Goal: Information Seeking & Learning: Get advice/opinions

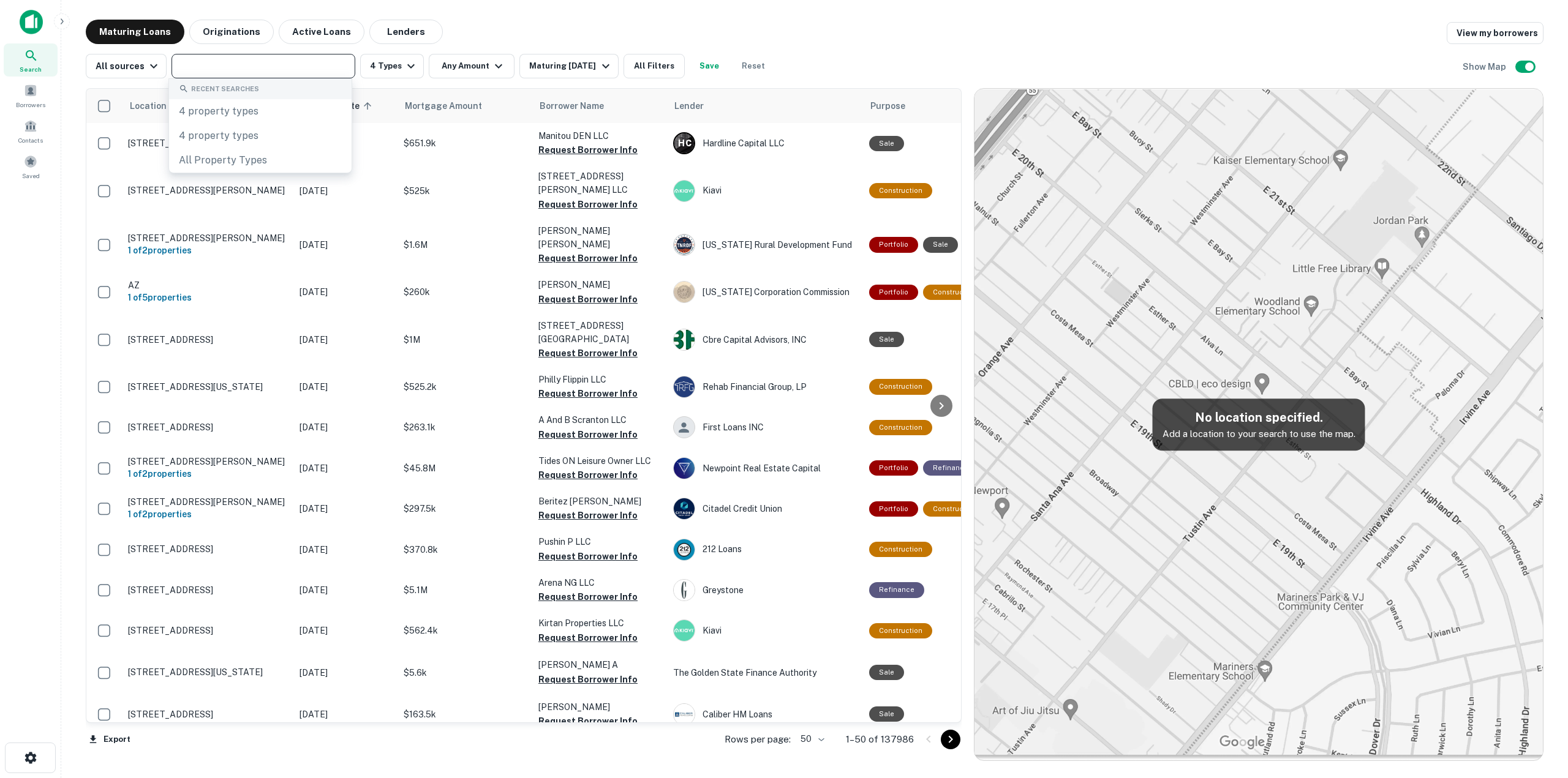
click at [19, 386] on div "Search Borrowers Contacts Saved" at bounding box center [30, 370] width 60 height 741
click at [221, 61] on input "text" at bounding box center [263, 66] width 175 height 17
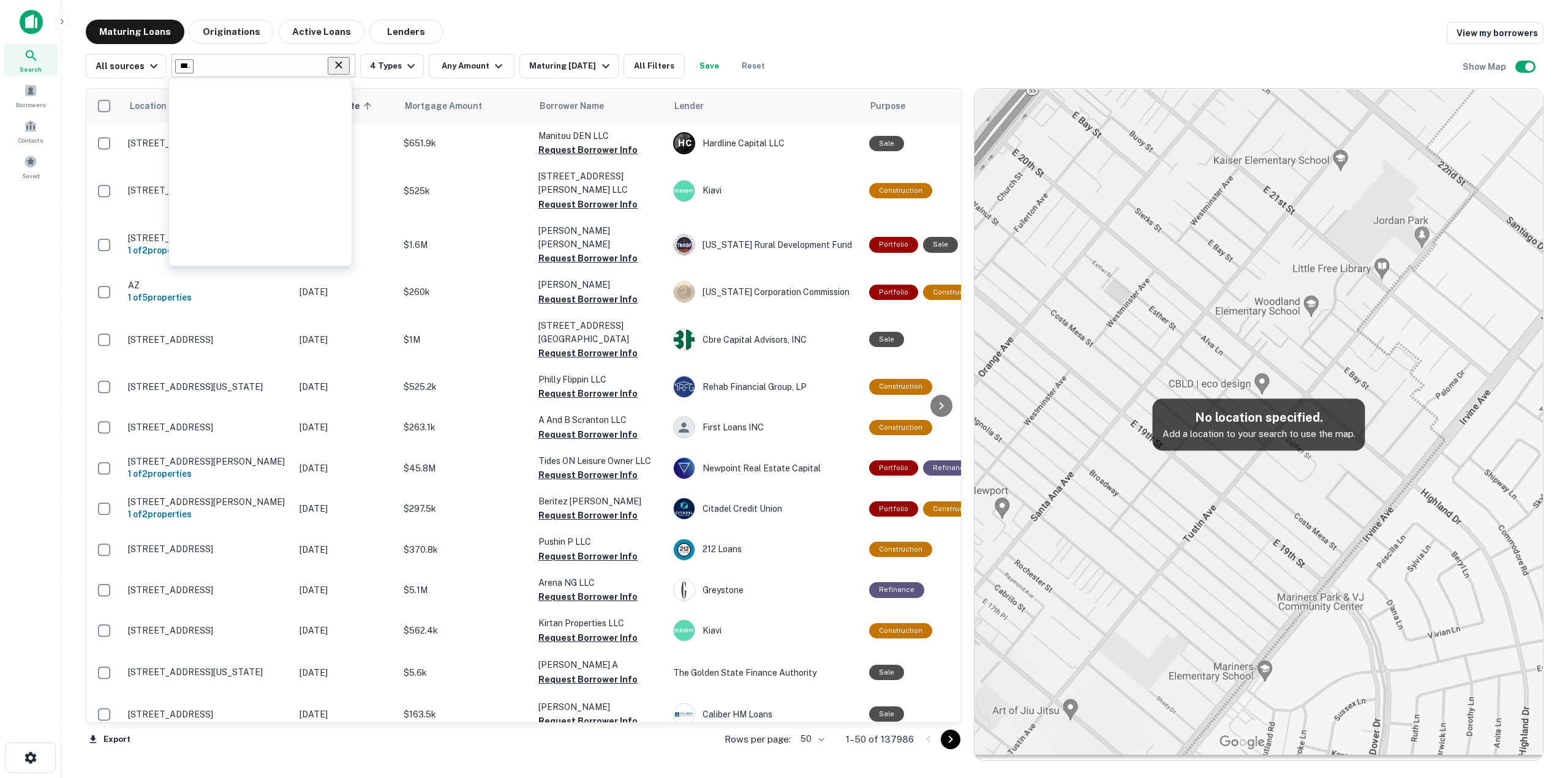
type input "*****"
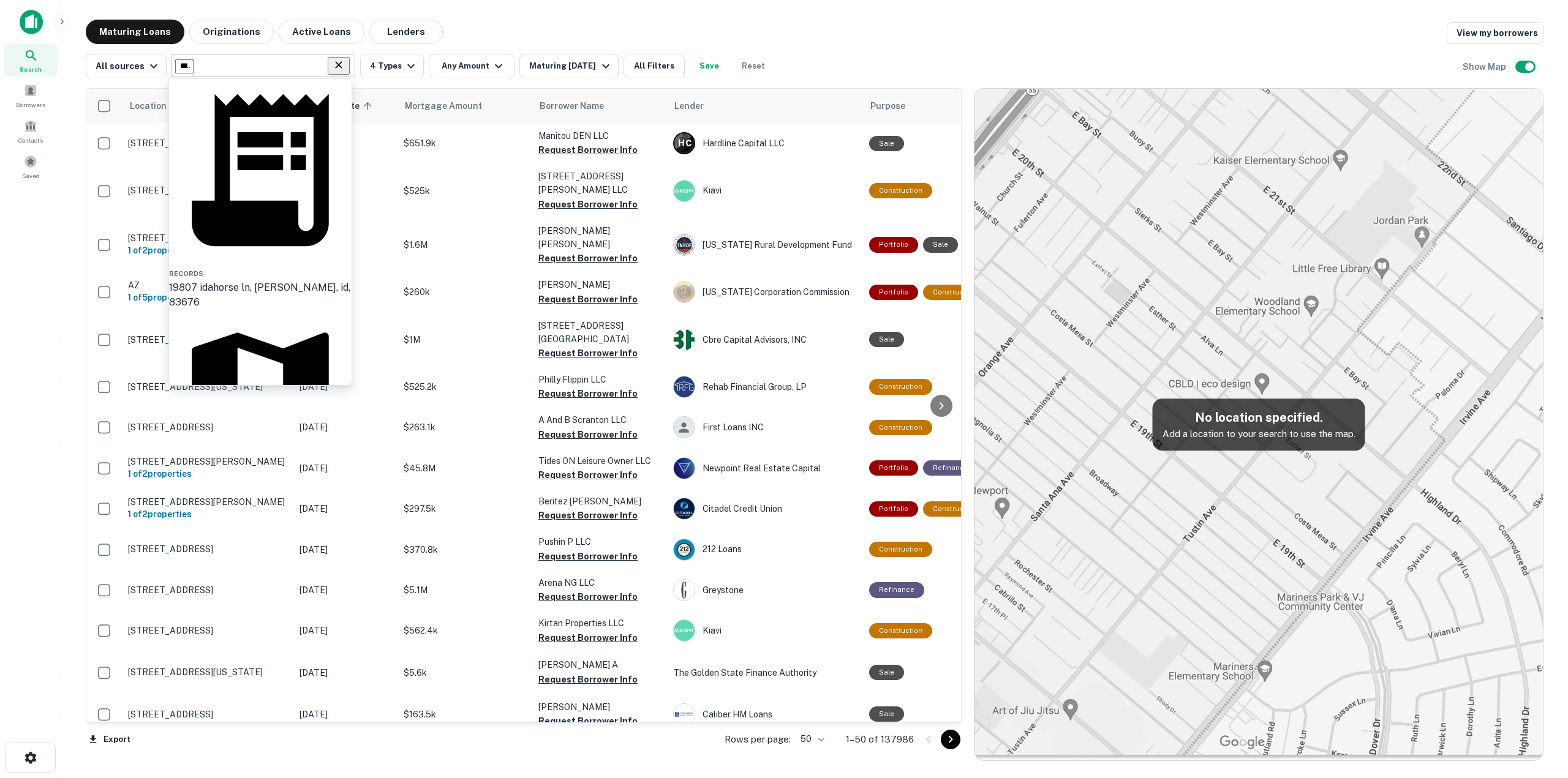
click at [258, 511] on div "[US_STATE], [GEOGRAPHIC_DATA]" at bounding box center [260, 518] width 183 height 14
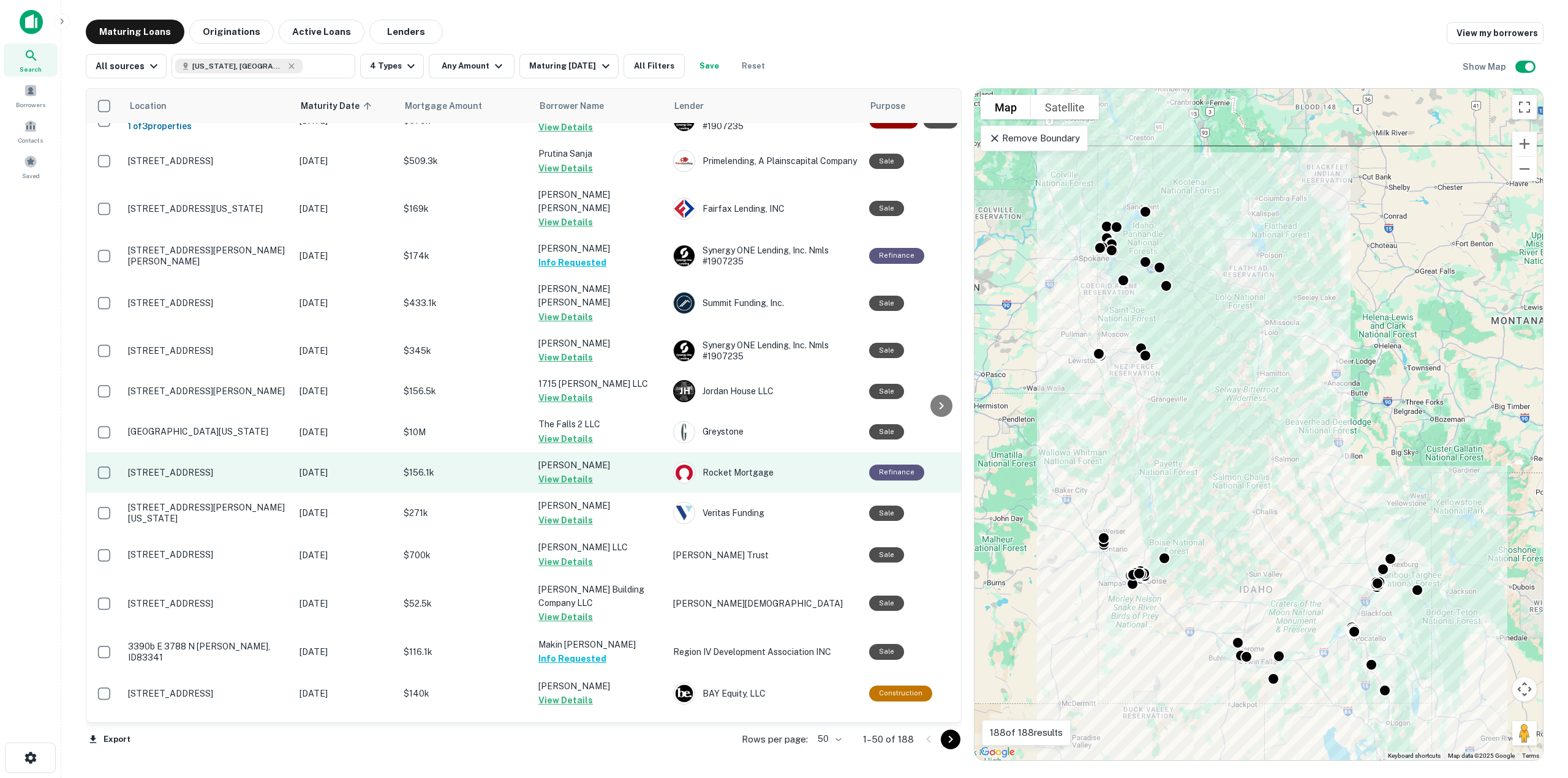
scroll to position [122, 0]
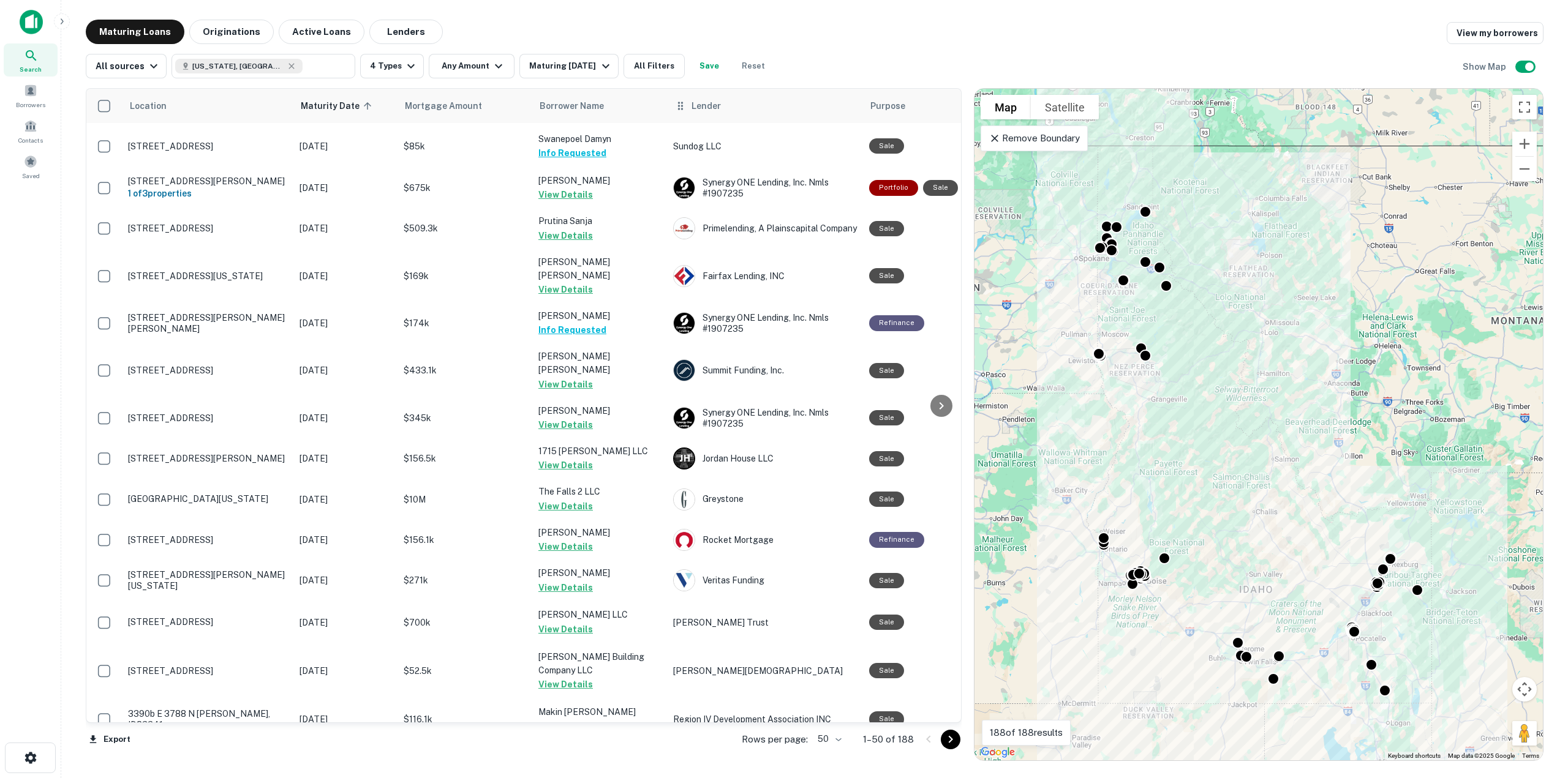
click at [703, 118] on th "Lender" at bounding box center [765, 106] width 196 height 35
click at [703, 114] on th "Lender" at bounding box center [765, 106] width 196 height 35
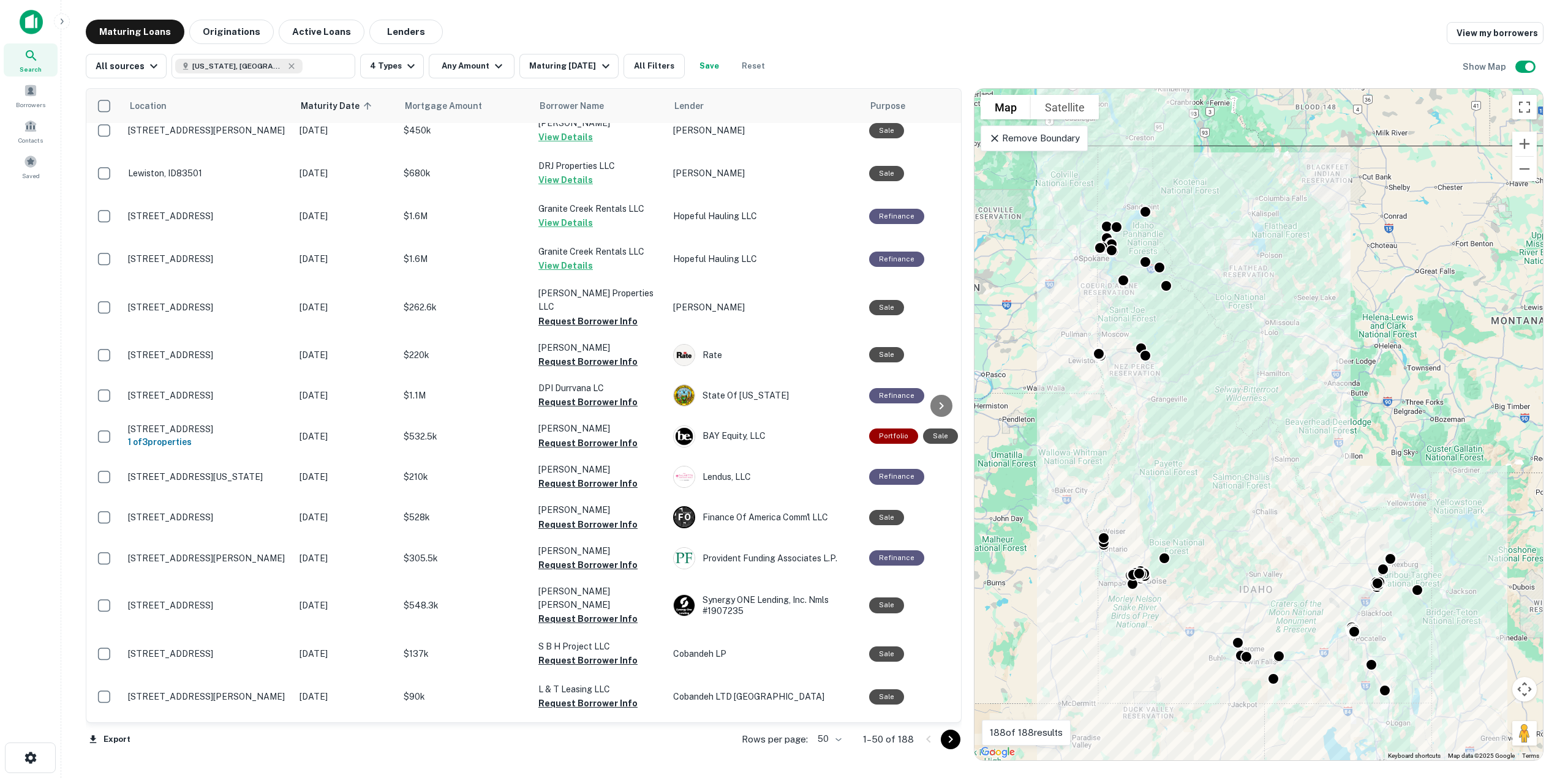
scroll to position [796, 0]
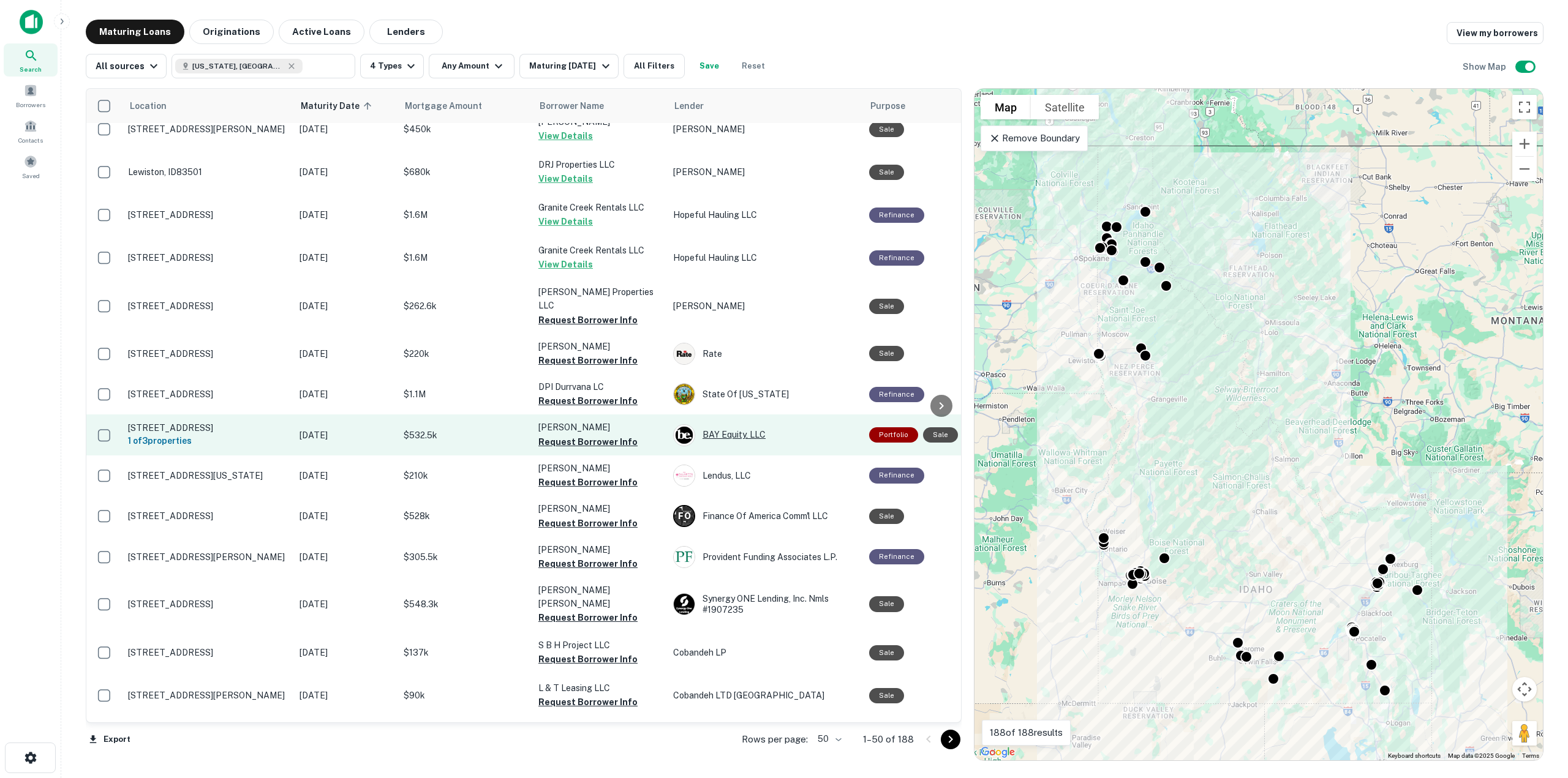
click at [733, 424] on div "BAY Equity, LLC" at bounding box center [765, 435] width 183 height 22
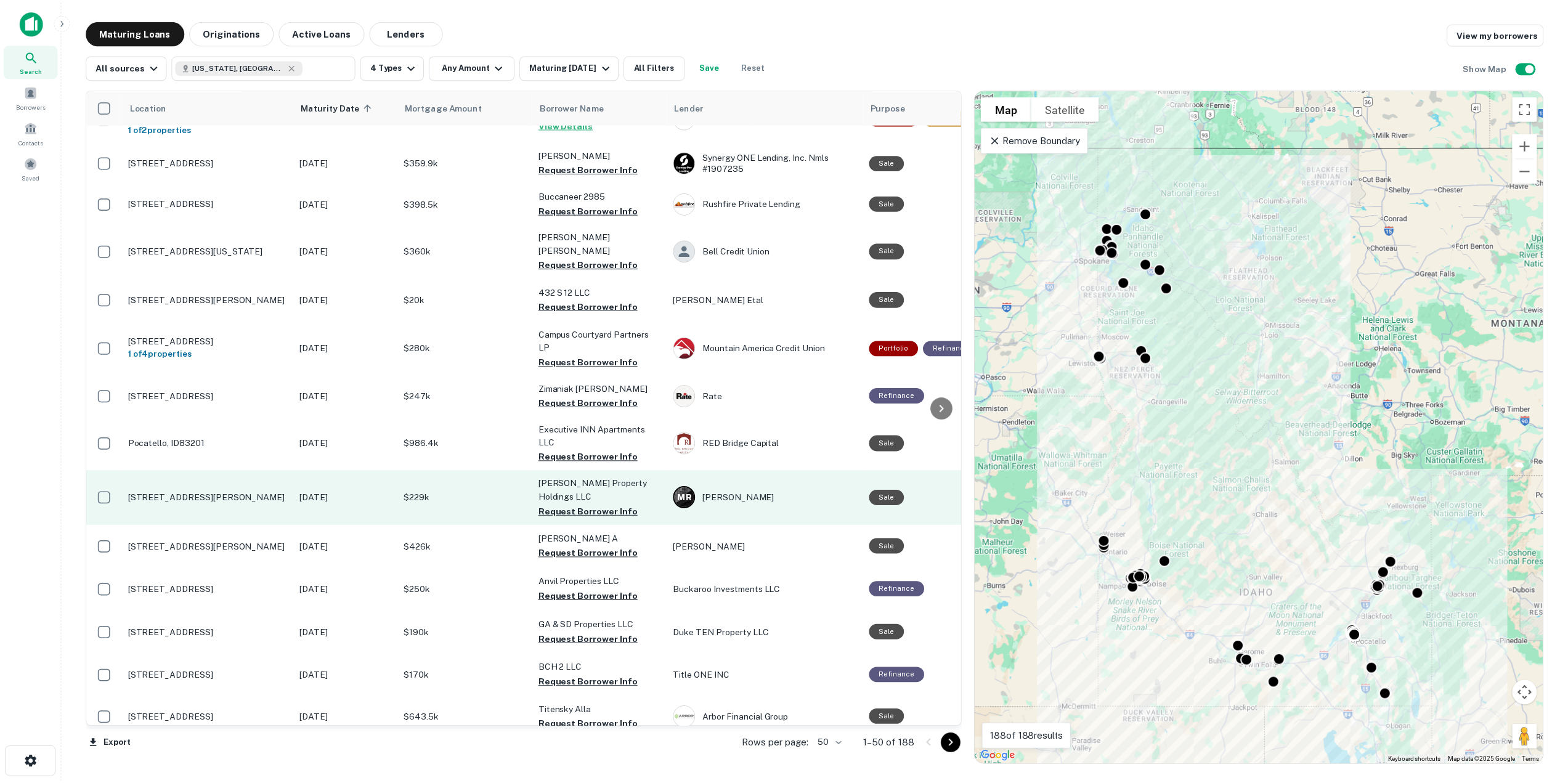
scroll to position [1464, 0]
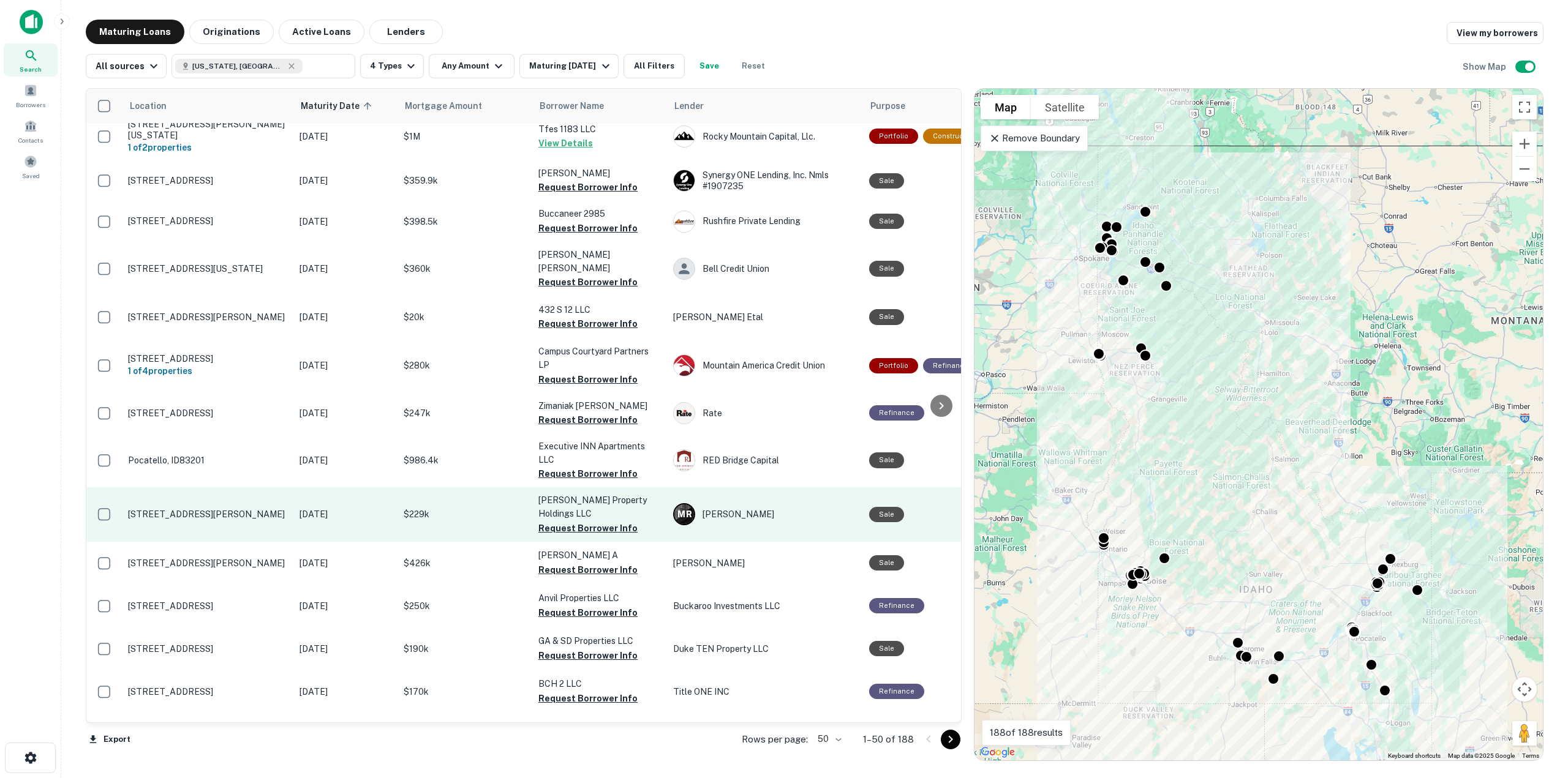
click at [729, 449] on div "RED Bridge Capital" at bounding box center [765, 460] width 183 height 22
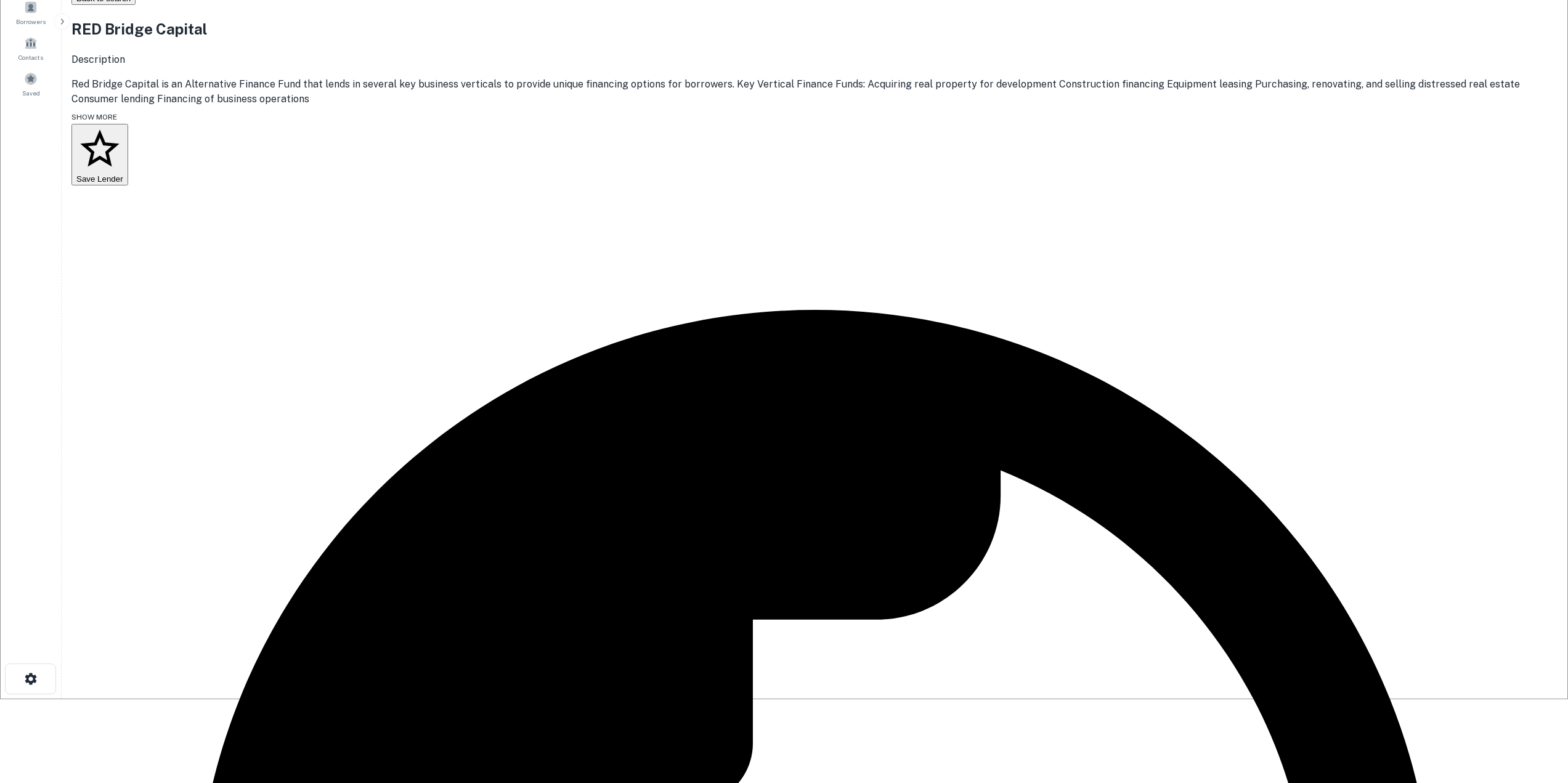
scroll to position [212, 0]
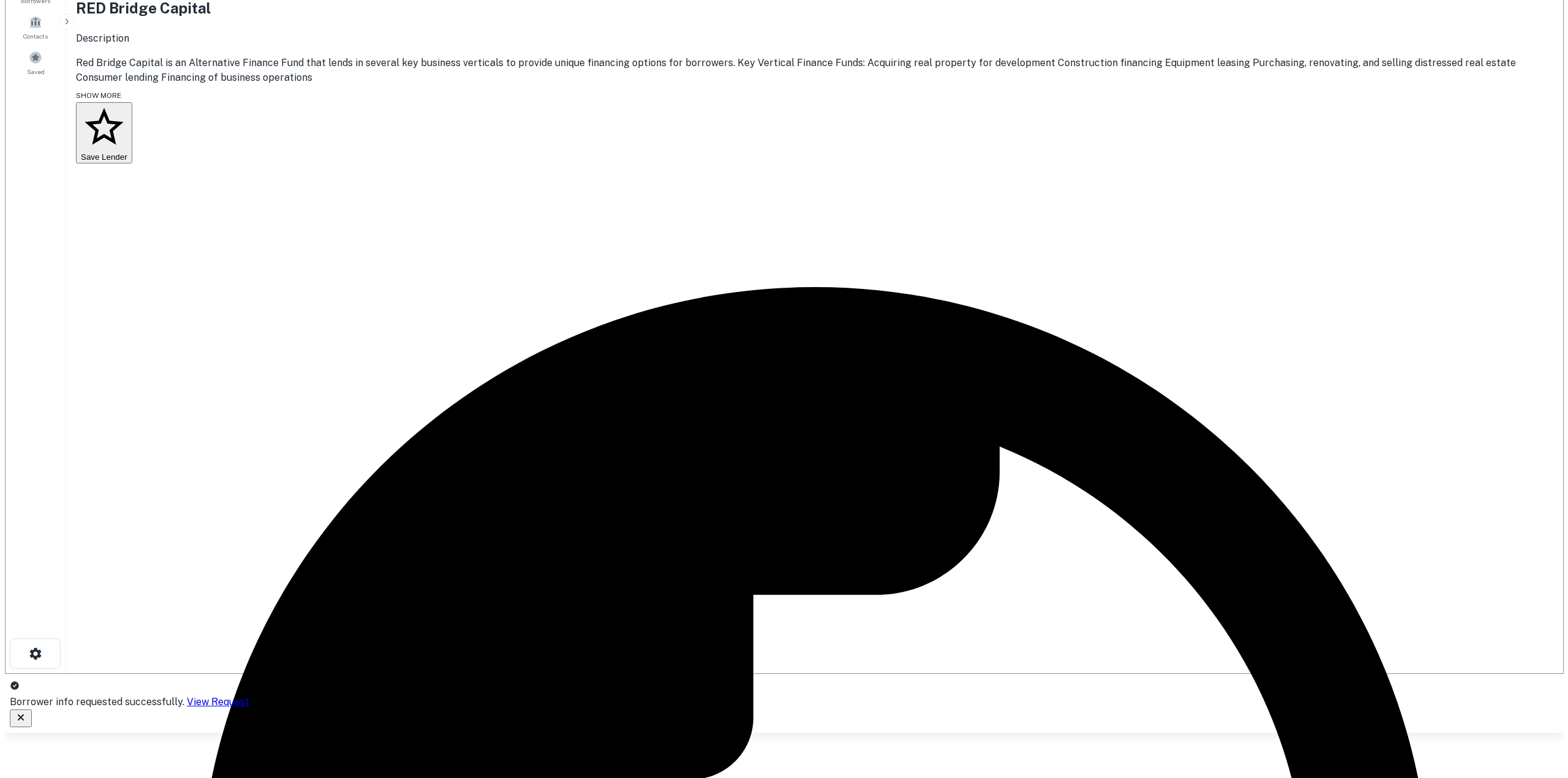
scroll to position [0, 0]
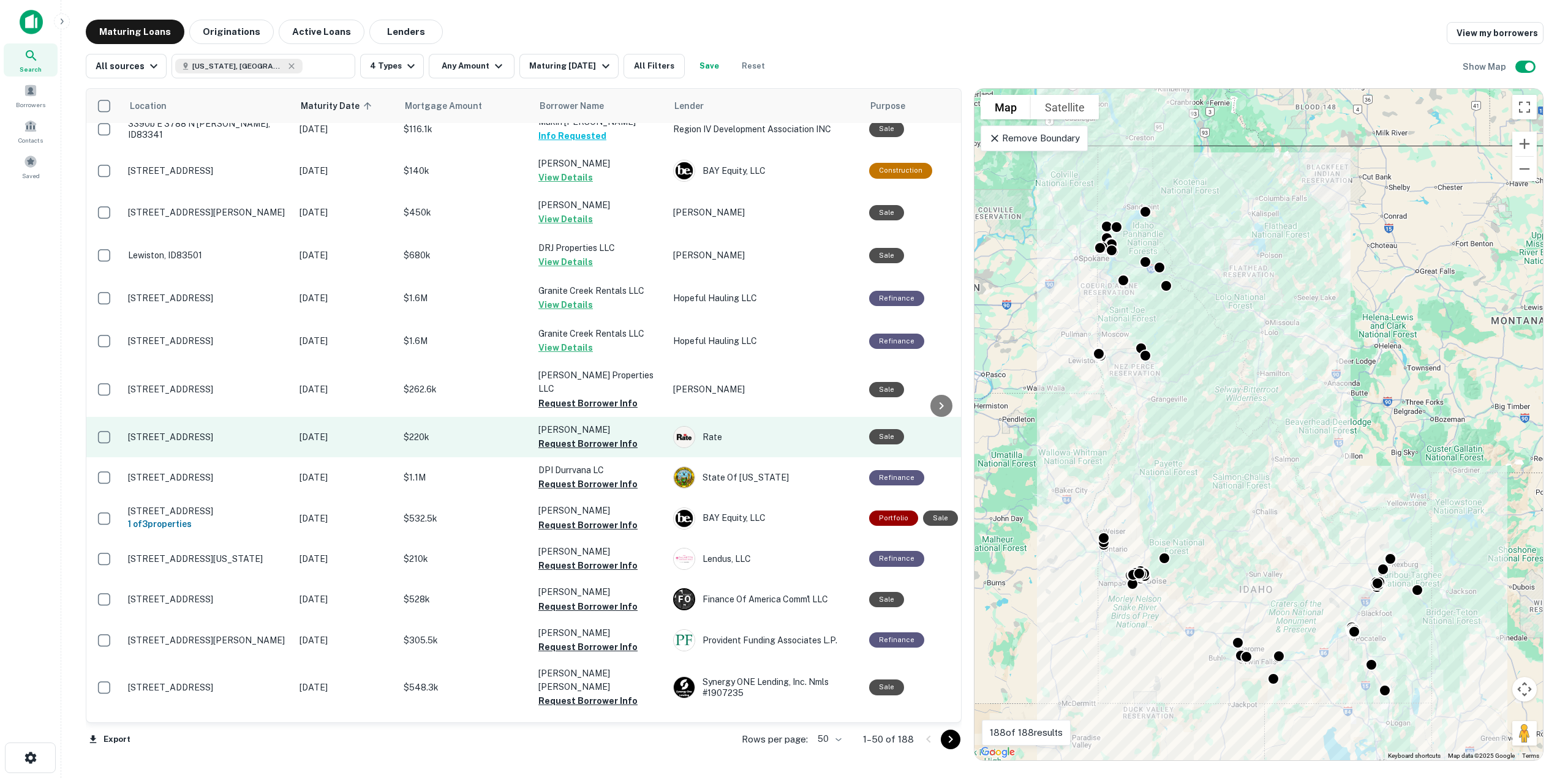
scroll to position [720, 0]
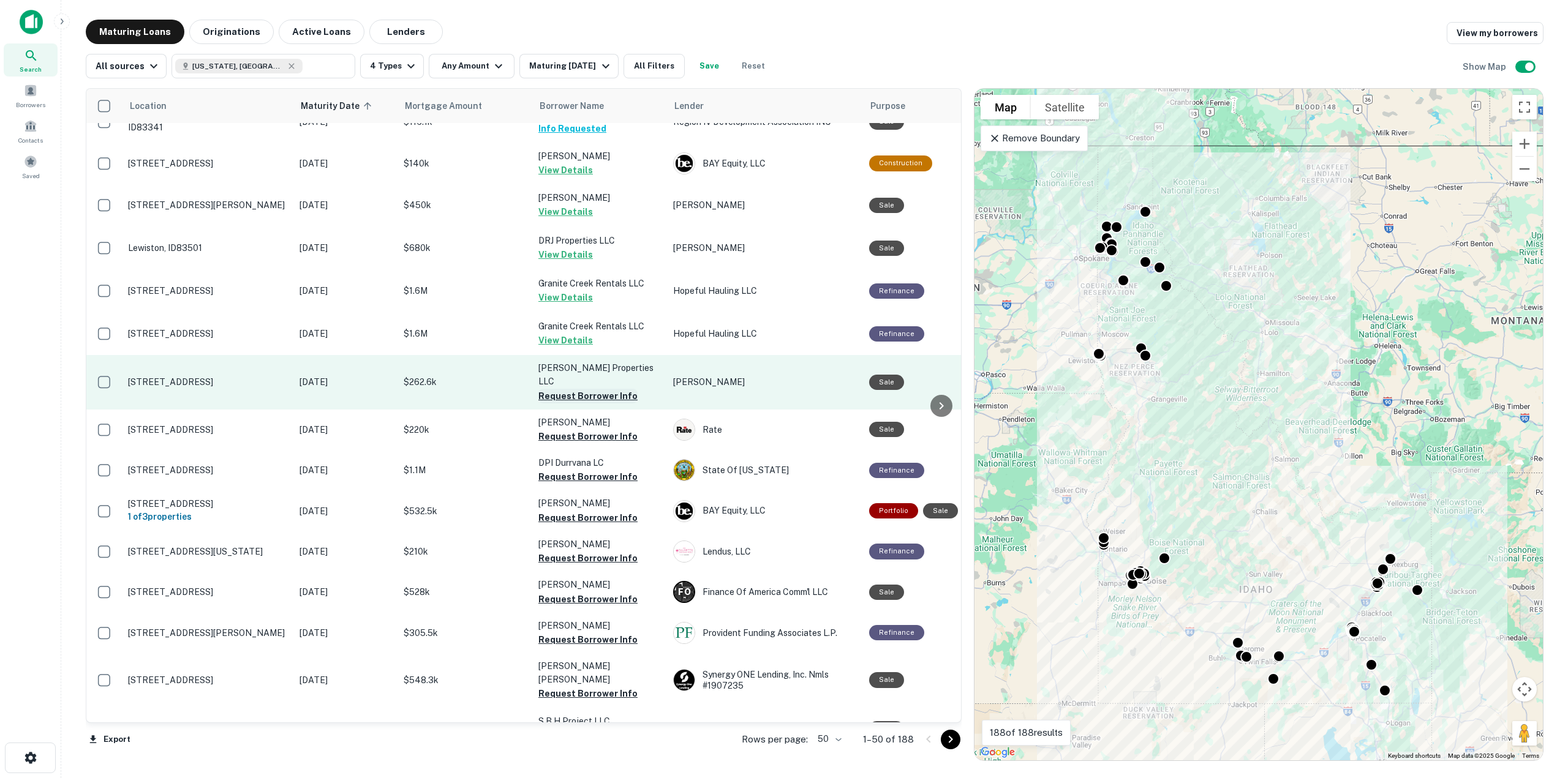
click at [582, 389] on button "Request Borrower Info" at bounding box center [588, 396] width 99 height 14
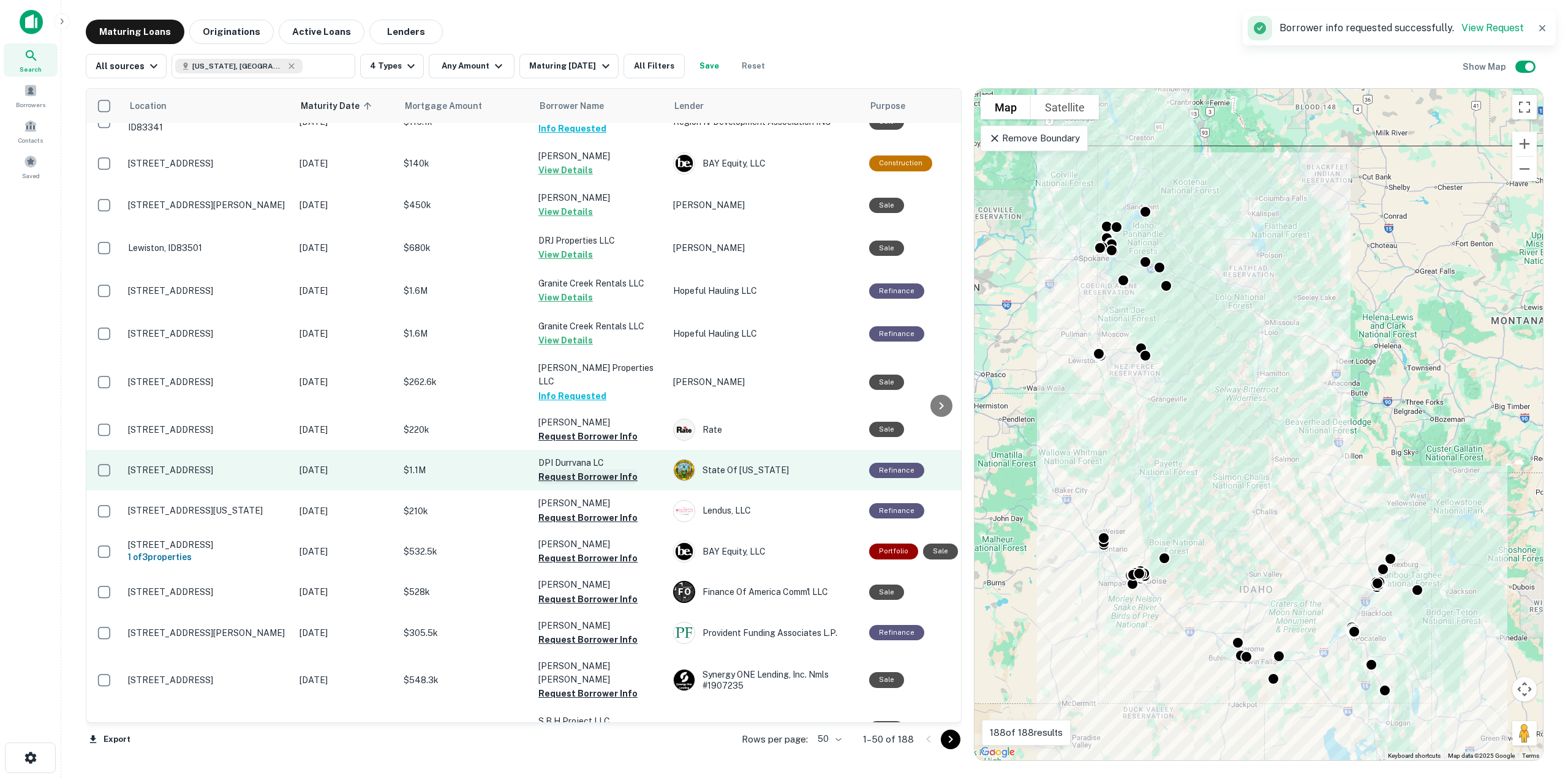
click at [613, 470] on button "Request Borrower Info" at bounding box center [588, 477] width 99 height 14
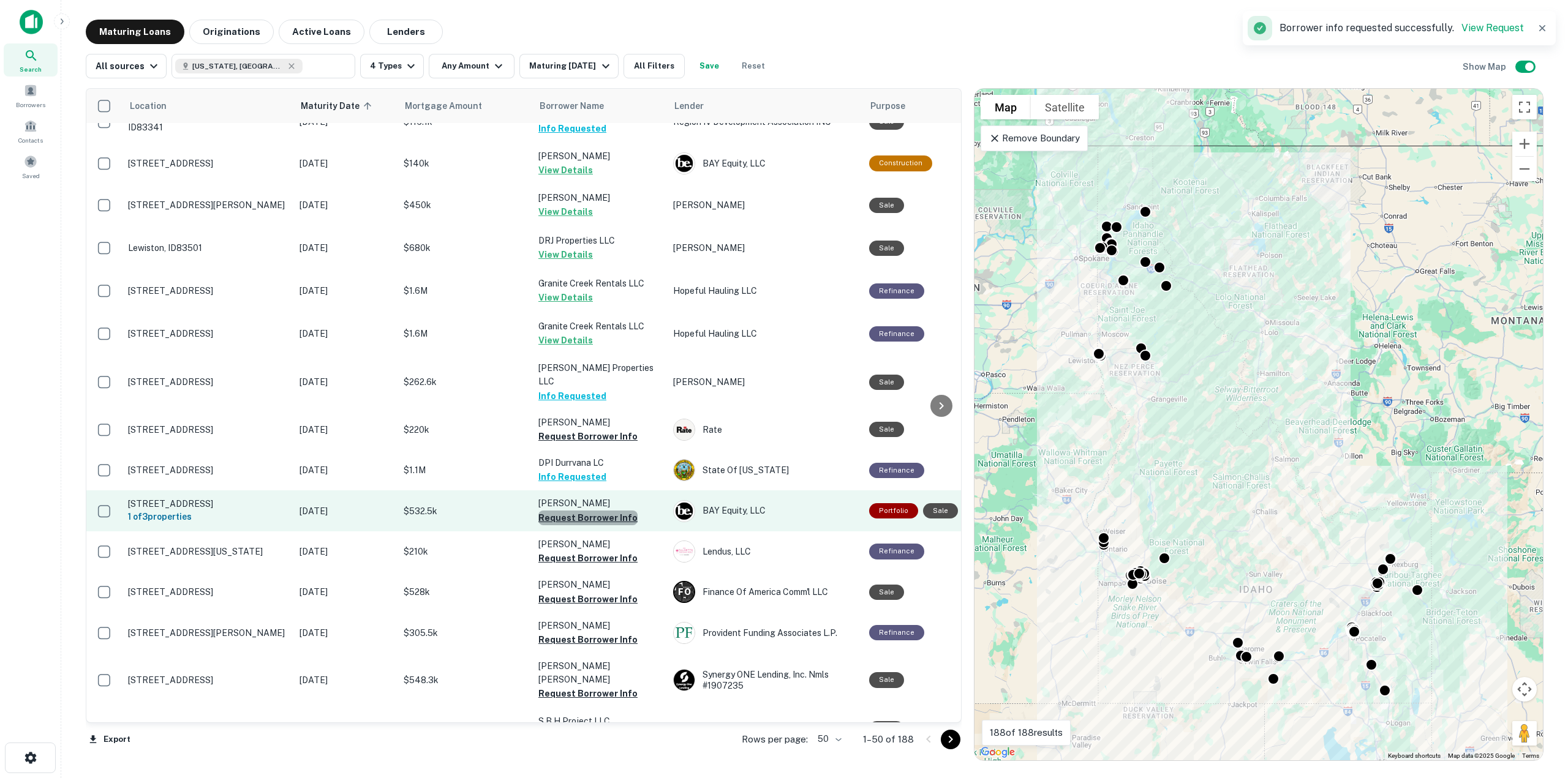
click at [610, 511] on button "Request Borrower Info" at bounding box center [588, 518] width 99 height 14
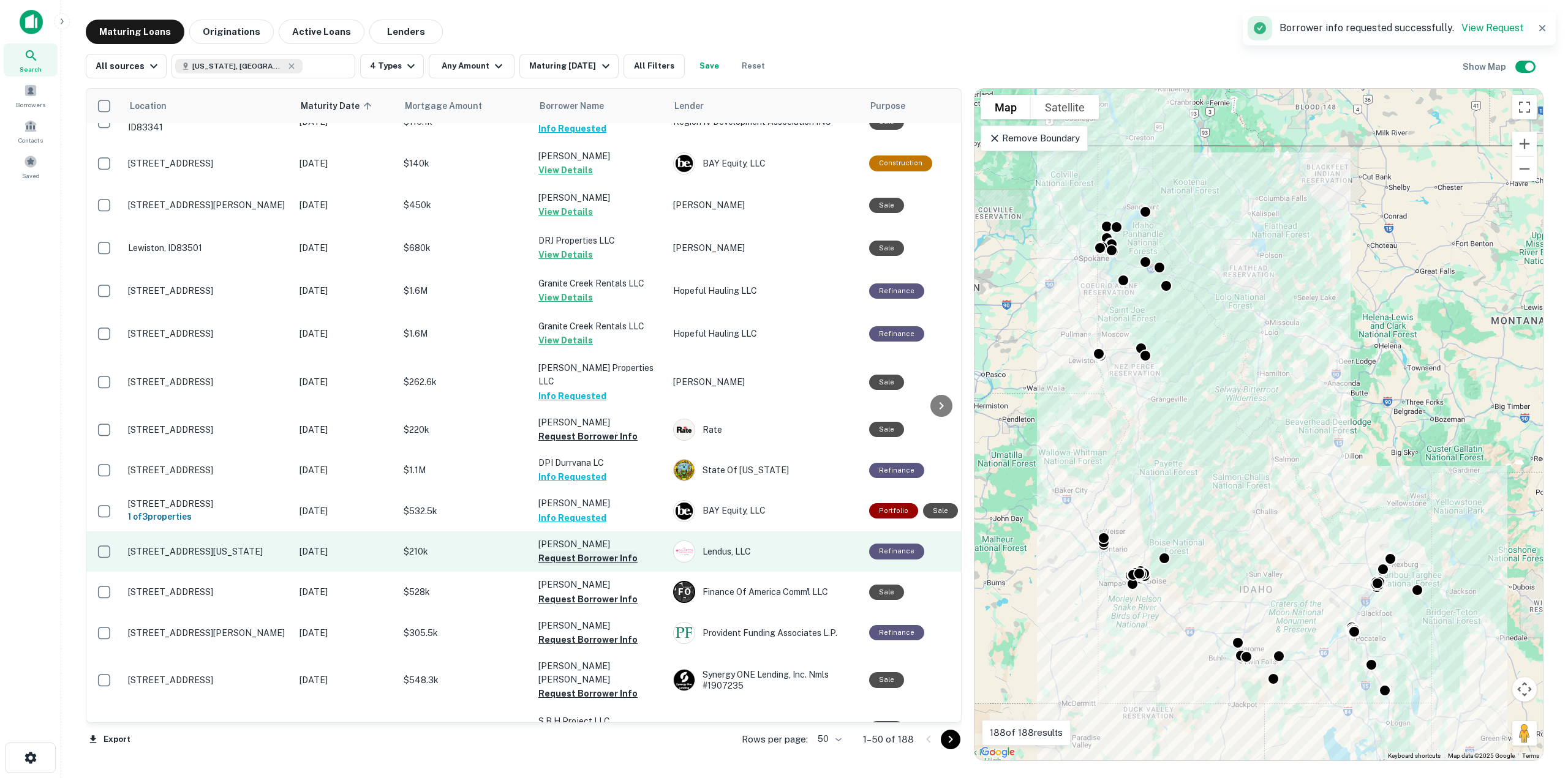
click at [620, 551] on button "Request Borrower Info" at bounding box center [588, 558] width 99 height 14
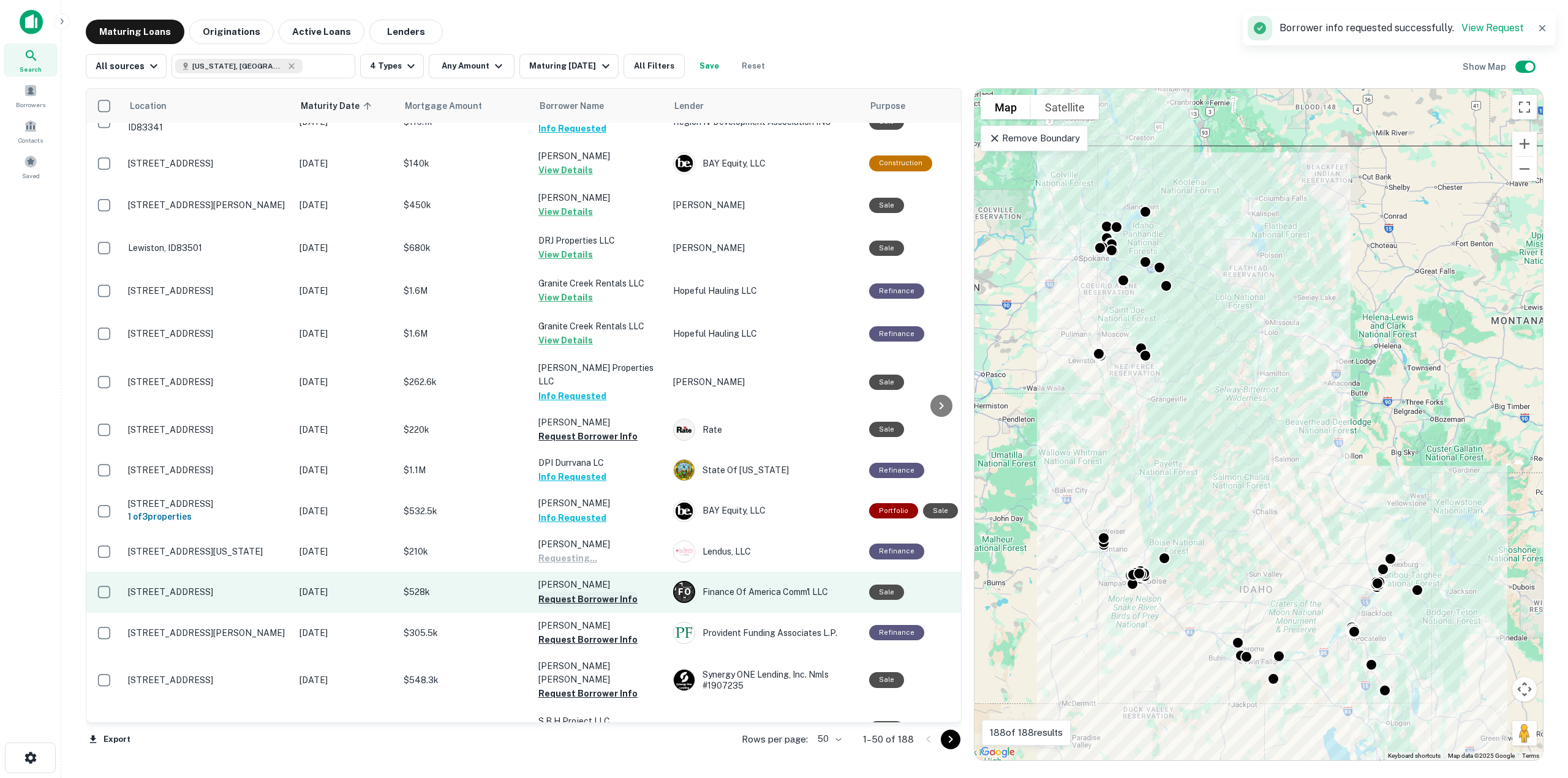
click at [618, 592] on button "Request Borrower Info" at bounding box center [588, 600] width 99 height 14
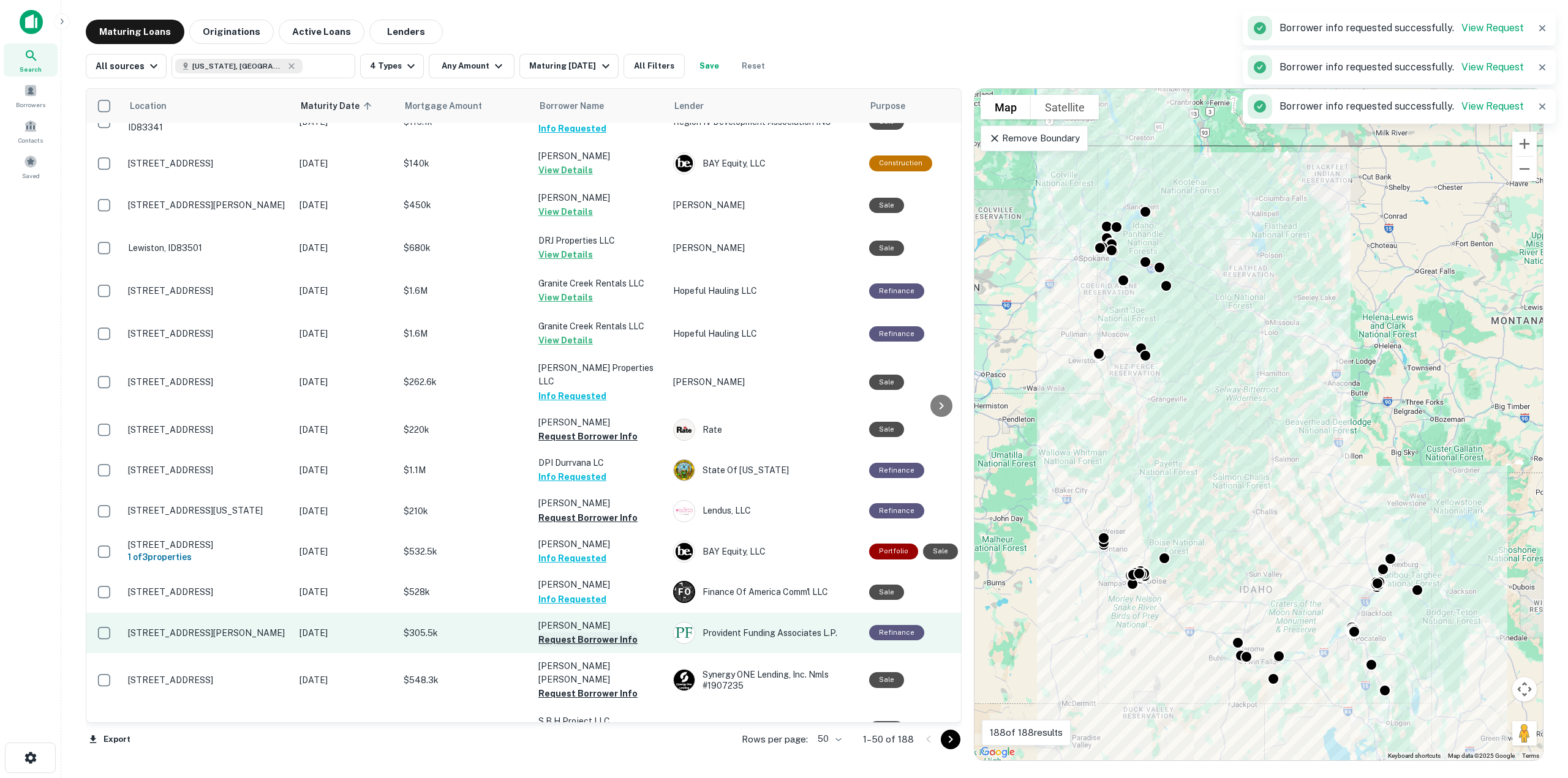
click at [621, 633] on button "Request Borrower Info" at bounding box center [588, 640] width 99 height 14
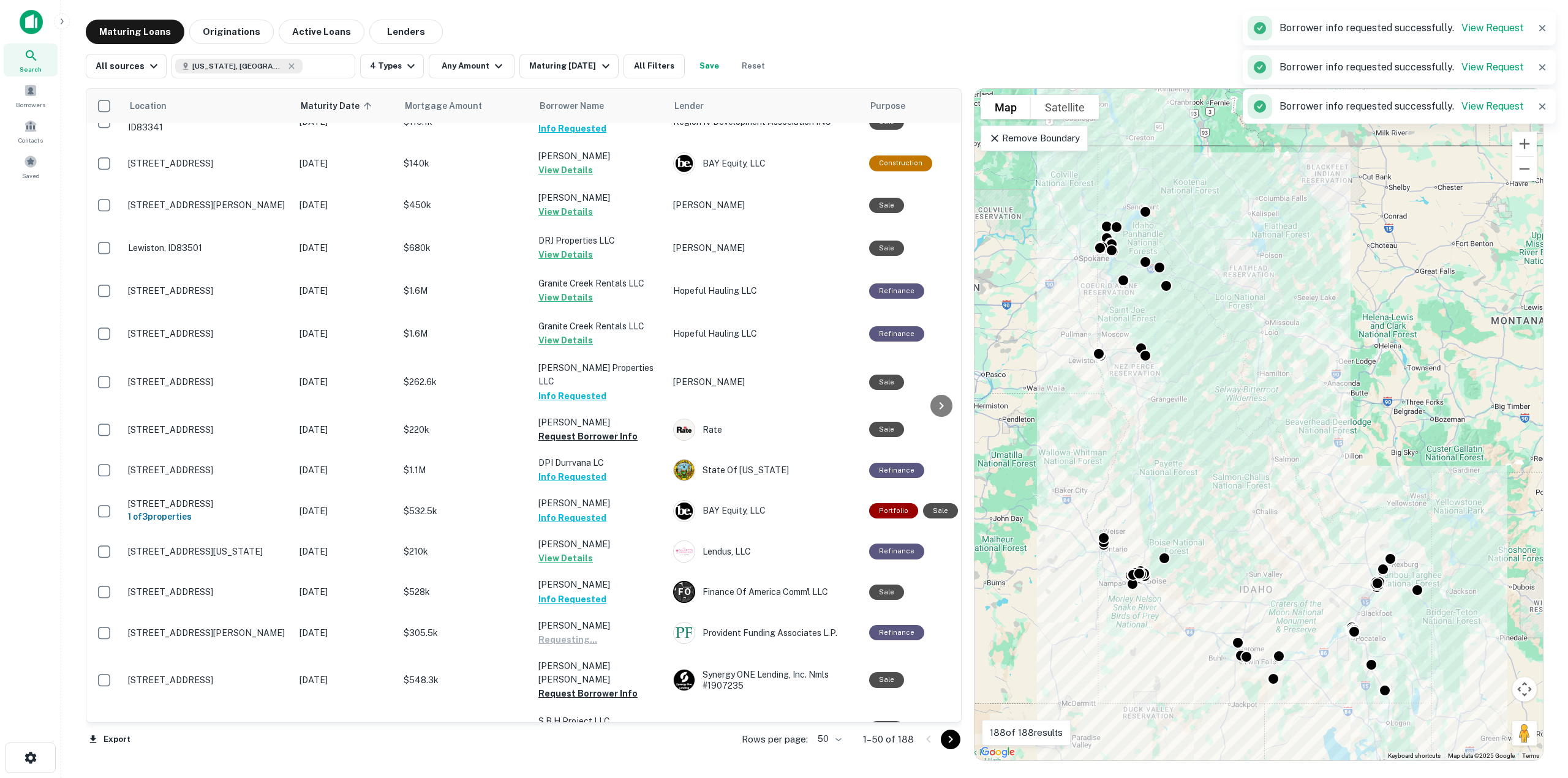
scroll to position [904, 0]
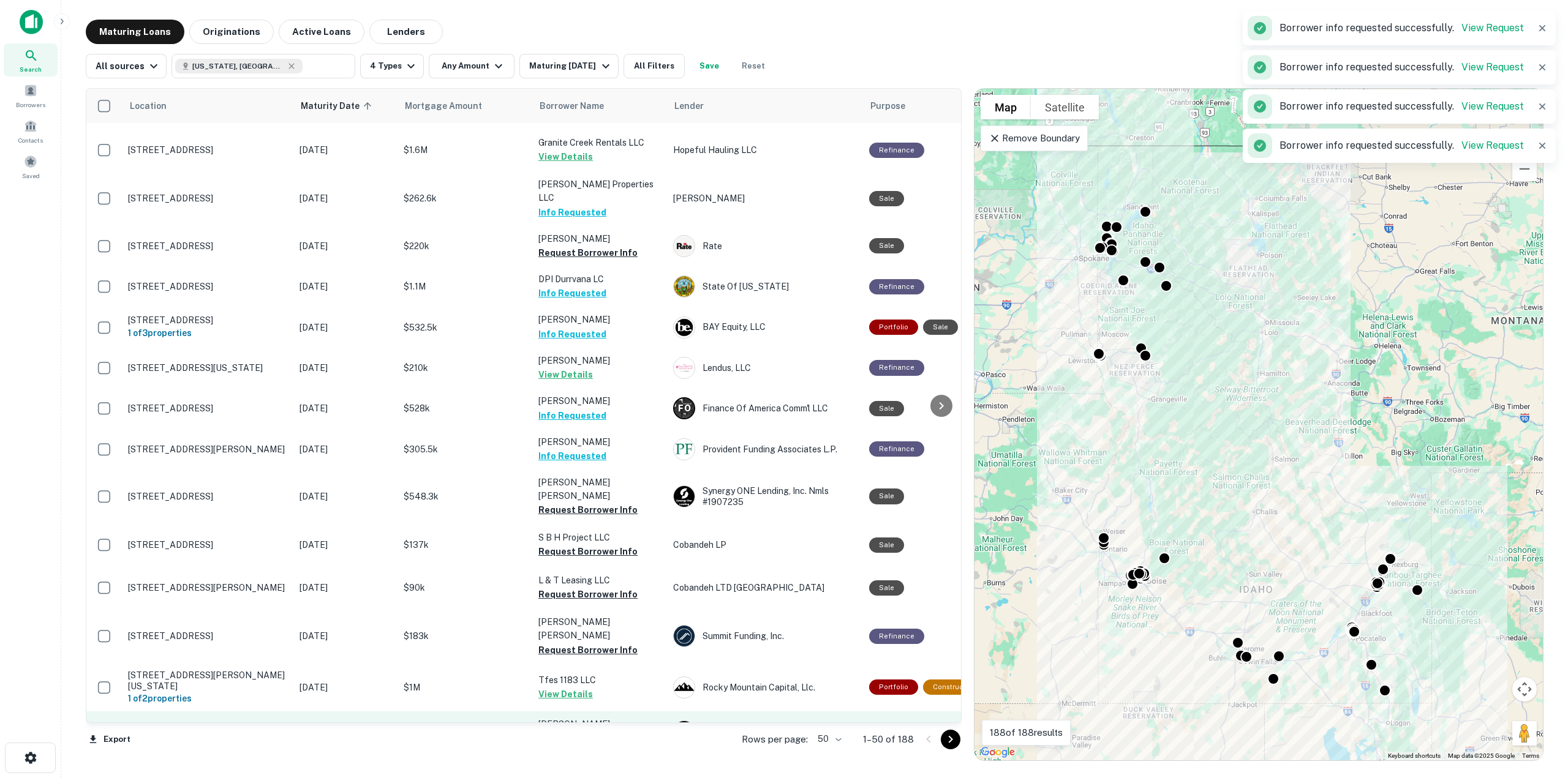
click at [592, 731] on button "Request Borrower Info" at bounding box center [588, 738] width 99 height 14
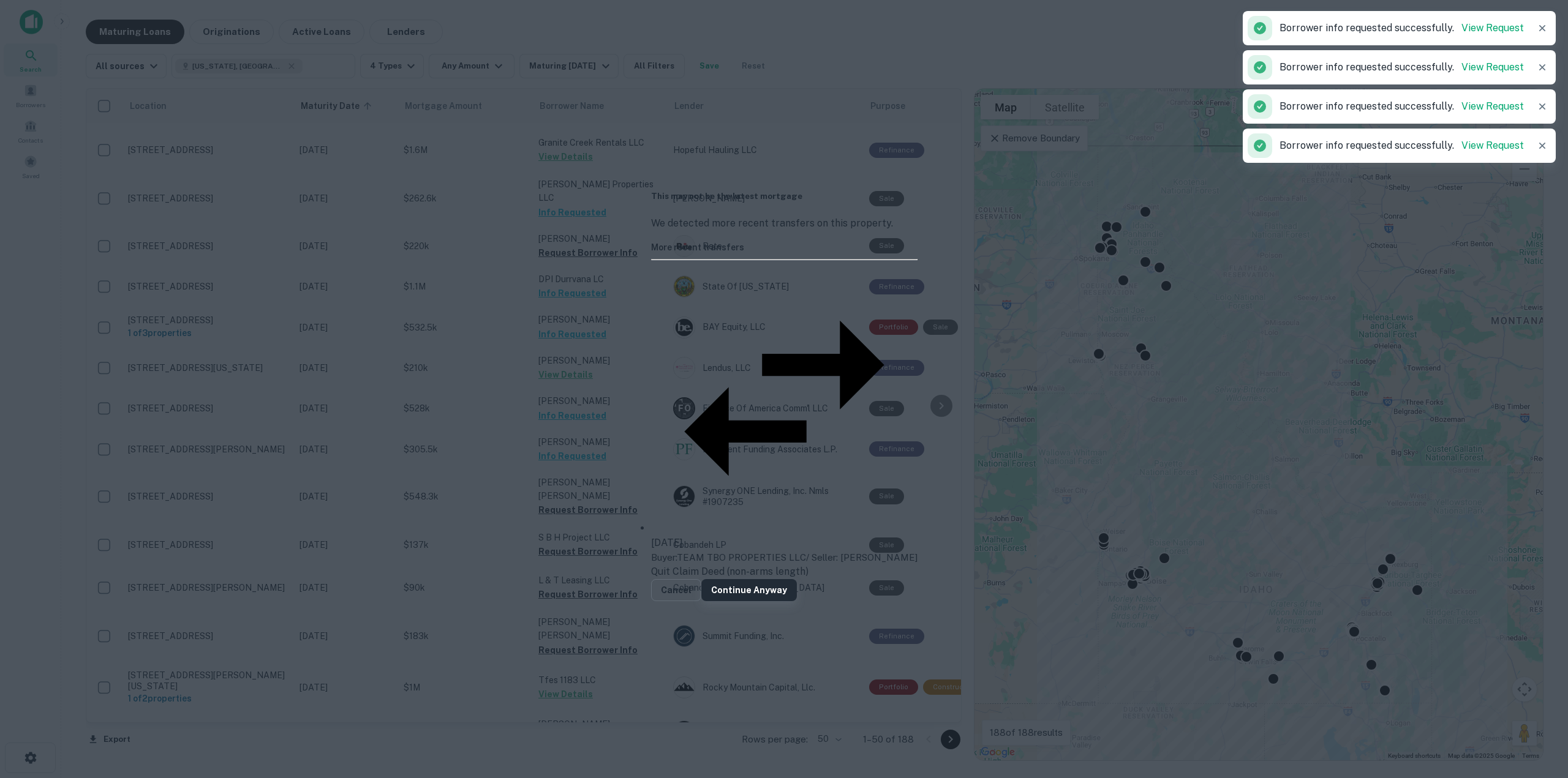
click at [797, 580] on button "Continue Anyway" at bounding box center [749, 590] width 96 height 22
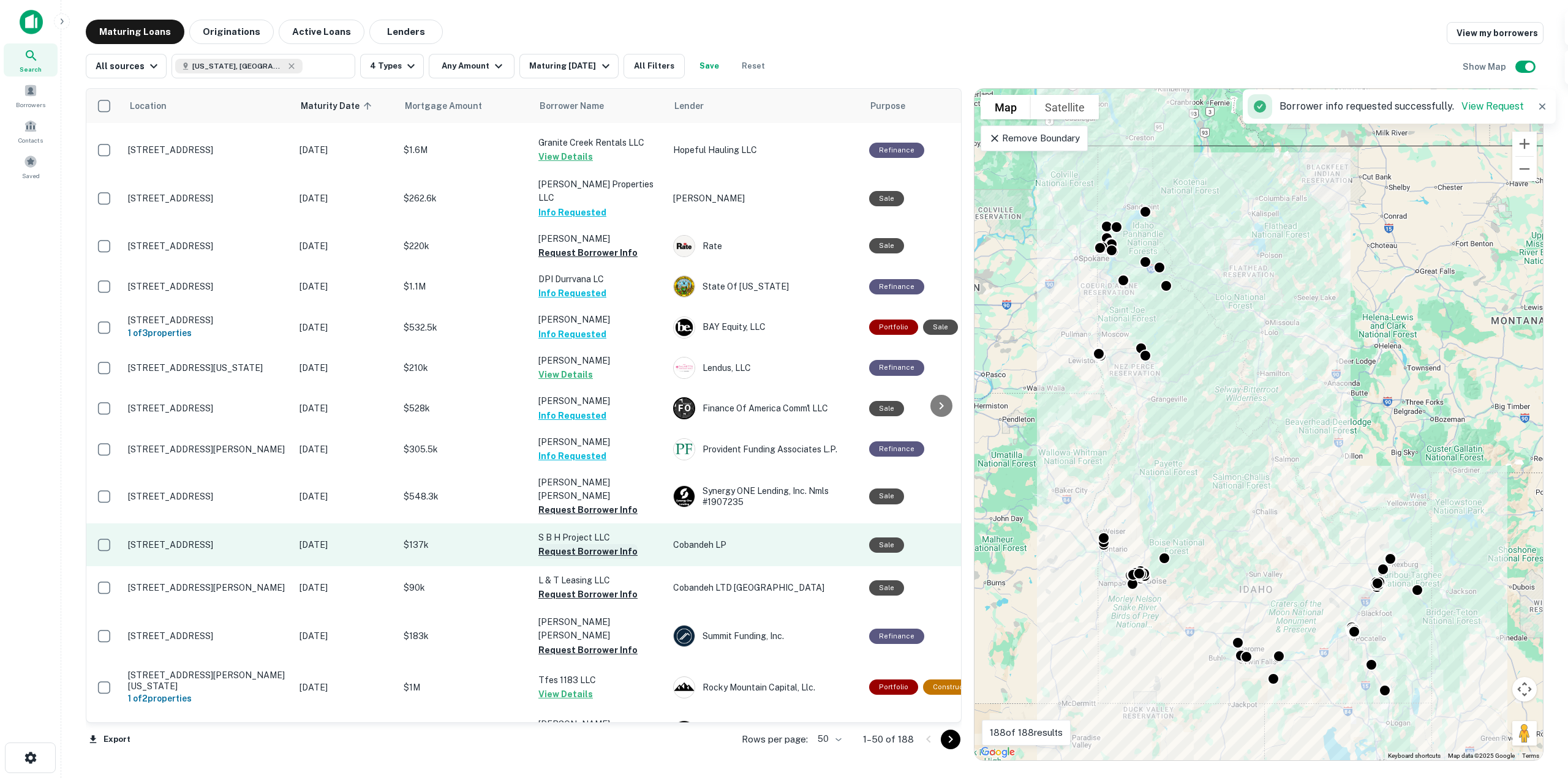
click at [569, 544] on button "Request Borrower Info" at bounding box center [588, 552] width 99 height 14
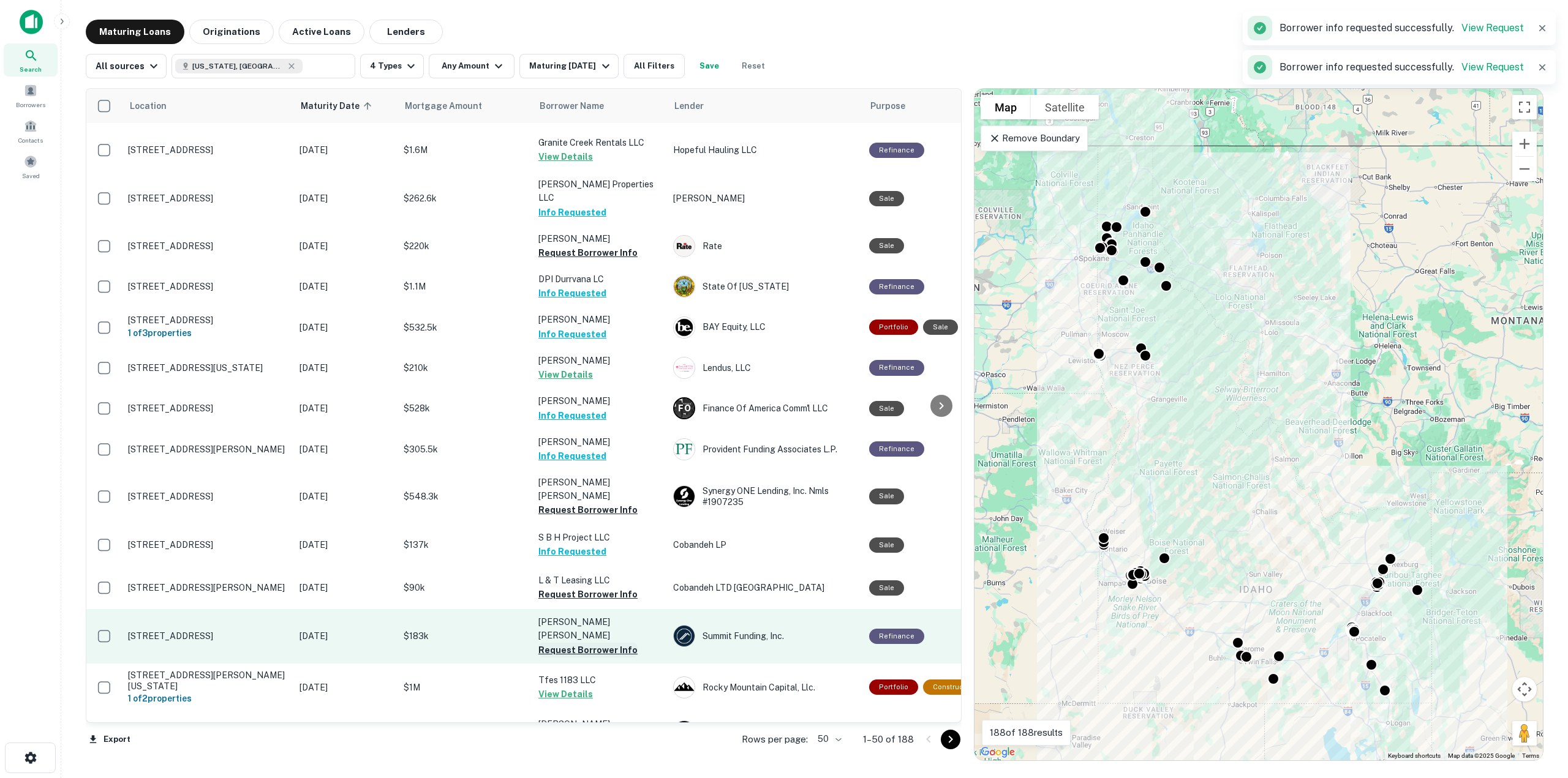
click at [599, 643] on button "Request Borrower Info" at bounding box center [588, 650] width 99 height 14
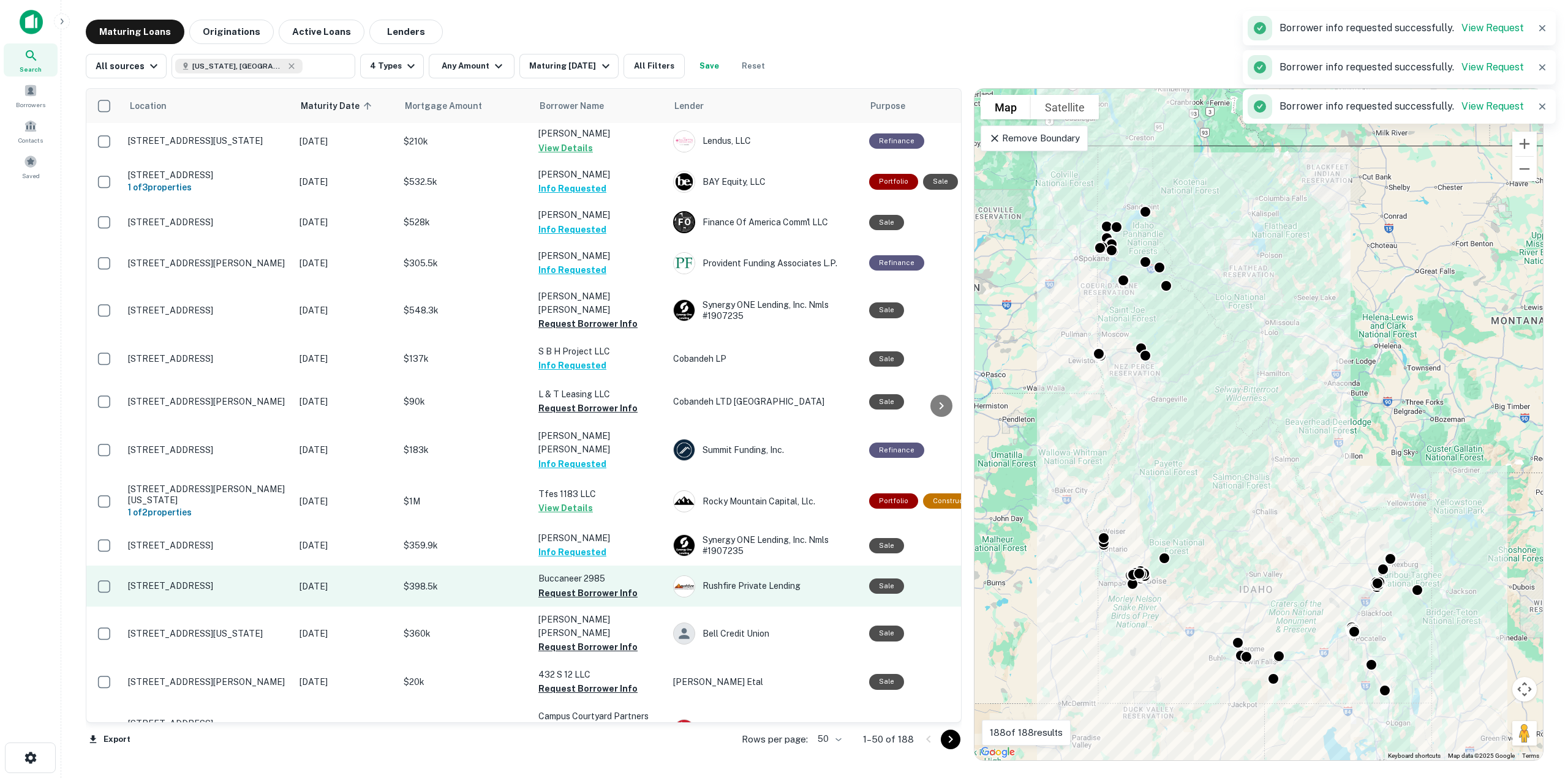
scroll to position [1149, 0]
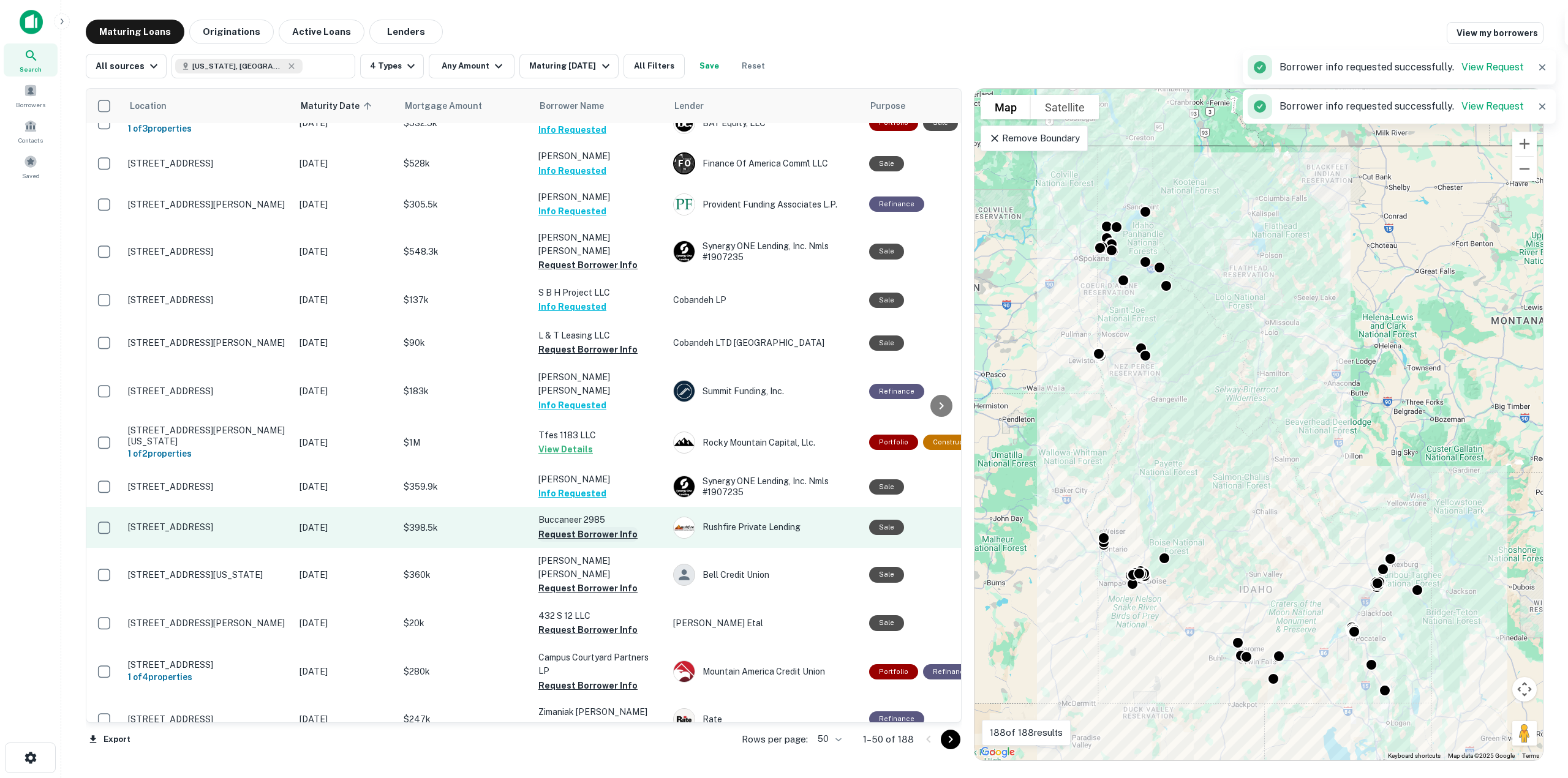
click at [575, 527] on button "Request Borrower Info" at bounding box center [588, 534] width 99 height 14
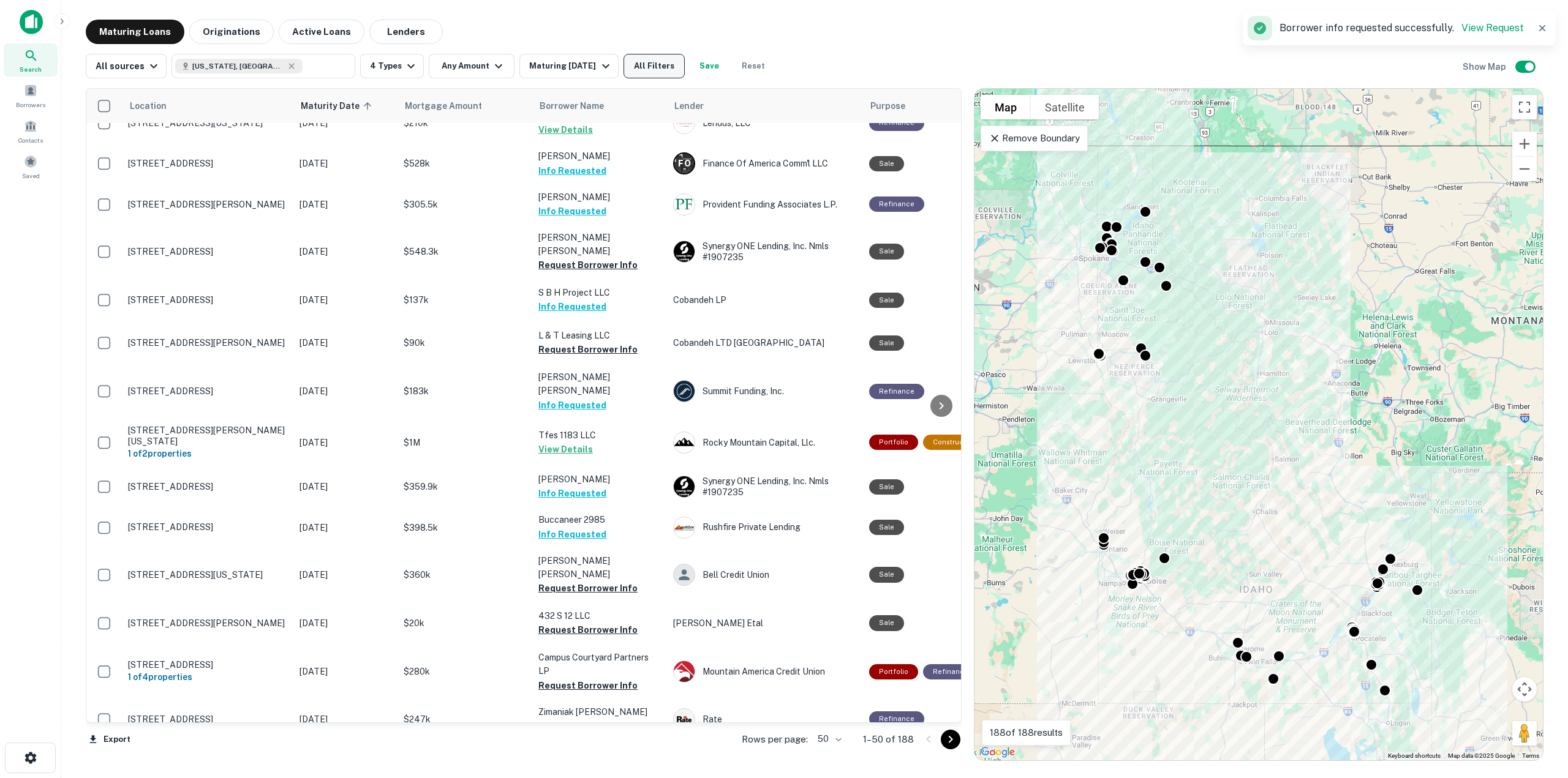
click at [670, 61] on button "All Filters" at bounding box center [654, 66] width 61 height 24
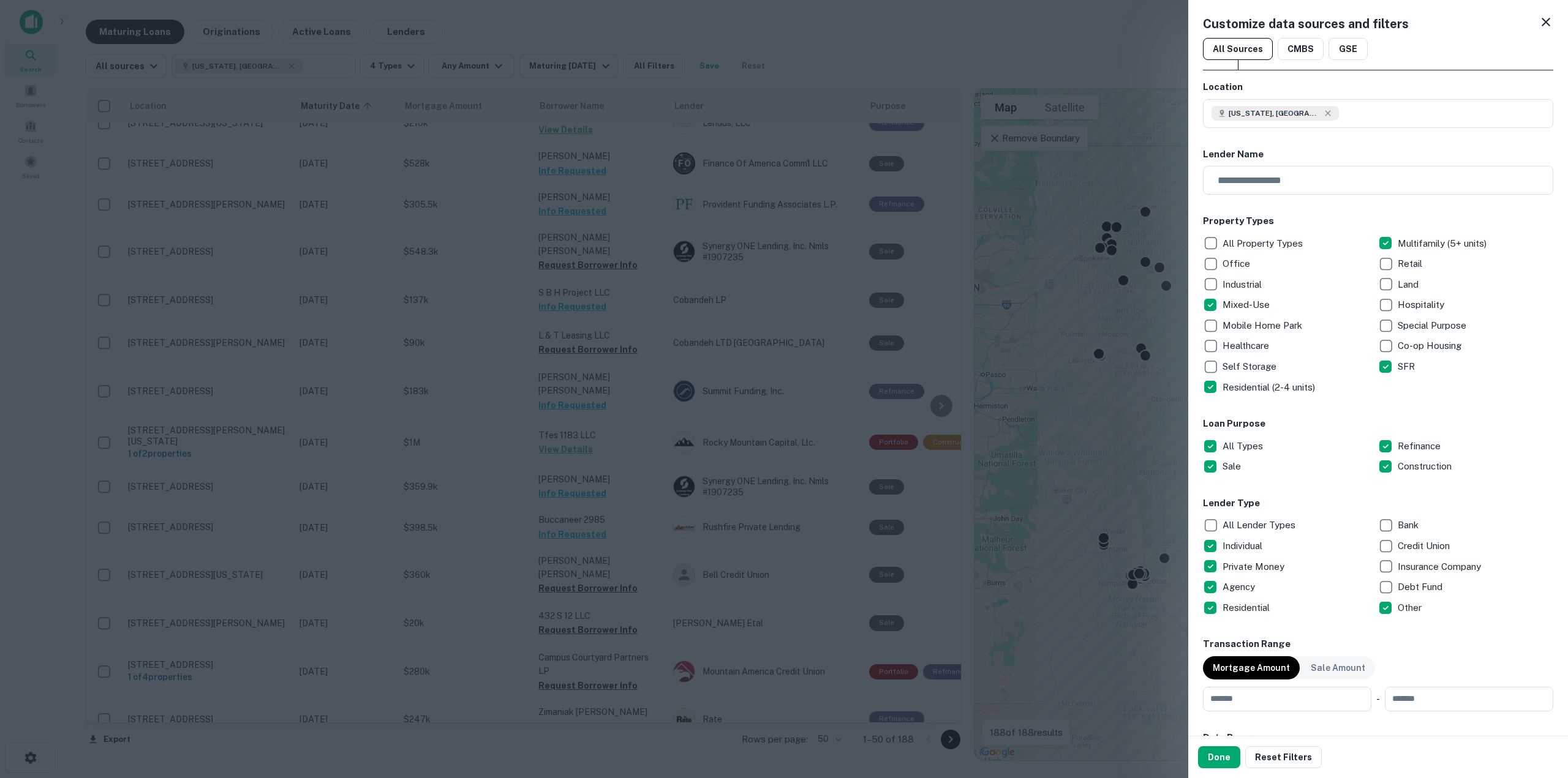
click at [732, 125] on div at bounding box center [784, 389] width 1568 height 778
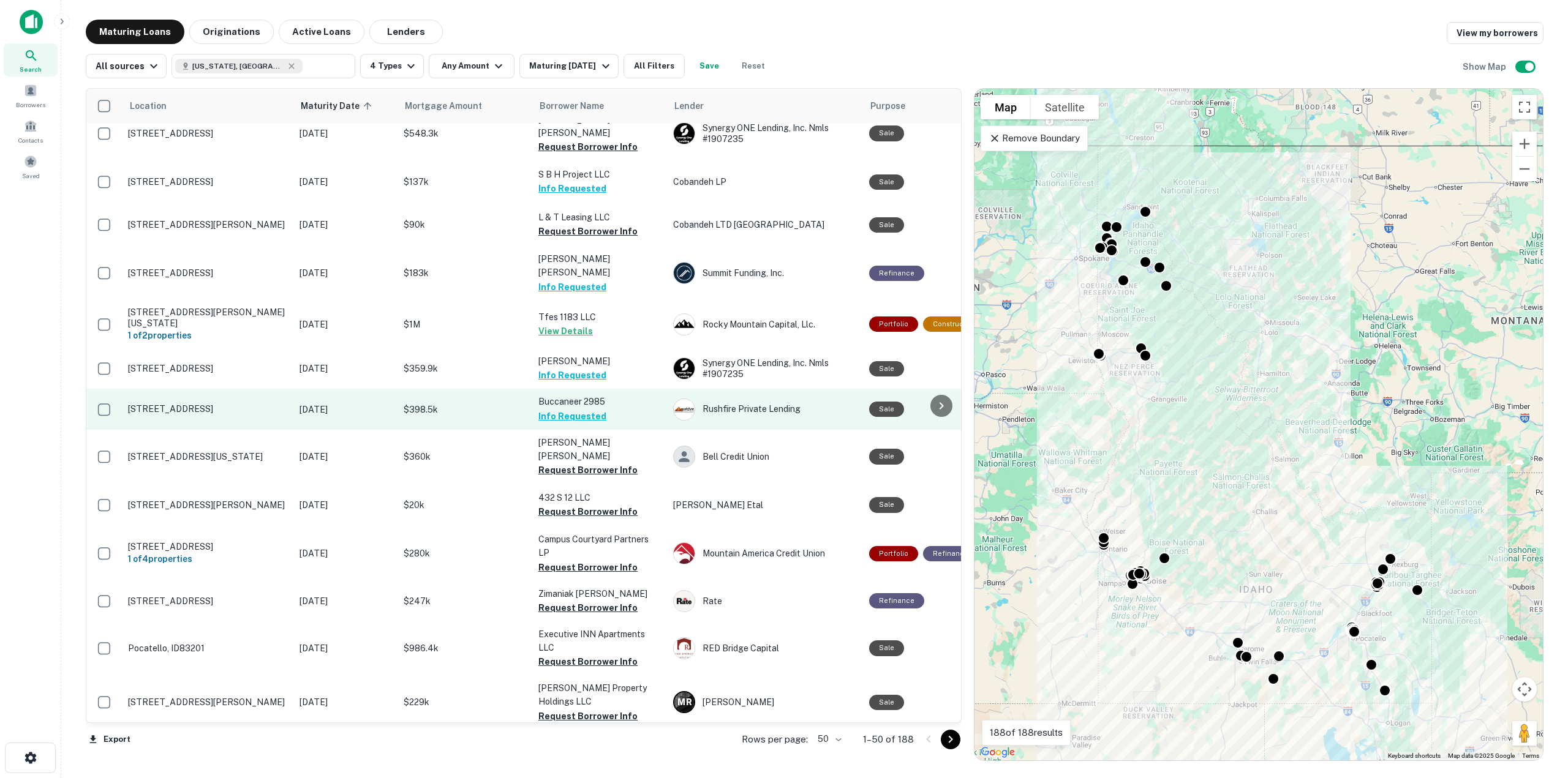
scroll to position [1271, 0]
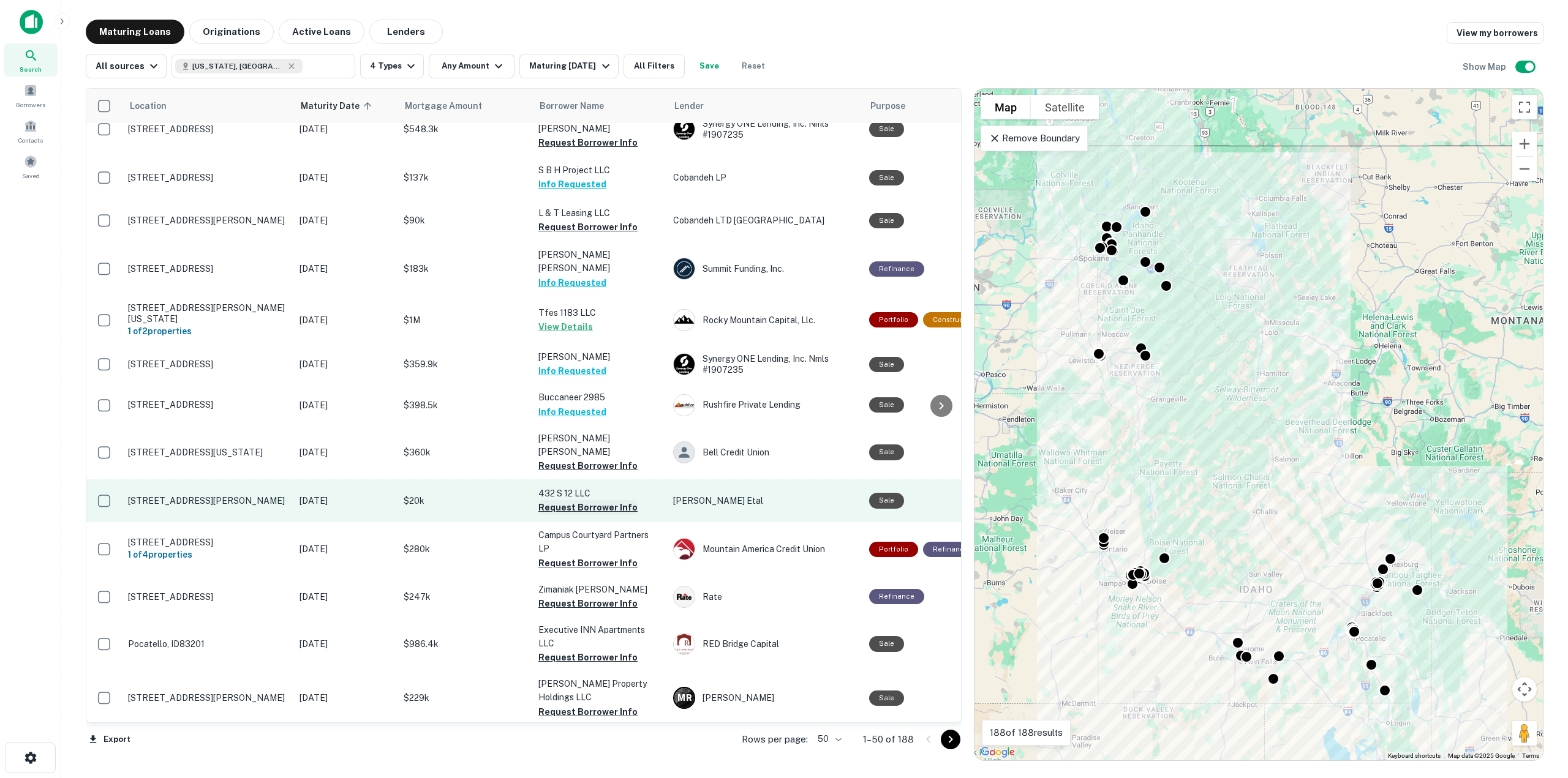
click at [598, 500] on button "Request Borrower Info" at bounding box center [588, 508] width 99 height 14
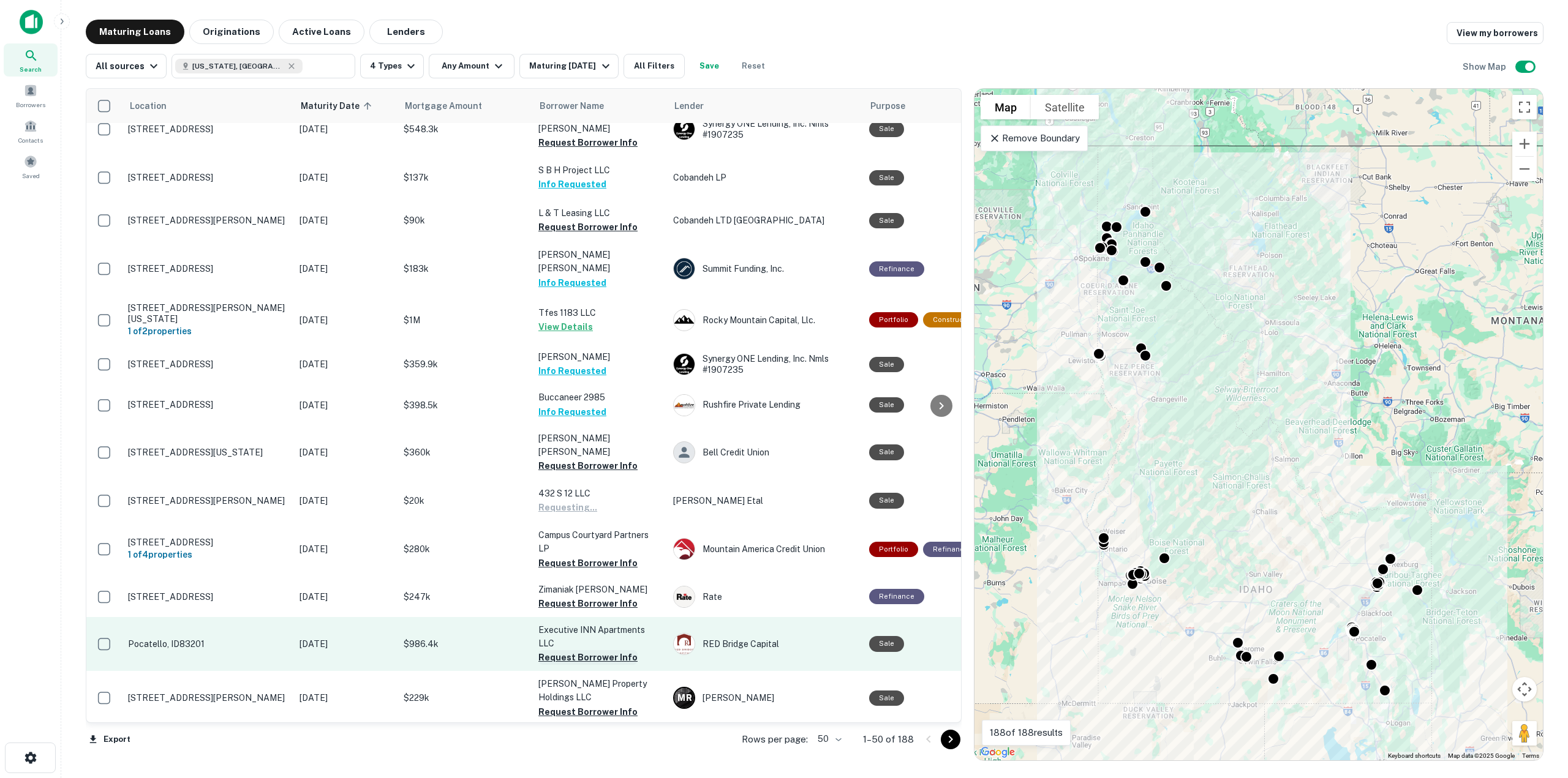
click at [603, 650] on button "Request Borrower Info" at bounding box center [588, 657] width 99 height 14
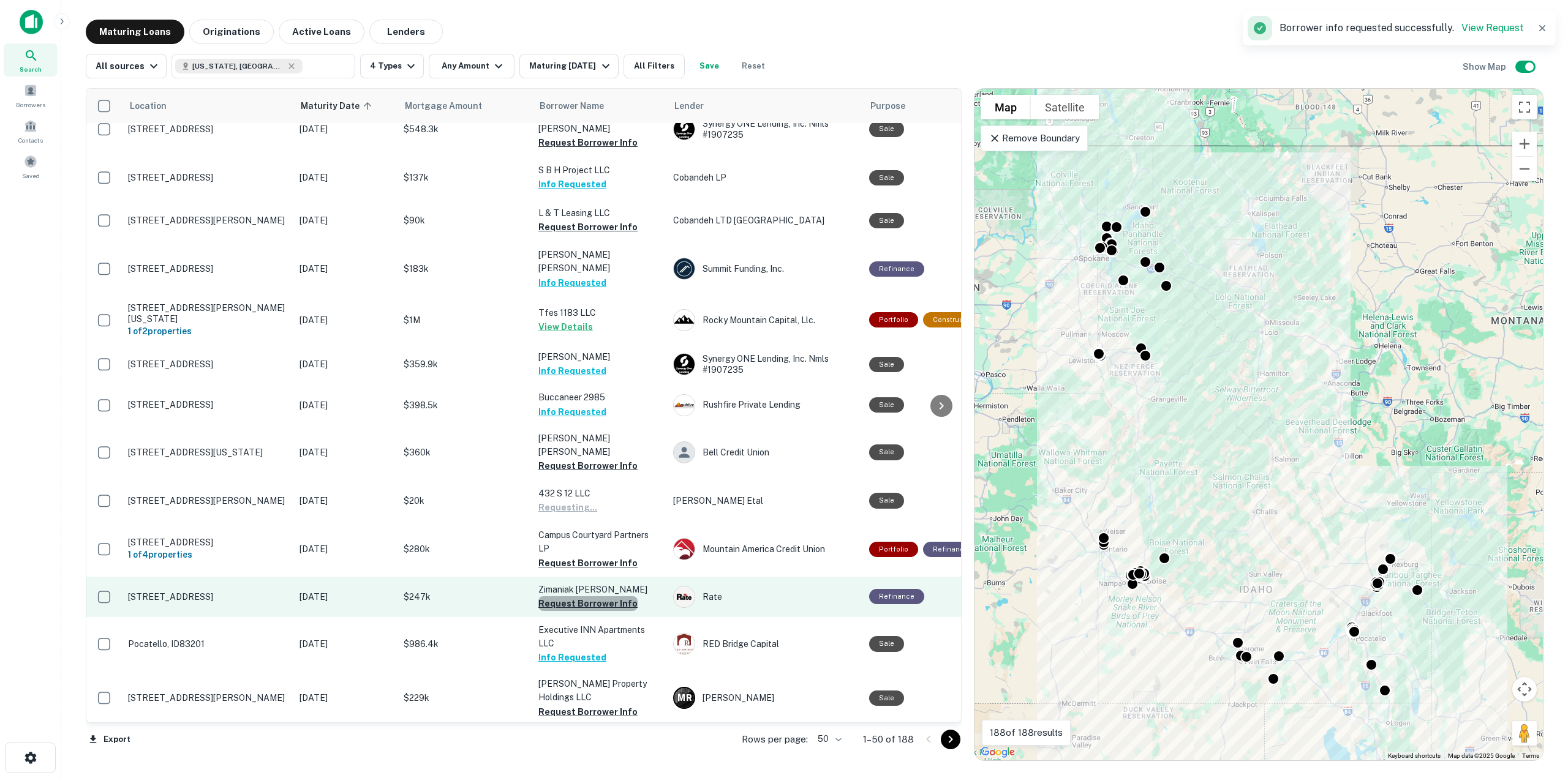
click at [588, 596] on button "Request Borrower Info" at bounding box center [588, 603] width 99 height 14
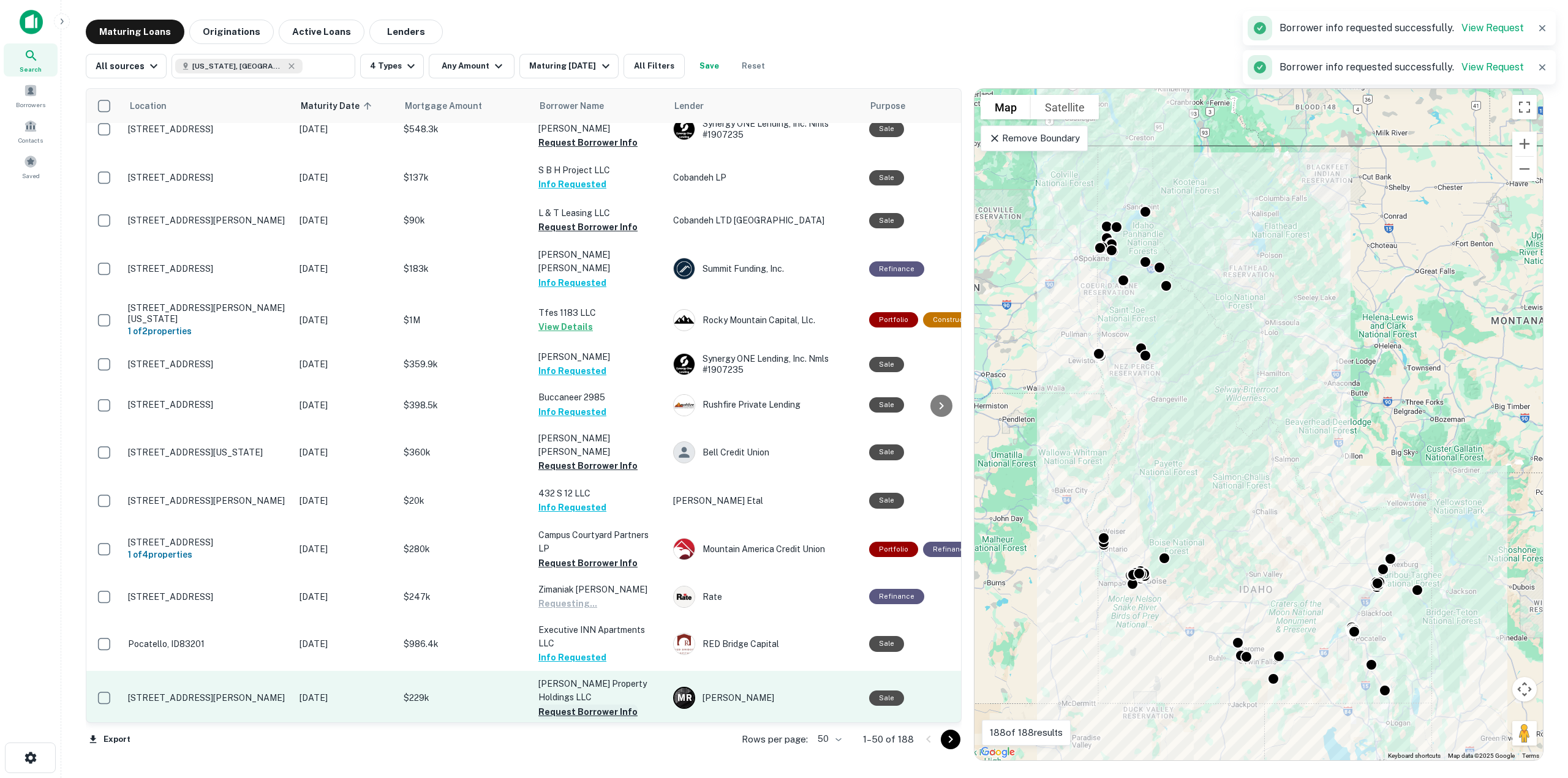
click at [602, 705] on button "Request Borrower Info" at bounding box center [588, 712] width 99 height 14
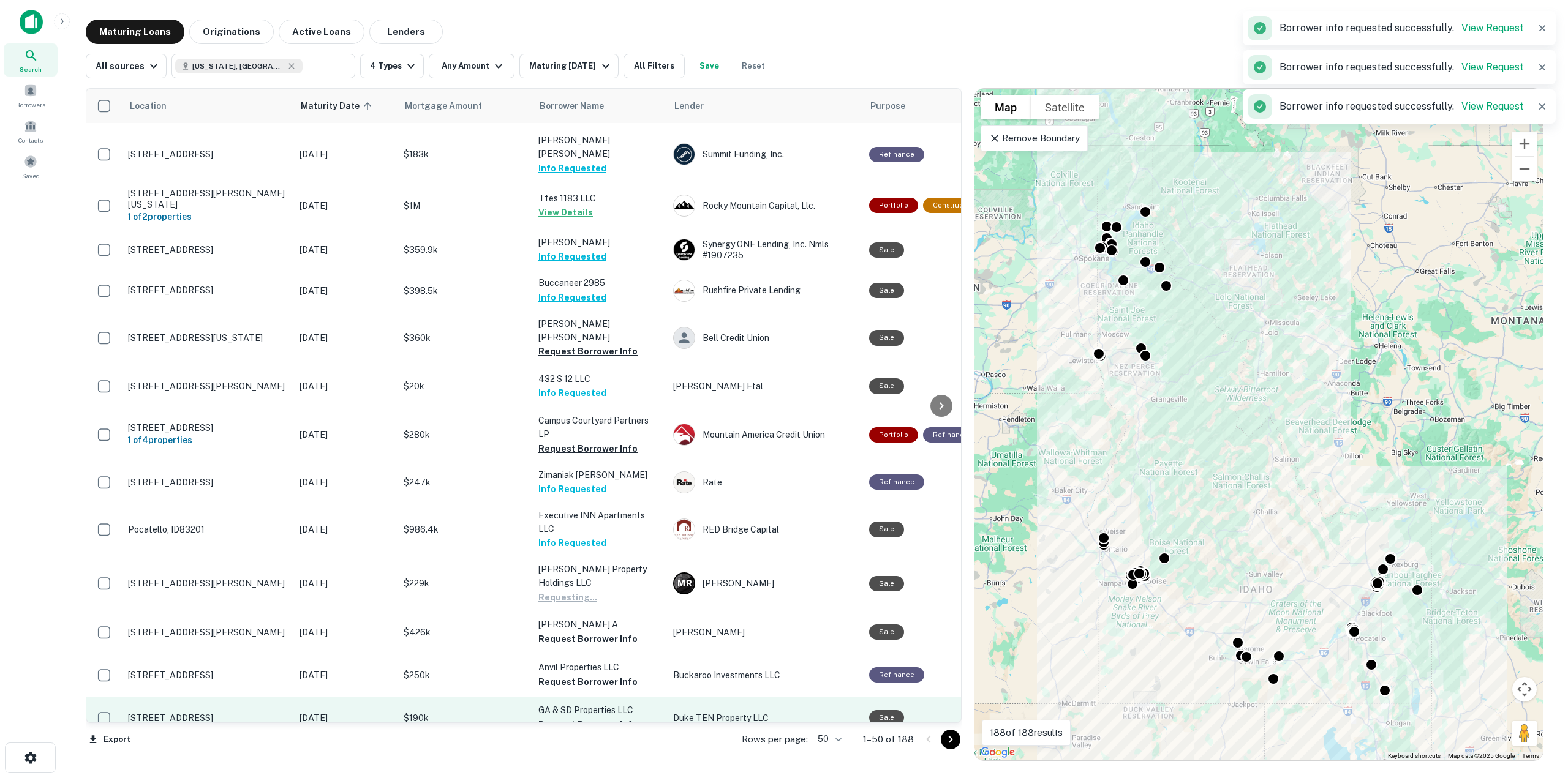
scroll to position [1393, 0]
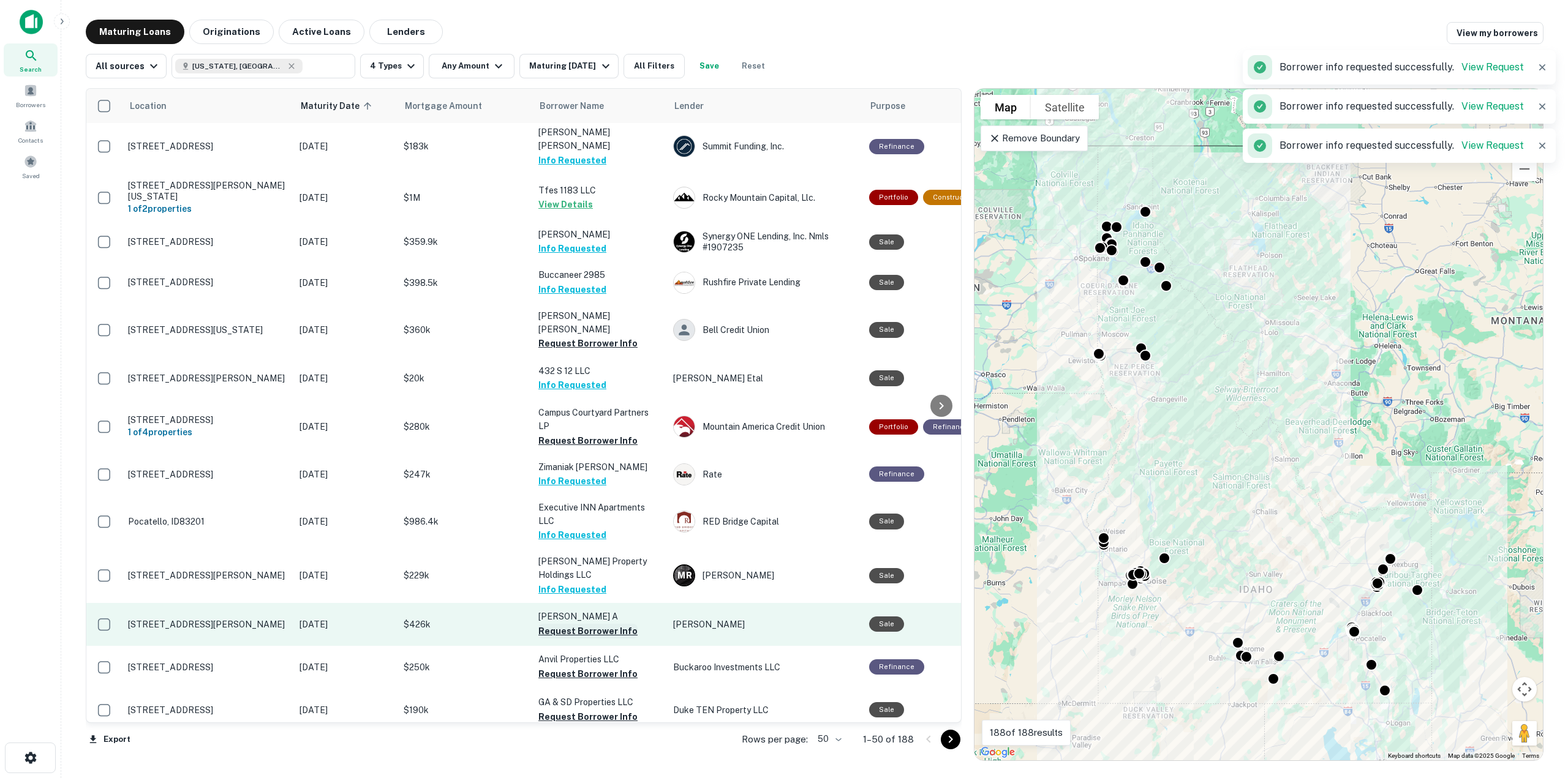
click at [587, 624] on button "Request Borrower Info" at bounding box center [588, 631] width 99 height 14
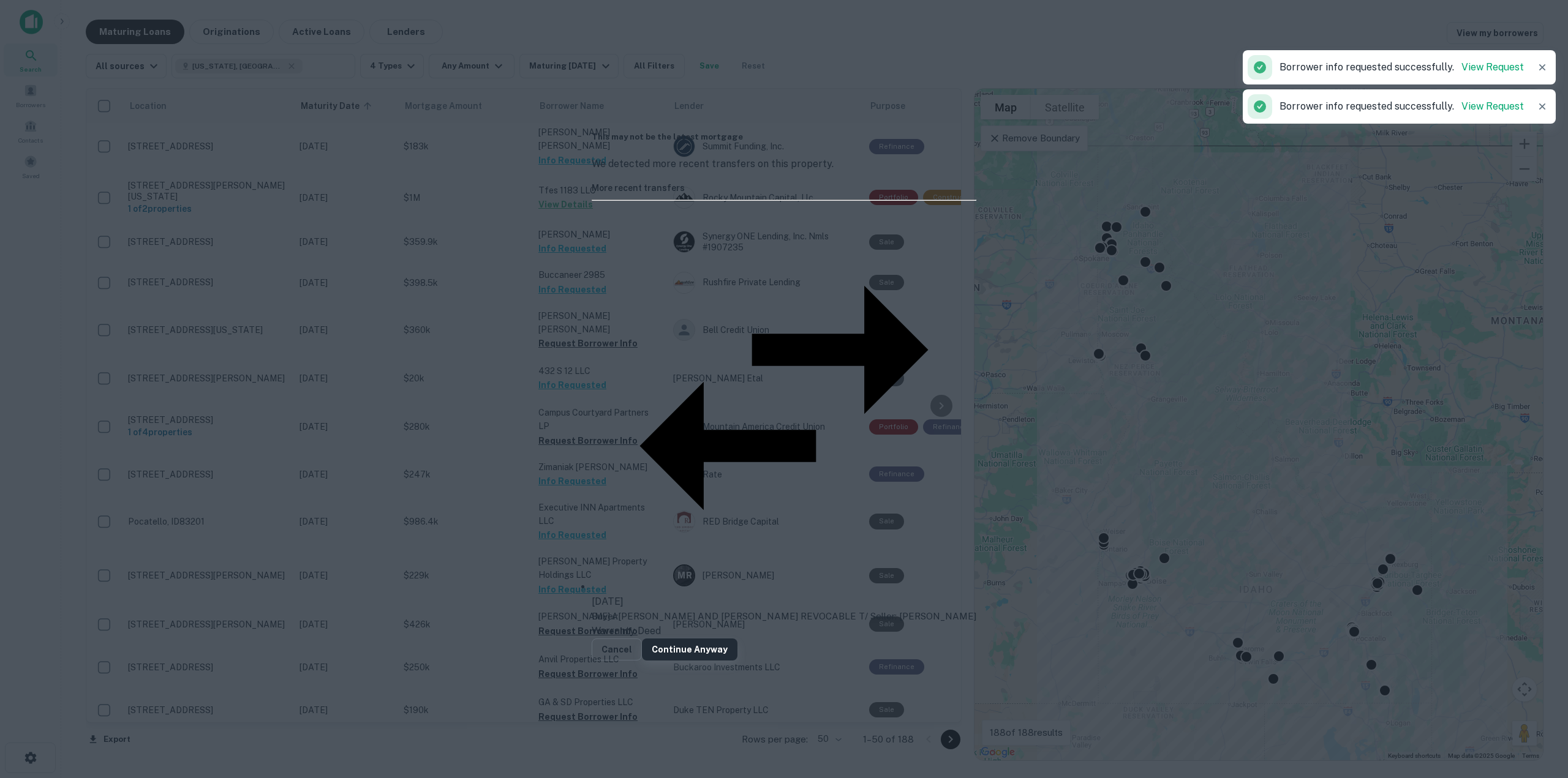
click at [737, 639] on button "Continue Anyway" at bounding box center [689, 649] width 96 height 22
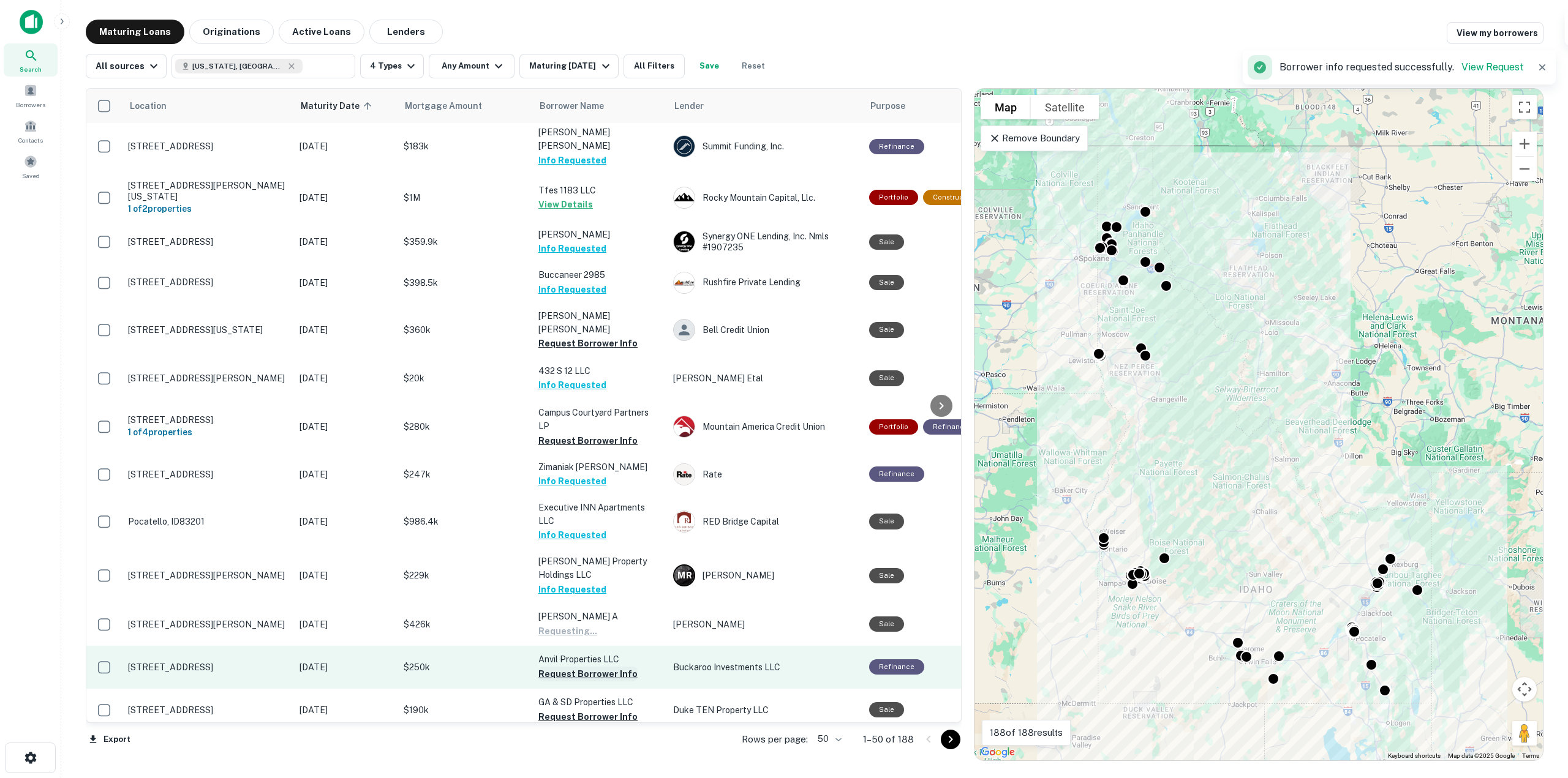
click at [591, 667] on button "Request Borrower Info" at bounding box center [588, 674] width 99 height 14
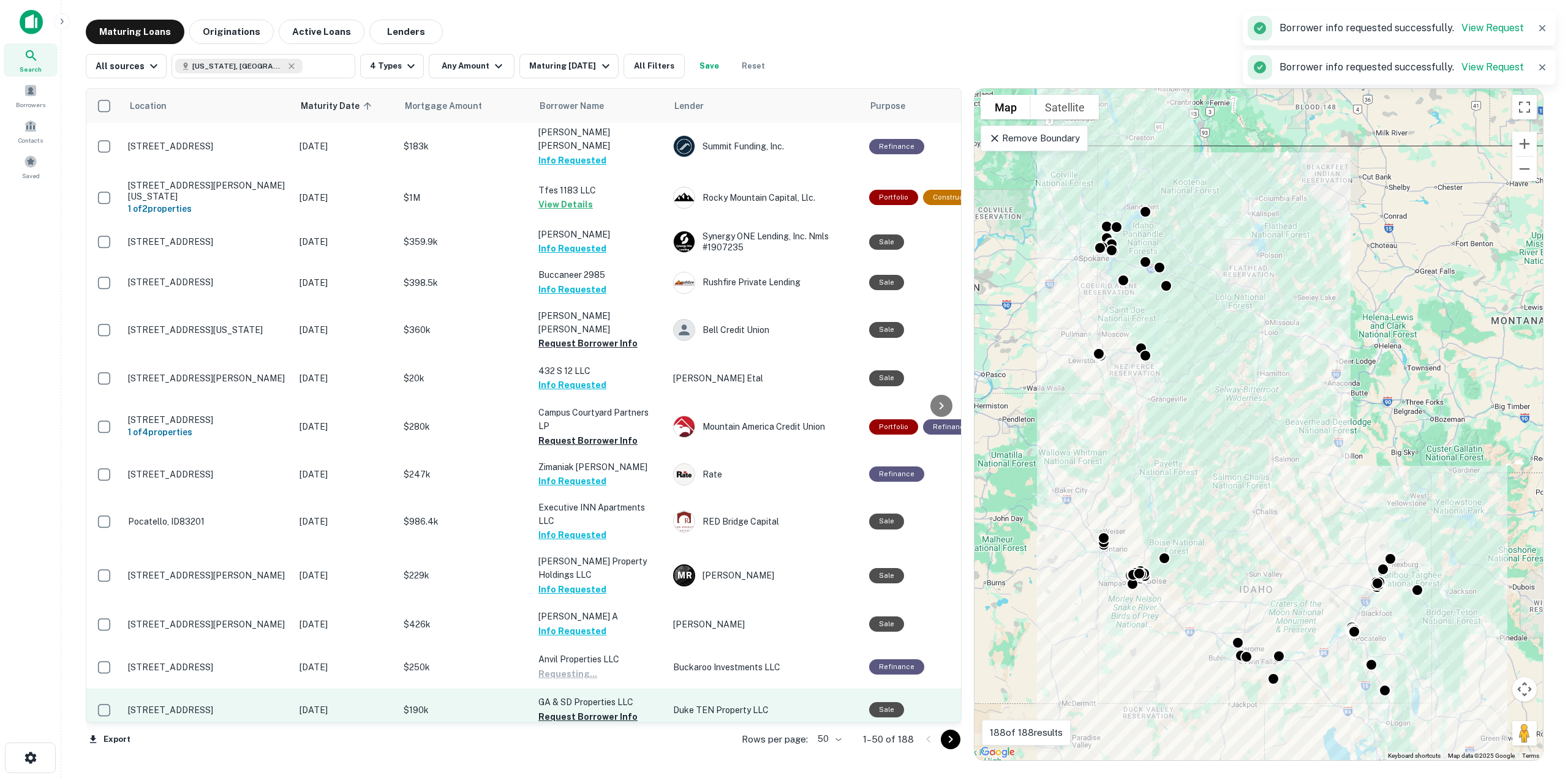
click at [603, 689] on td "GA & SD Properties LLC Request Borrower Info" at bounding box center [599, 710] width 135 height 43
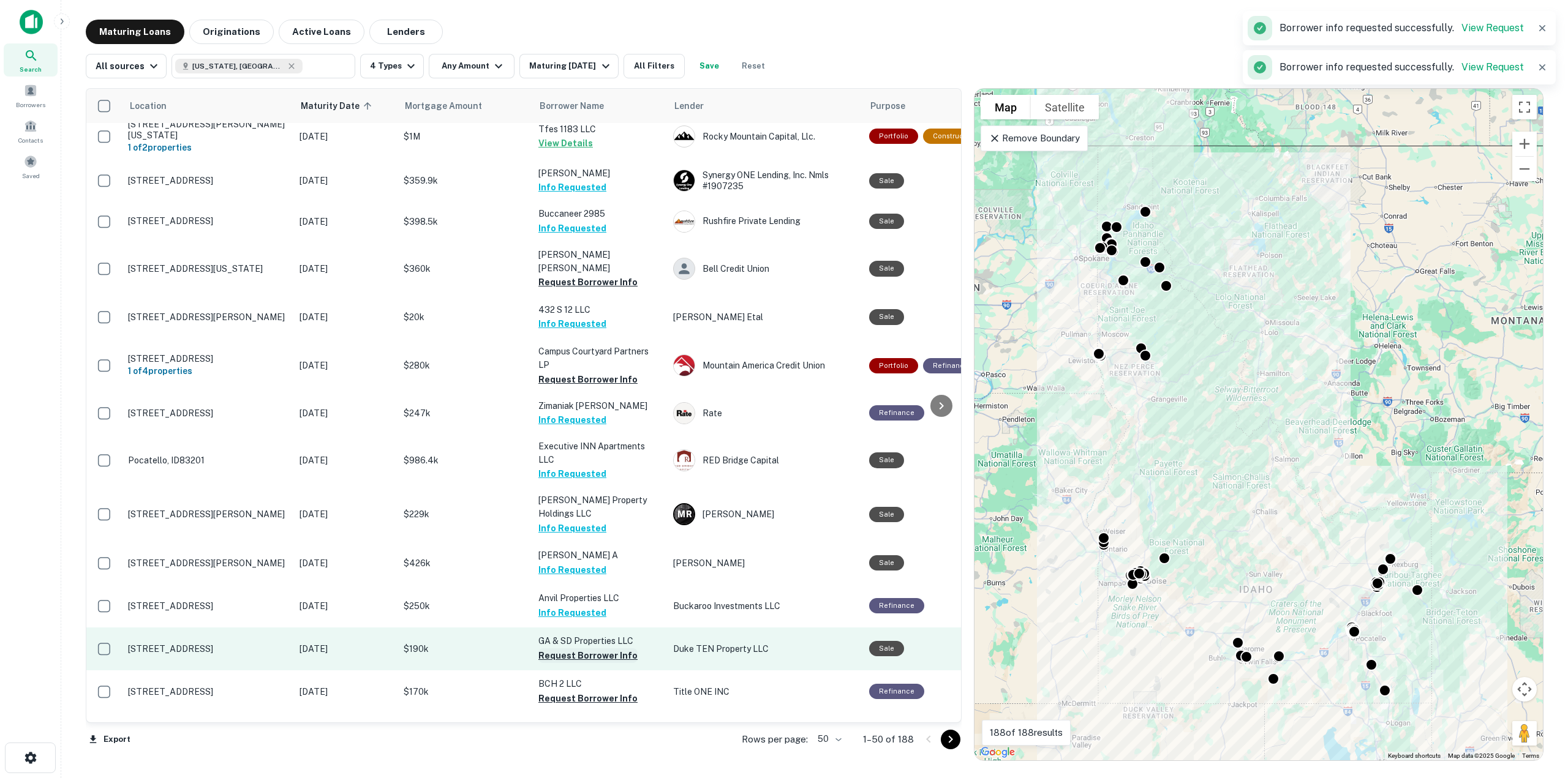
click at [578, 649] on button "Request Borrower Info" at bounding box center [588, 656] width 99 height 14
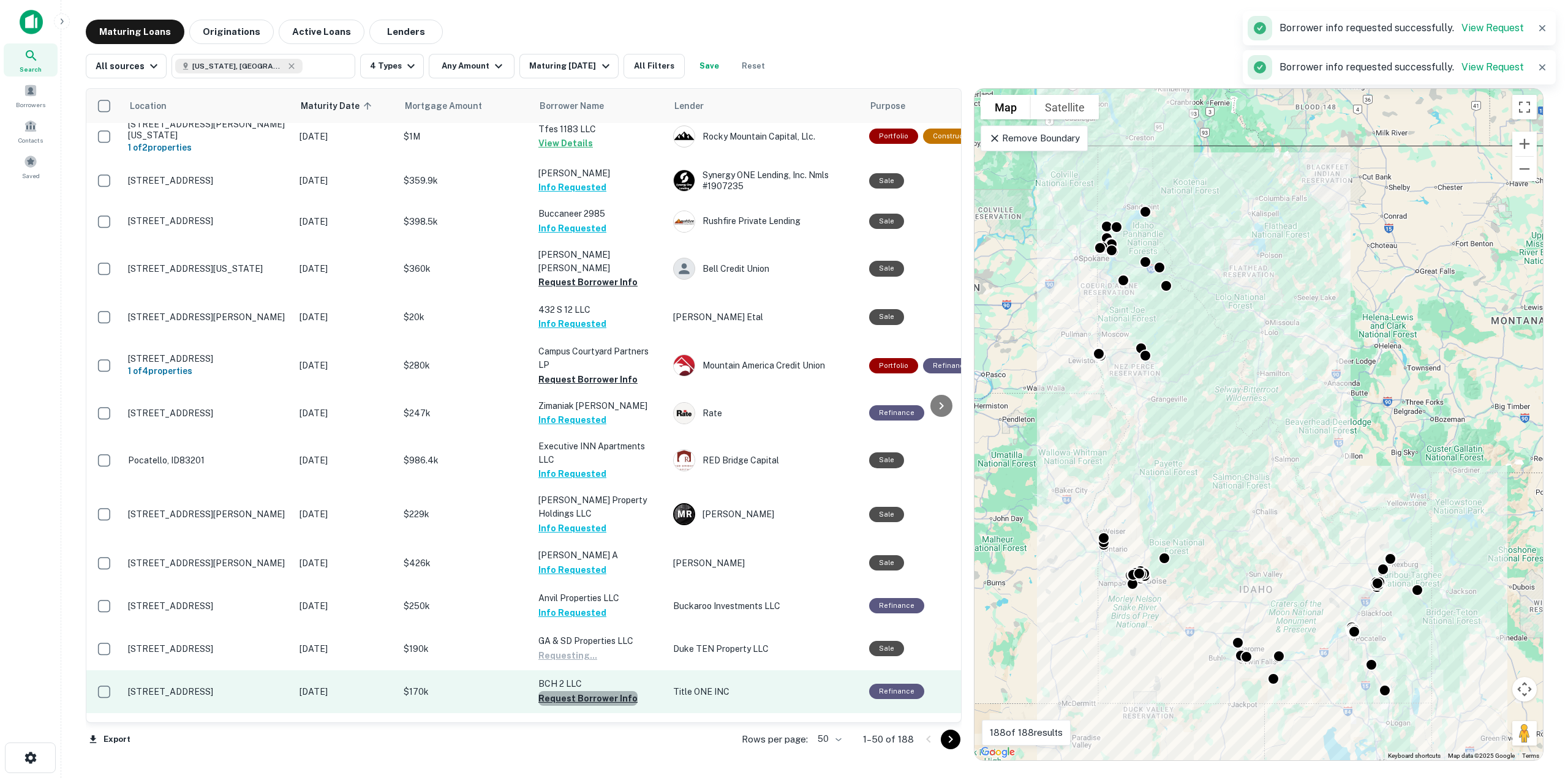
click at [588, 691] on button "Request Borrower Info" at bounding box center [588, 698] width 99 height 14
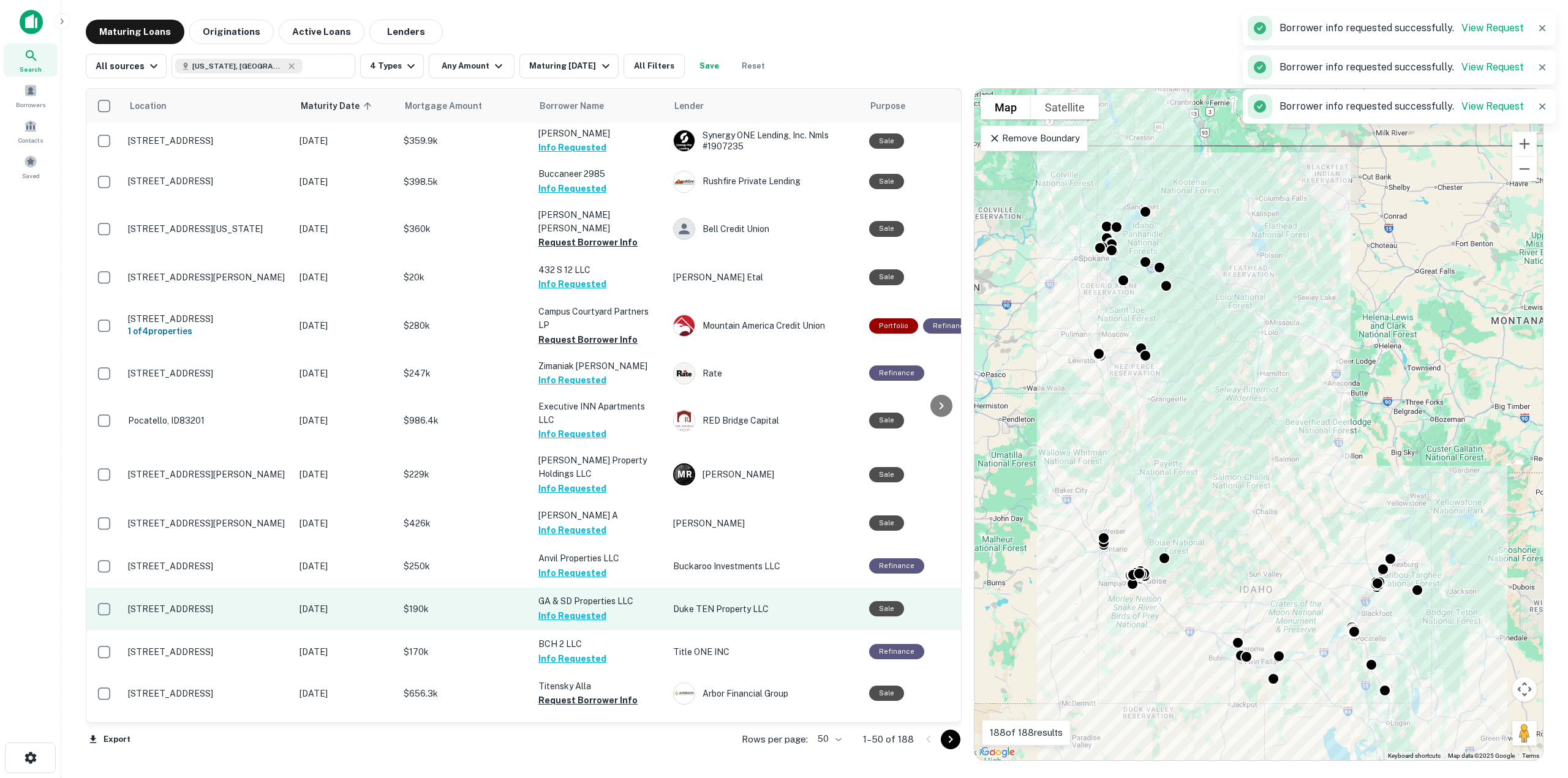
scroll to position [1516, 0]
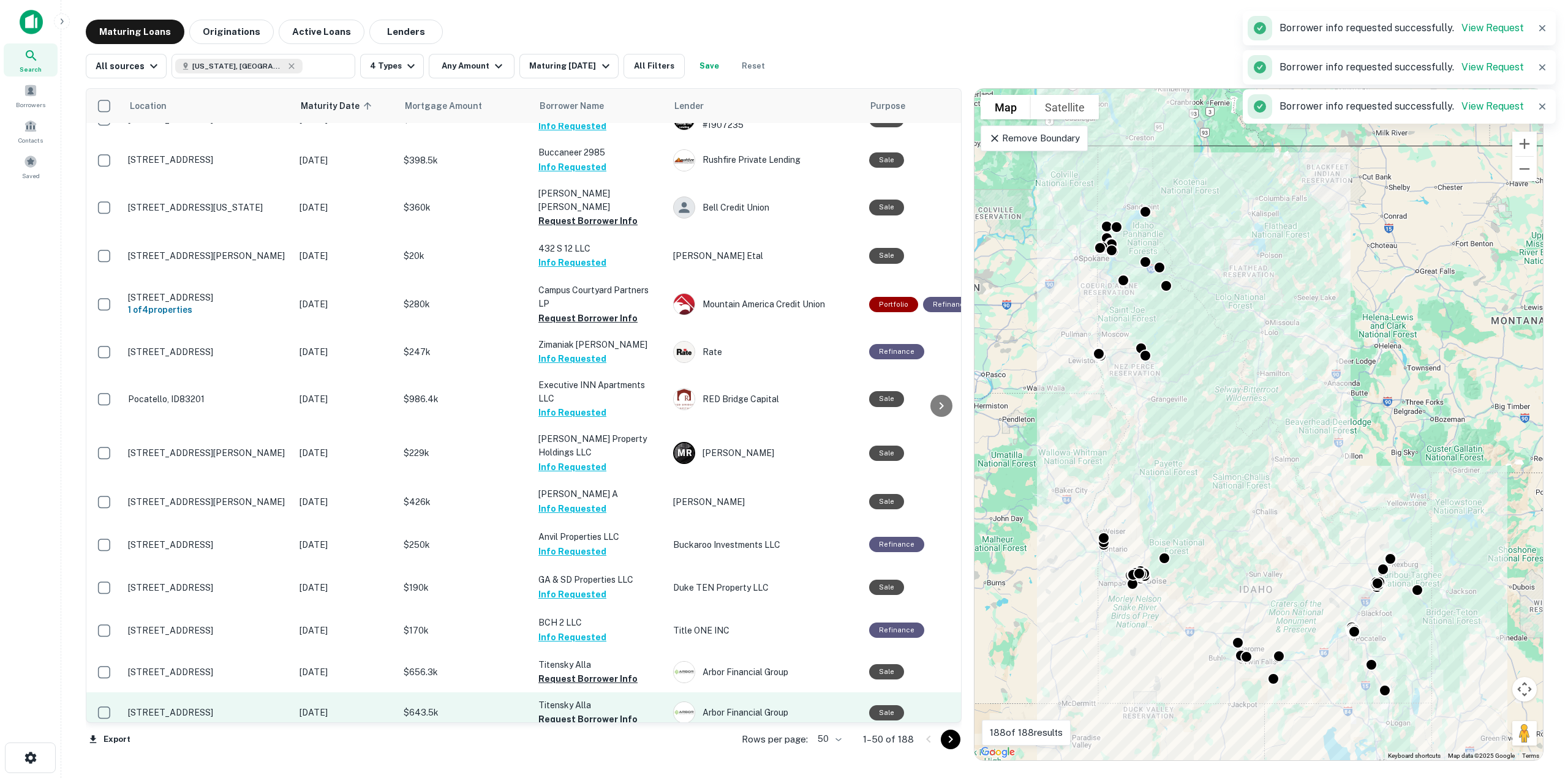
drag, startPoint x: 597, startPoint y: 579, endPoint x: 598, endPoint y: 590, distance: 11.0
click at [597, 672] on button "Request Borrower Info" at bounding box center [588, 679] width 99 height 14
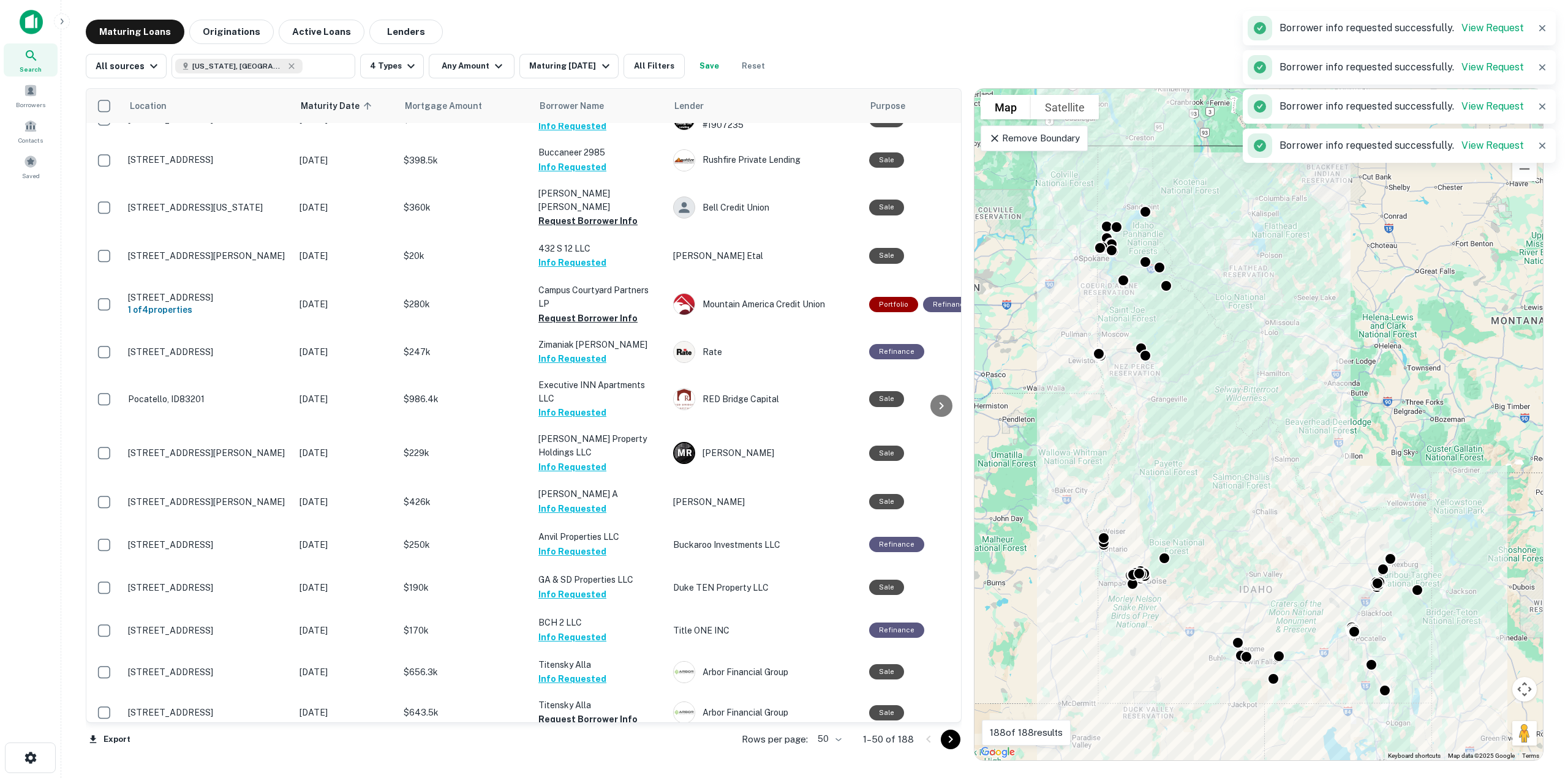
click at [598, 754] on button "Request Borrower Info" at bounding box center [588, 761] width 99 height 14
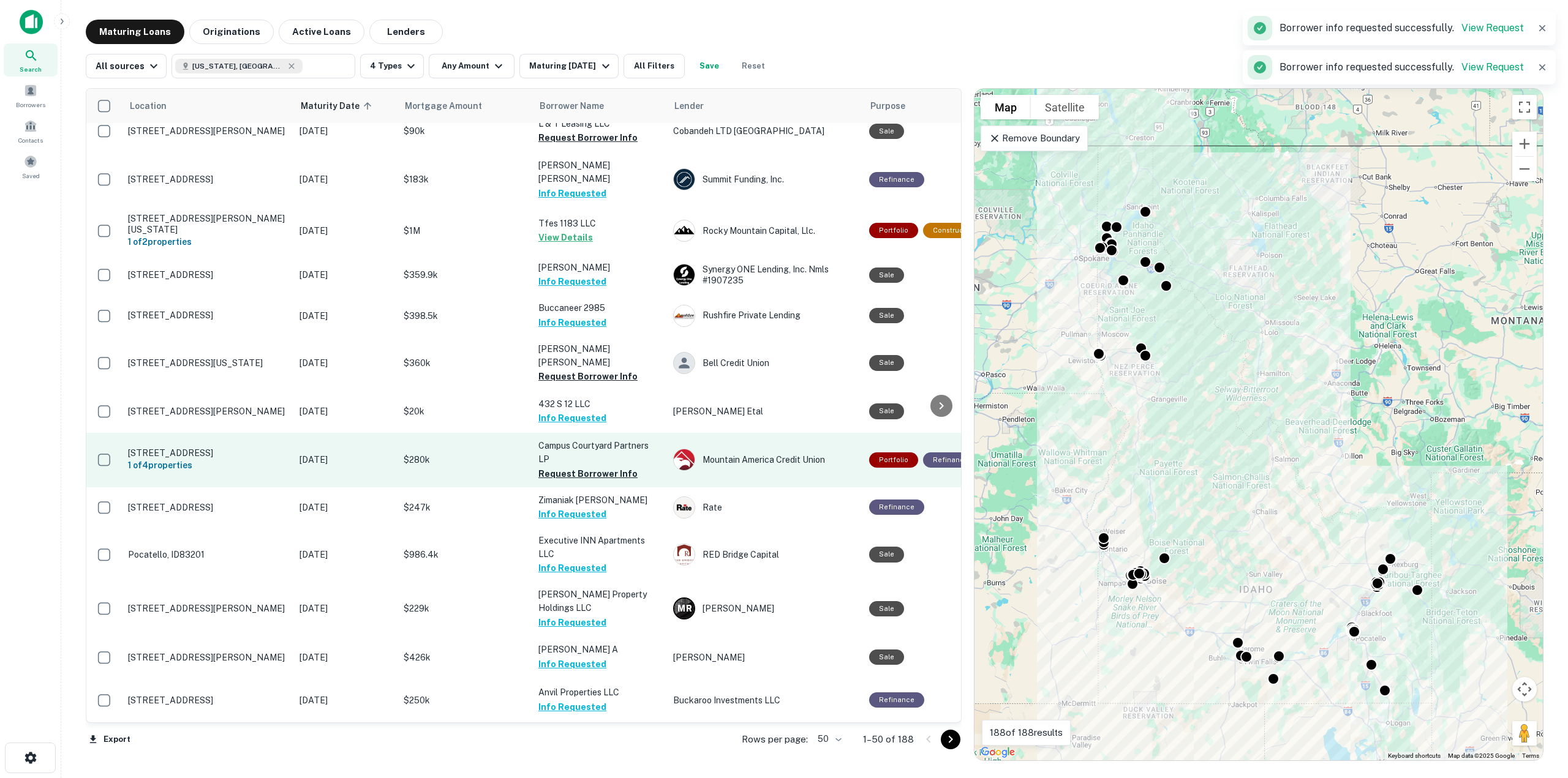
scroll to position [1271, 0]
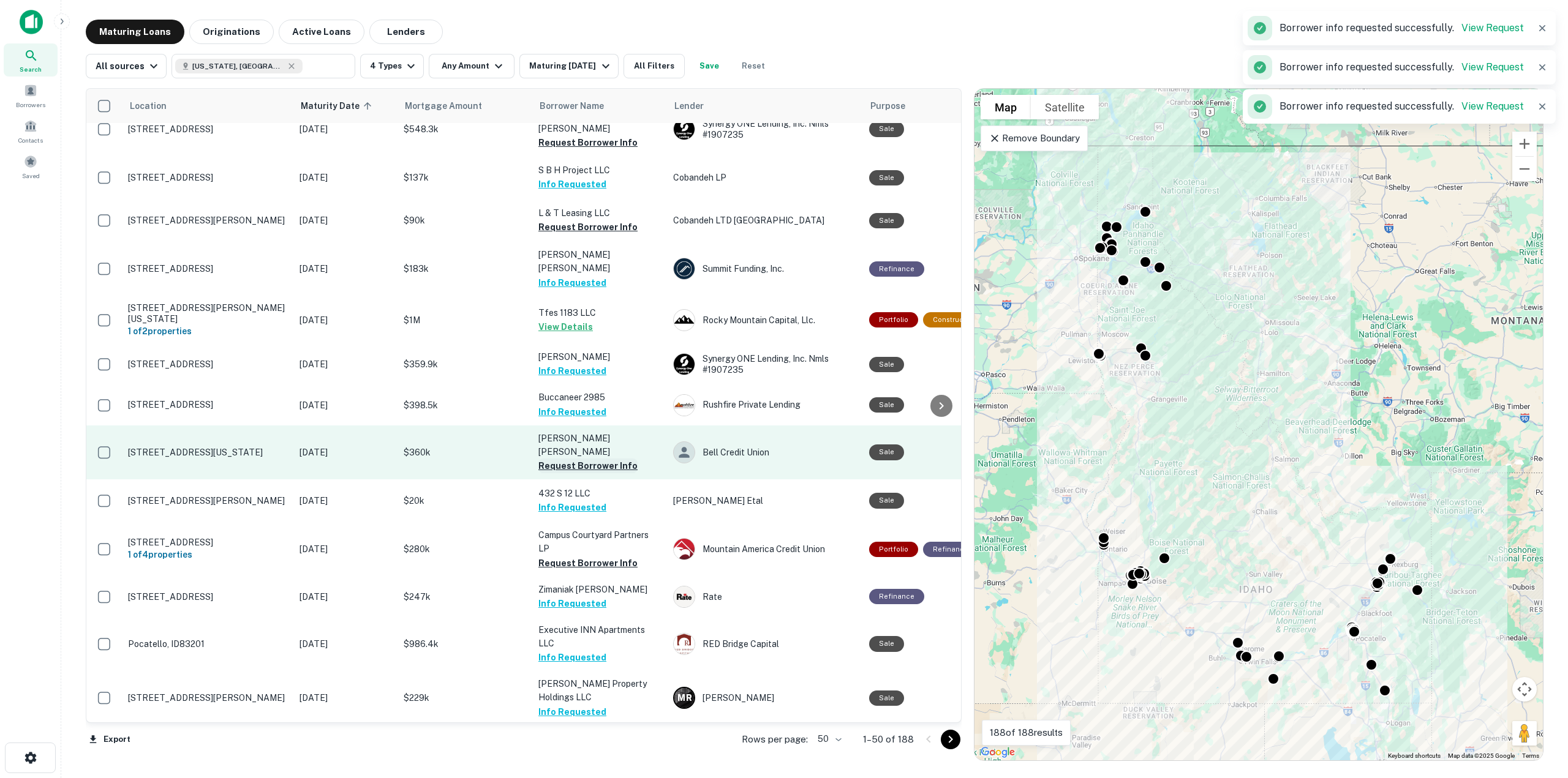
click at [591, 459] on button "Request Borrower Info" at bounding box center [588, 466] width 99 height 14
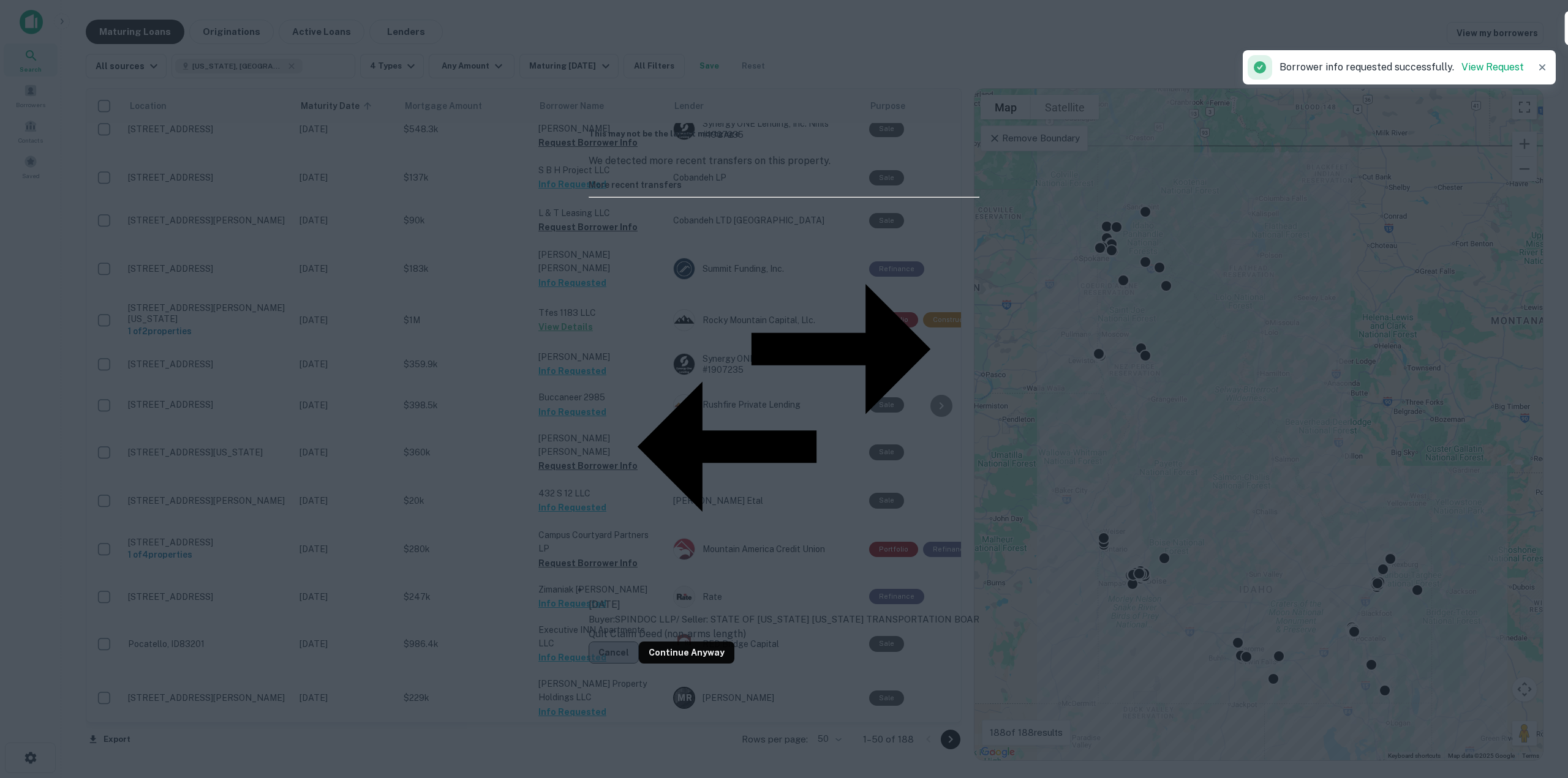
click at [639, 641] on button "Cancel" at bounding box center [614, 652] width 50 height 22
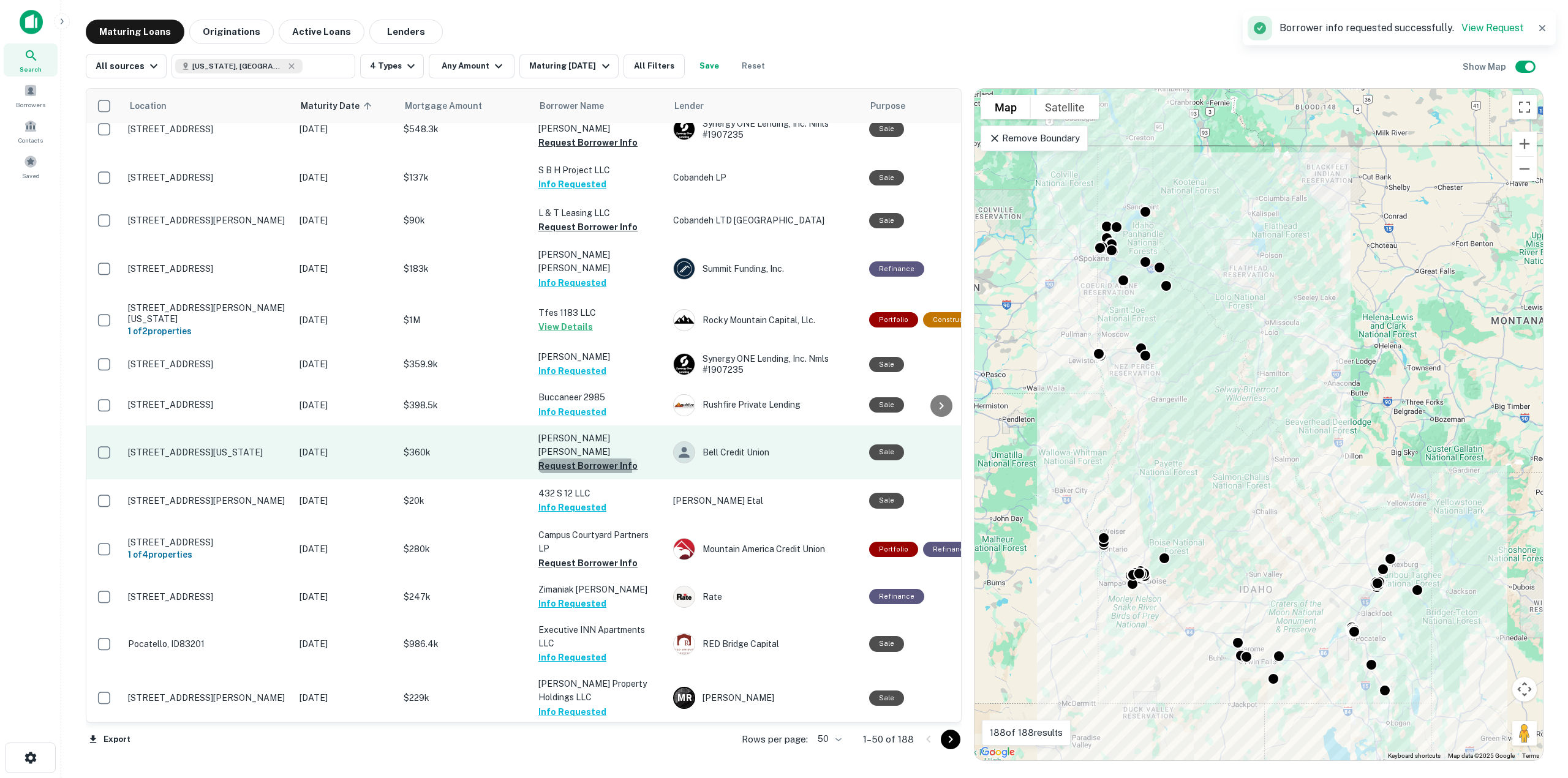
click at [580, 459] on button "Request Borrower Info" at bounding box center [588, 466] width 99 height 14
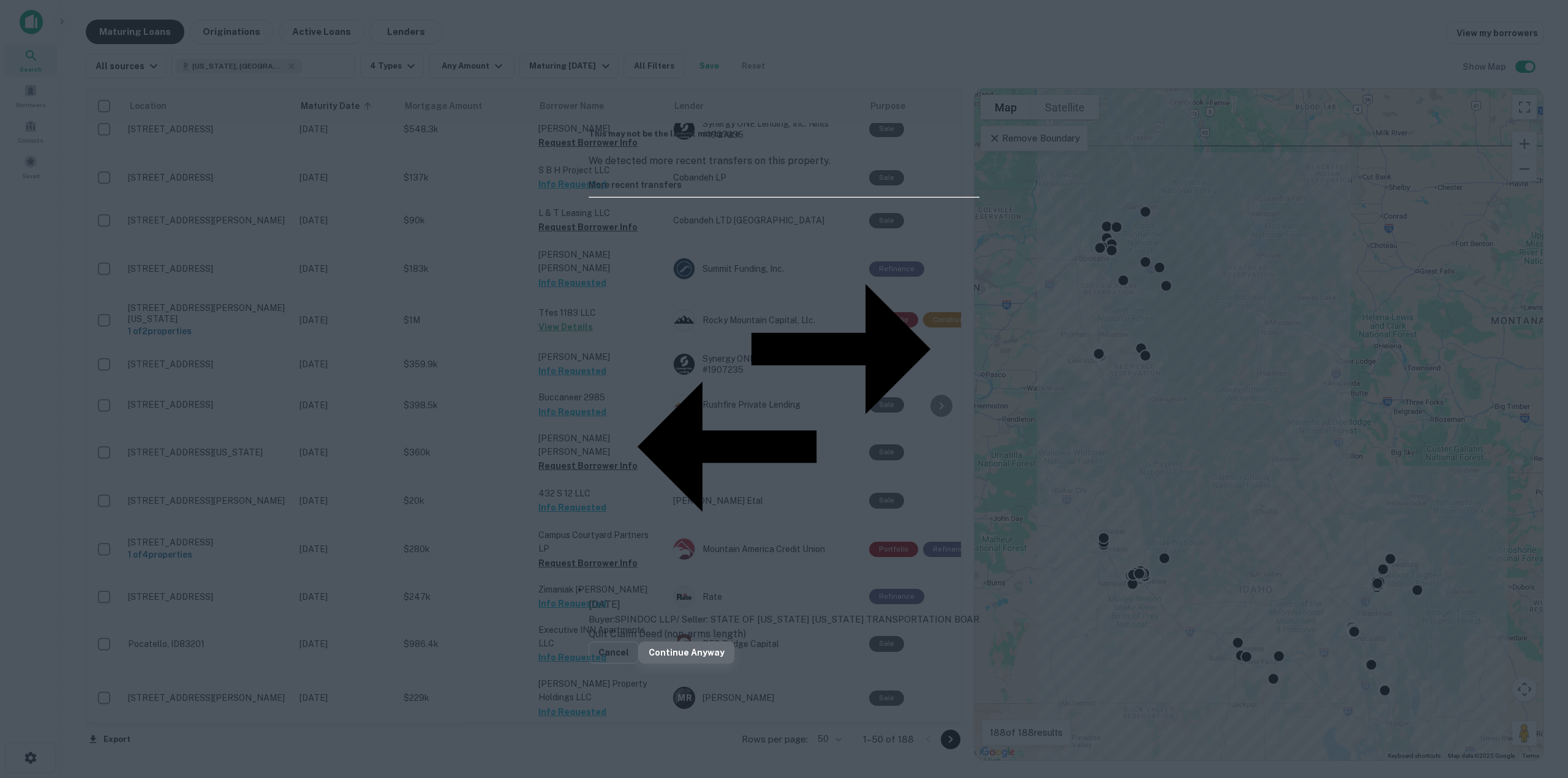
click at [734, 641] on button "Continue Anyway" at bounding box center [686, 652] width 96 height 22
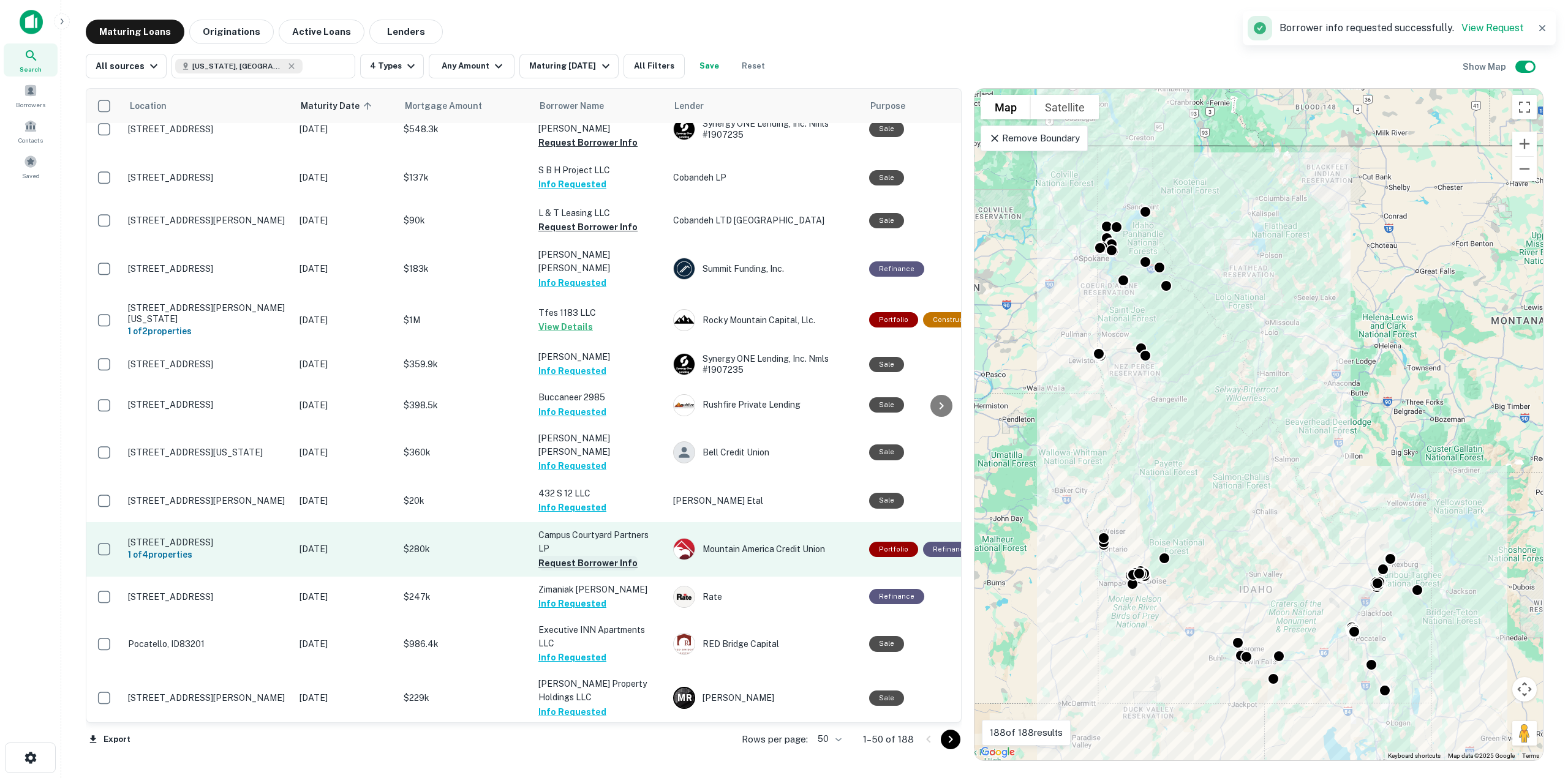
click at [572, 556] on button "Request Borrower Info" at bounding box center [588, 563] width 99 height 14
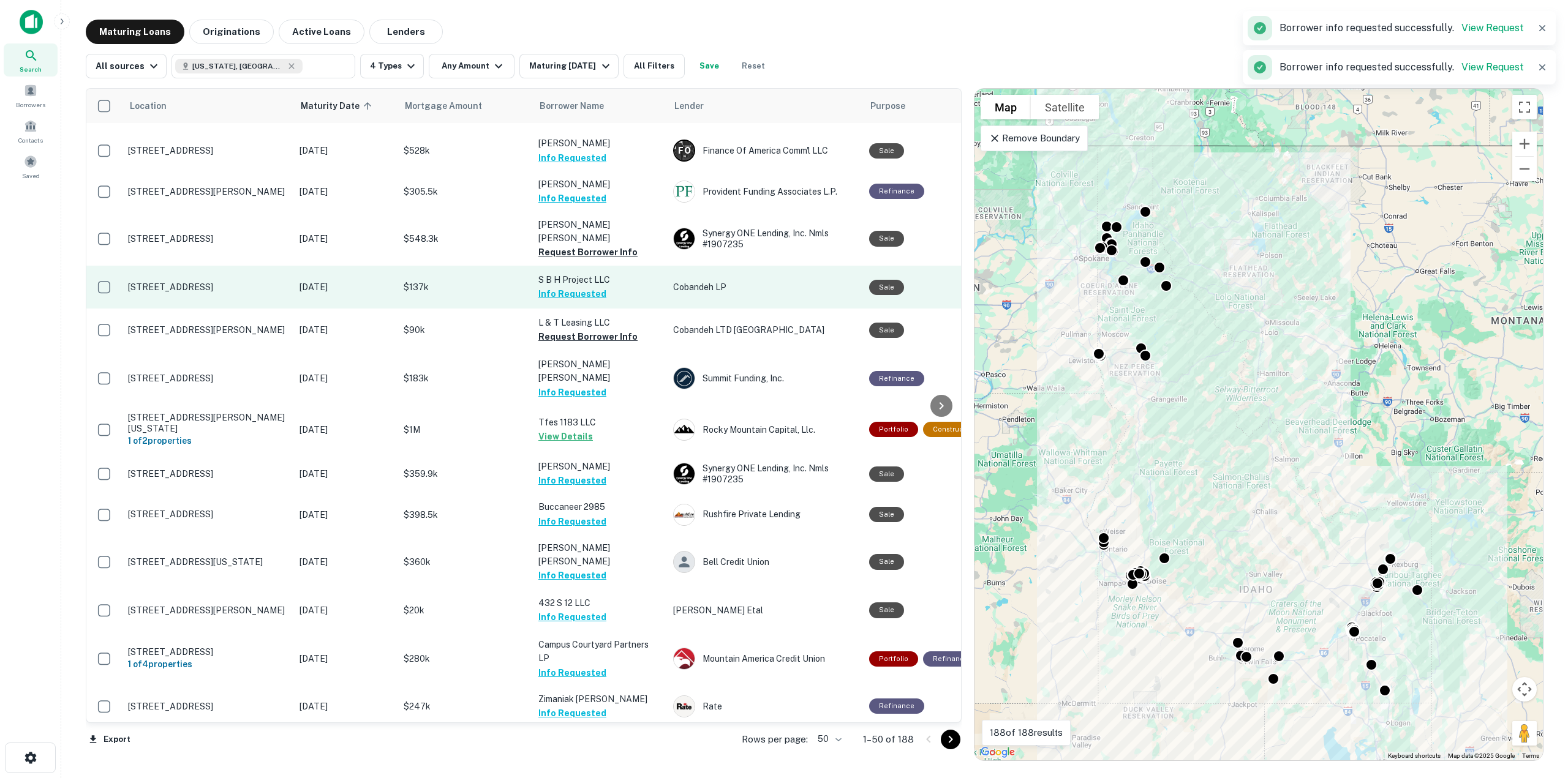
scroll to position [1149, 0]
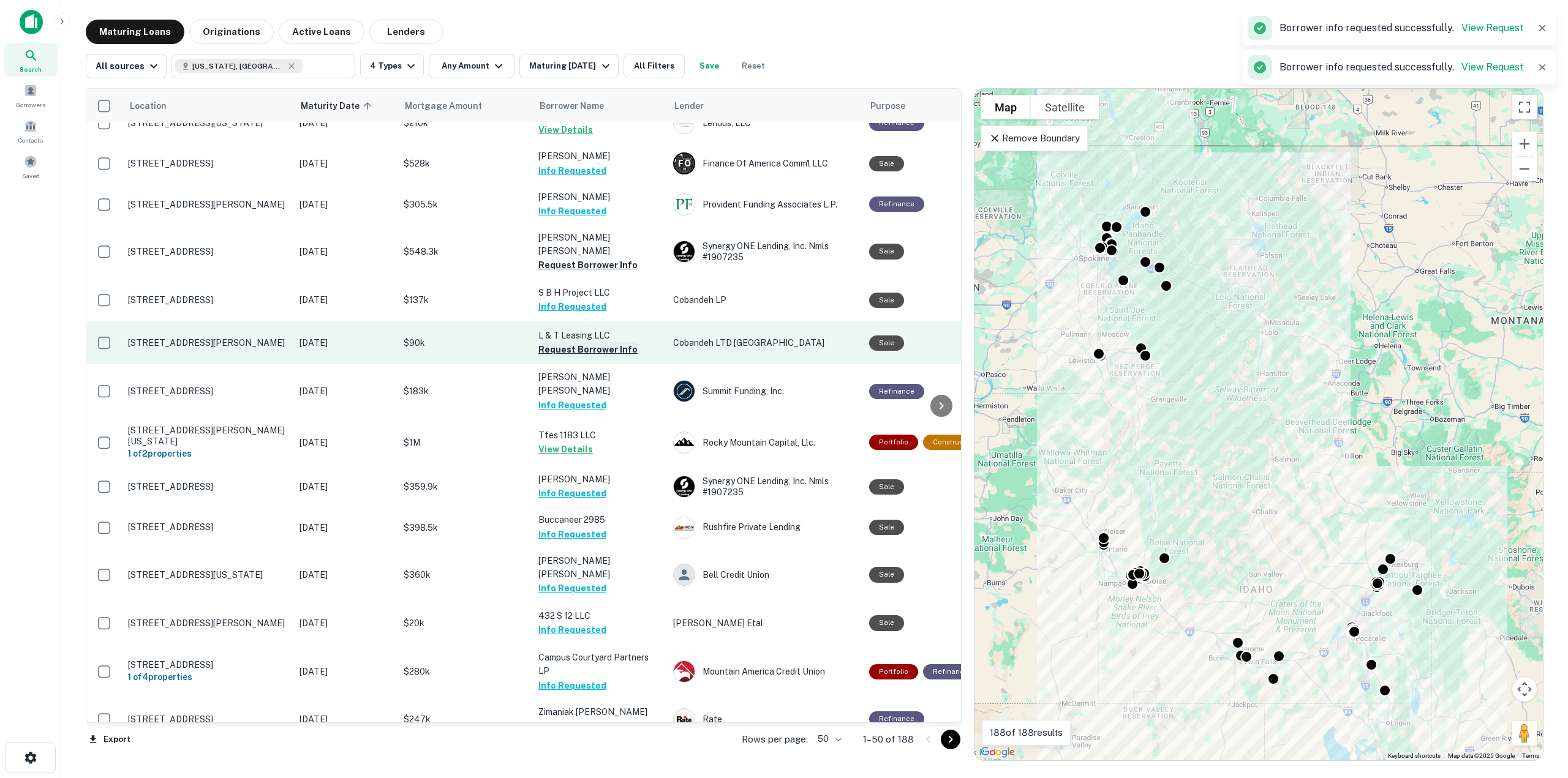
click at [610, 342] on button "Request Borrower Info" at bounding box center [588, 349] width 99 height 14
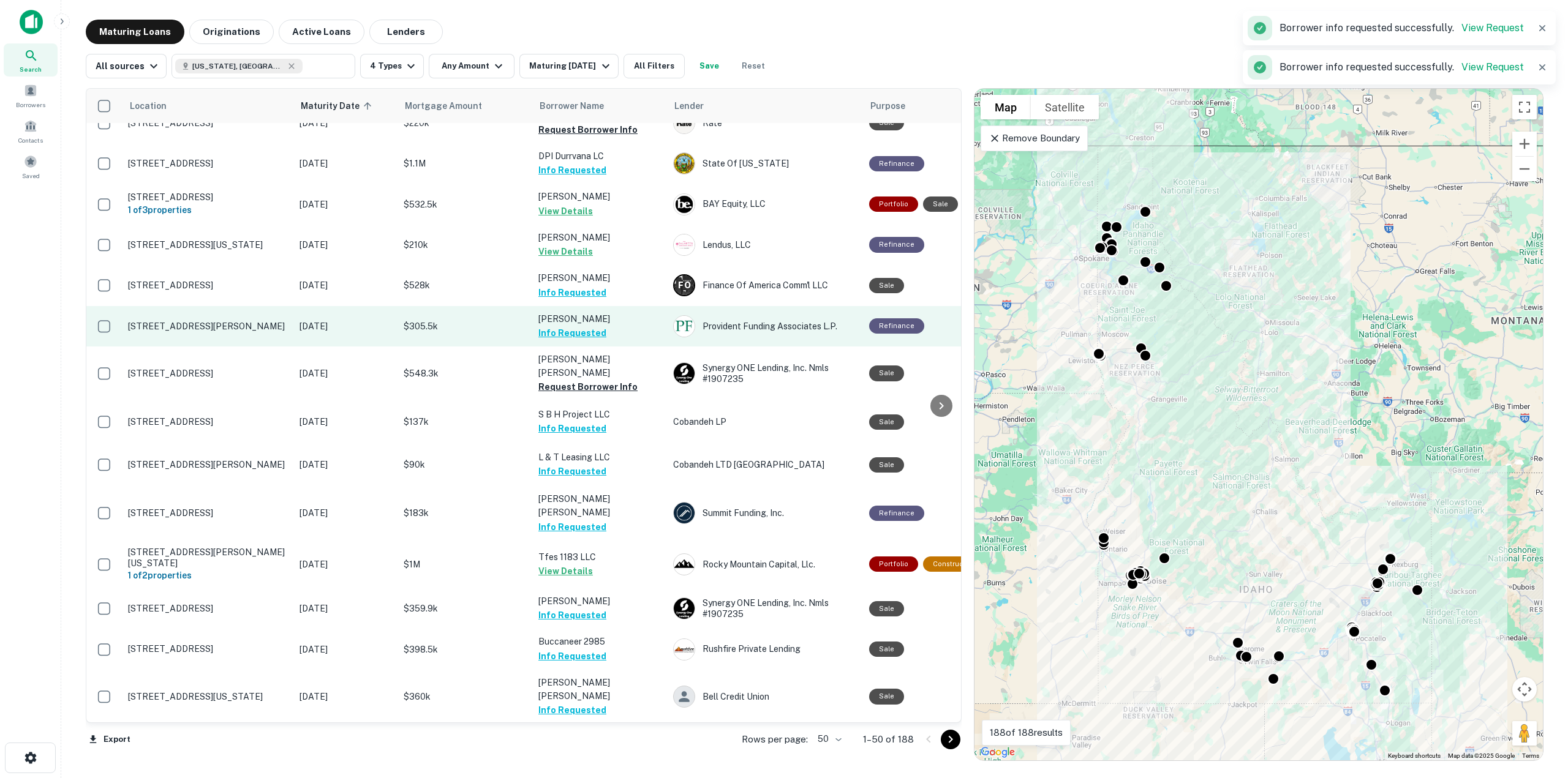
scroll to position [1026, 0]
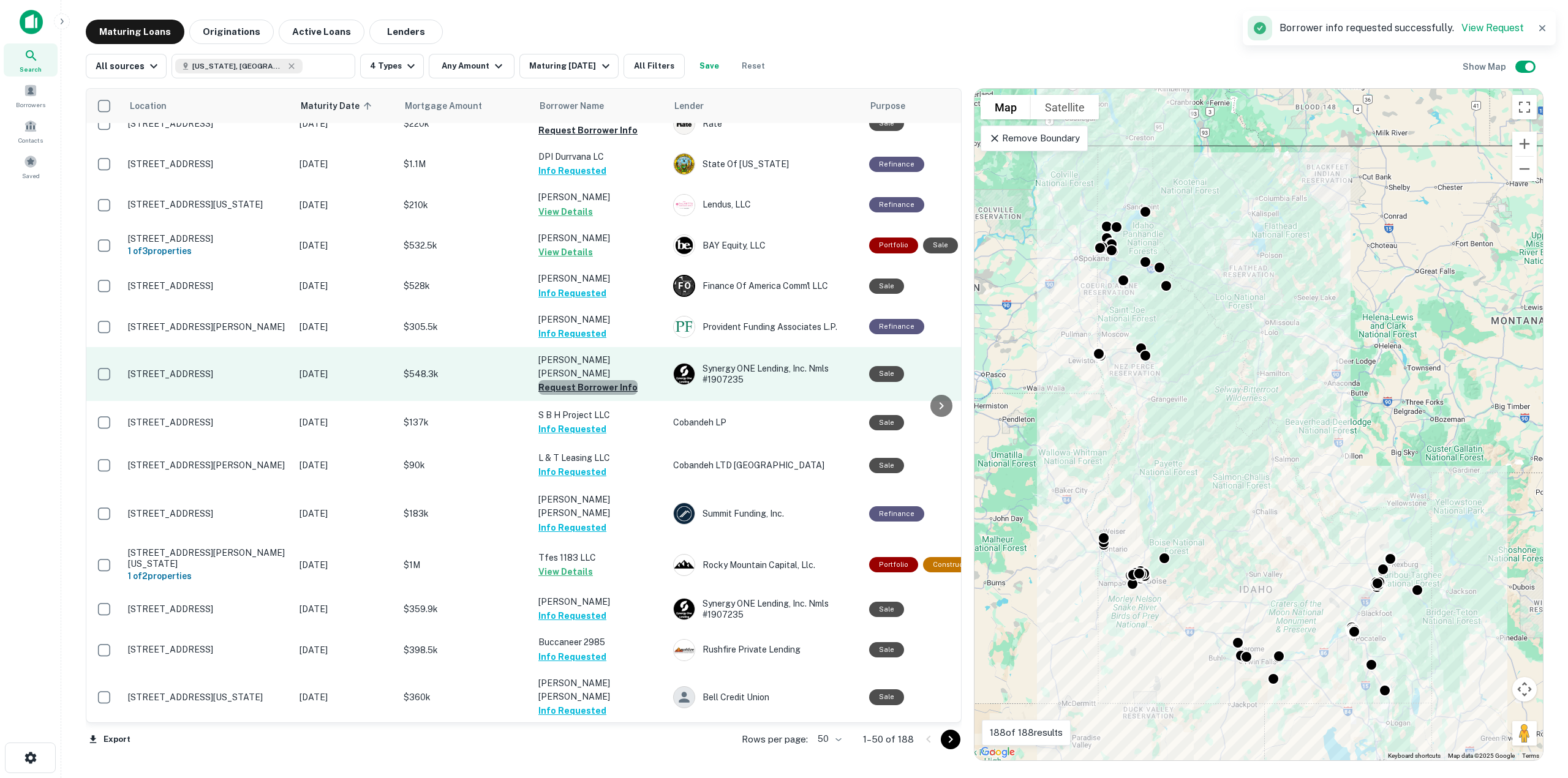
click at [617, 380] on button "Request Borrower Info" at bounding box center [588, 388] width 99 height 14
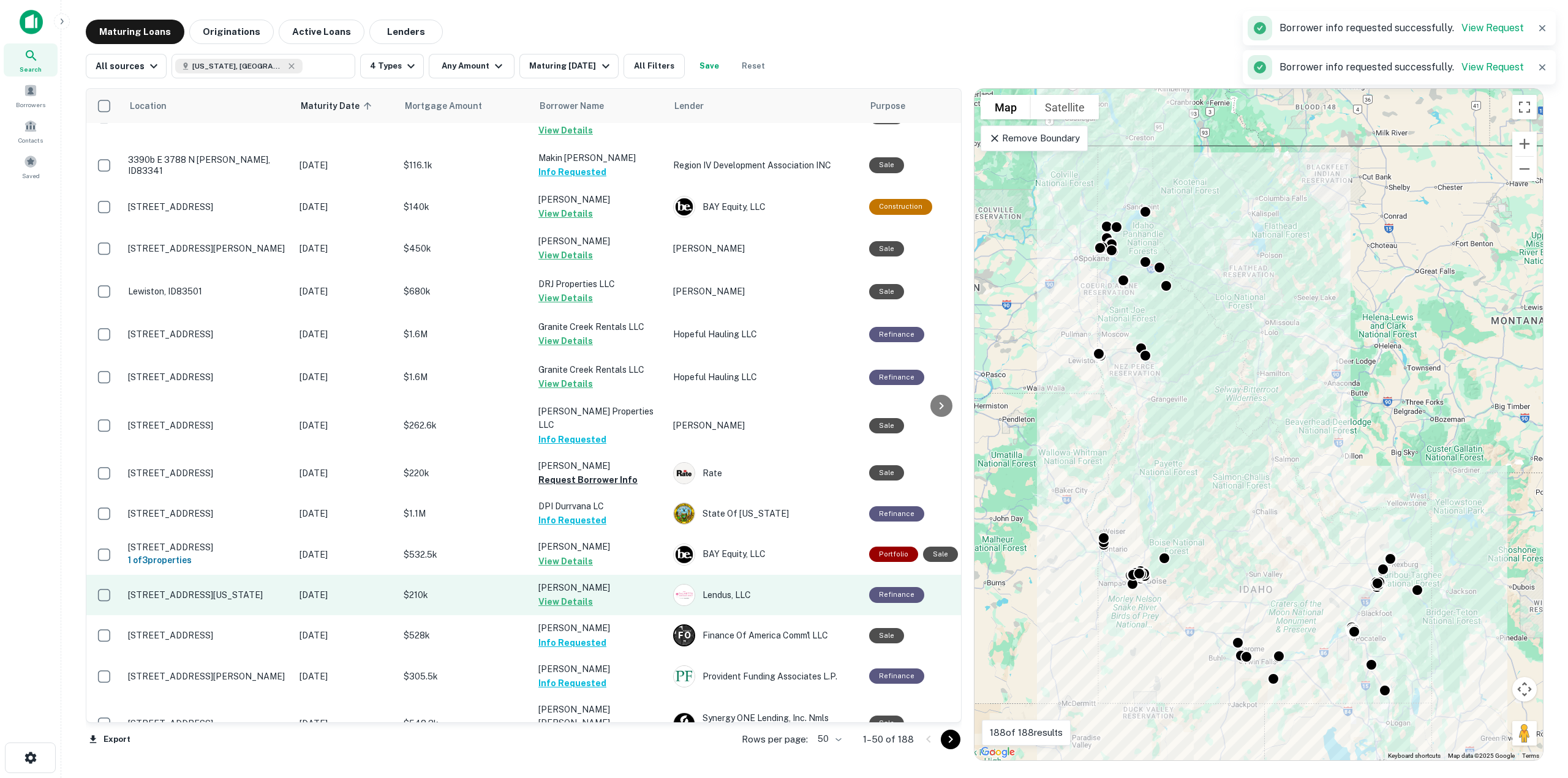
scroll to position [659, 0]
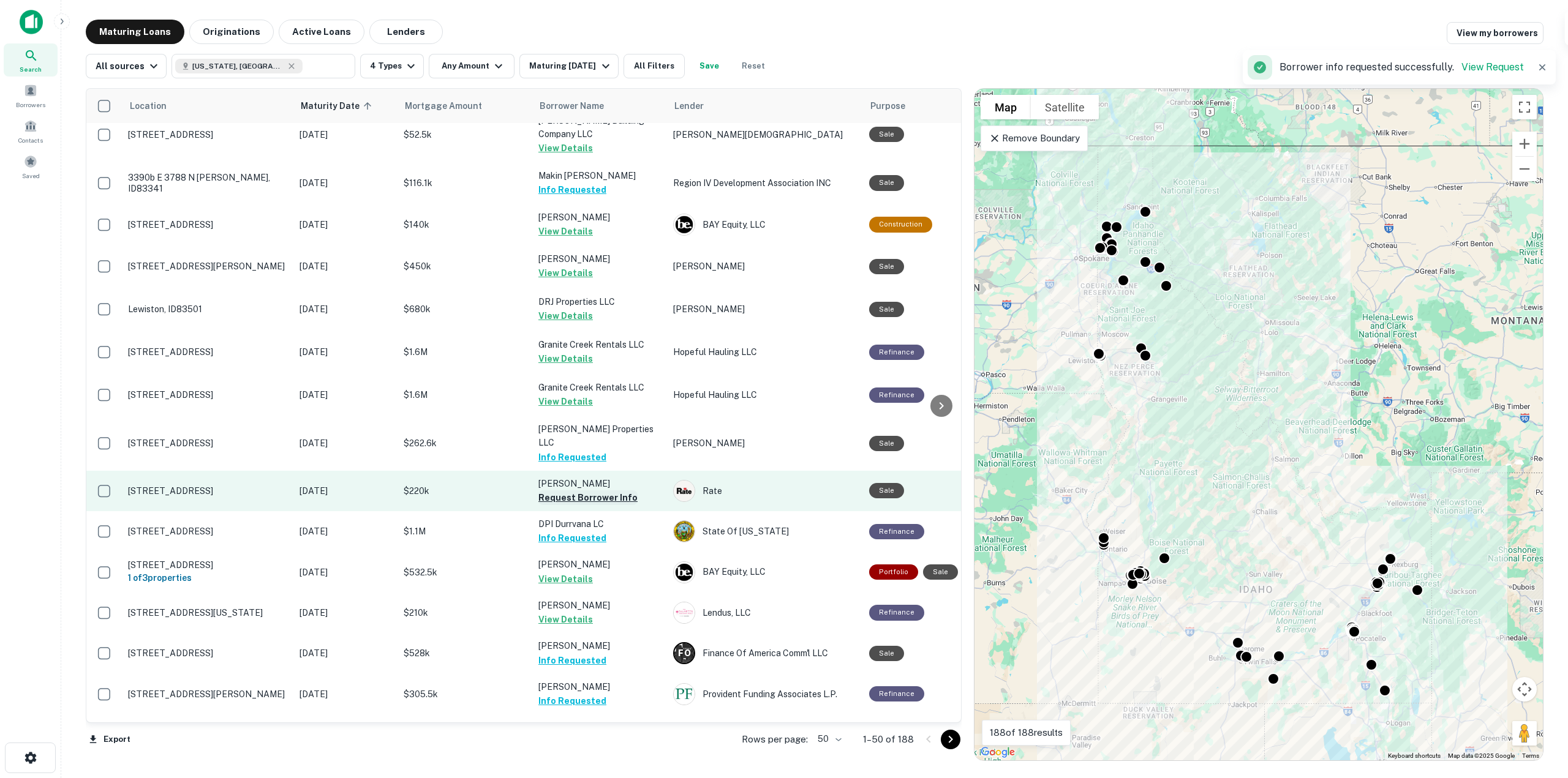
click at [625, 490] on button "Request Borrower Info" at bounding box center [588, 498] width 99 height 14
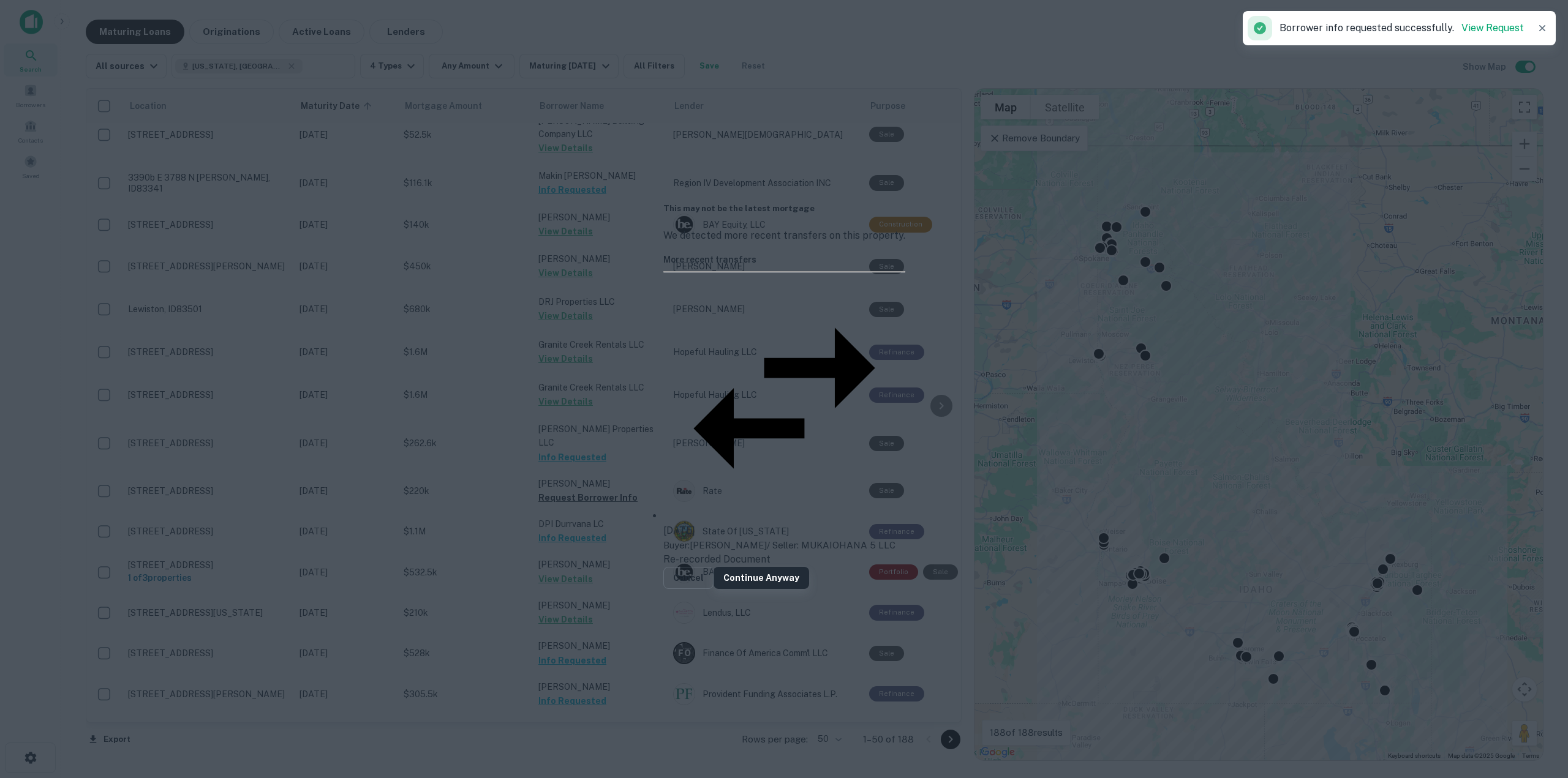
click at [809, 567] on button "Continue Anyway" at bounding box center [761, 578] width 96 height 22
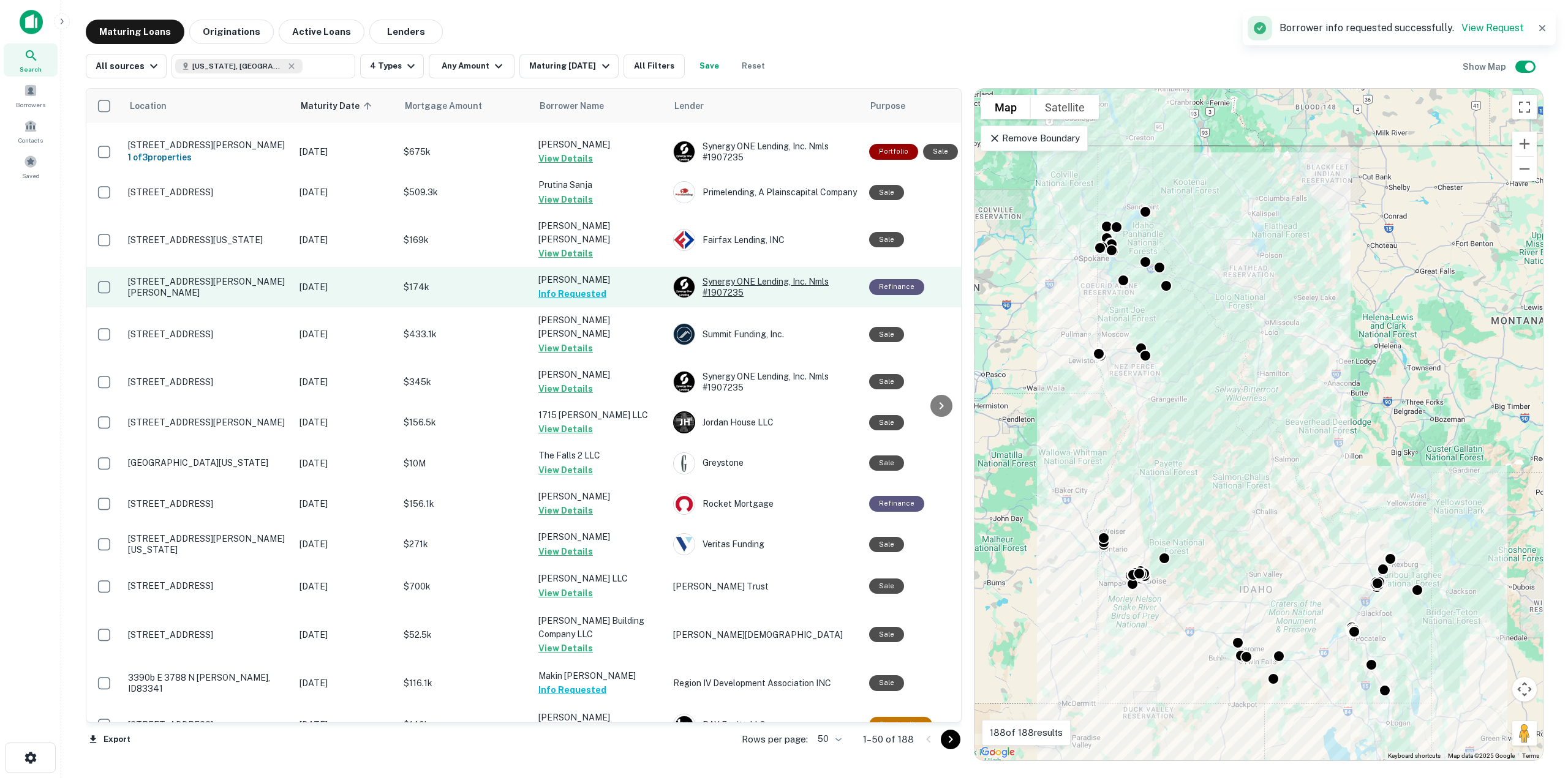
scroll to position [0, 0]
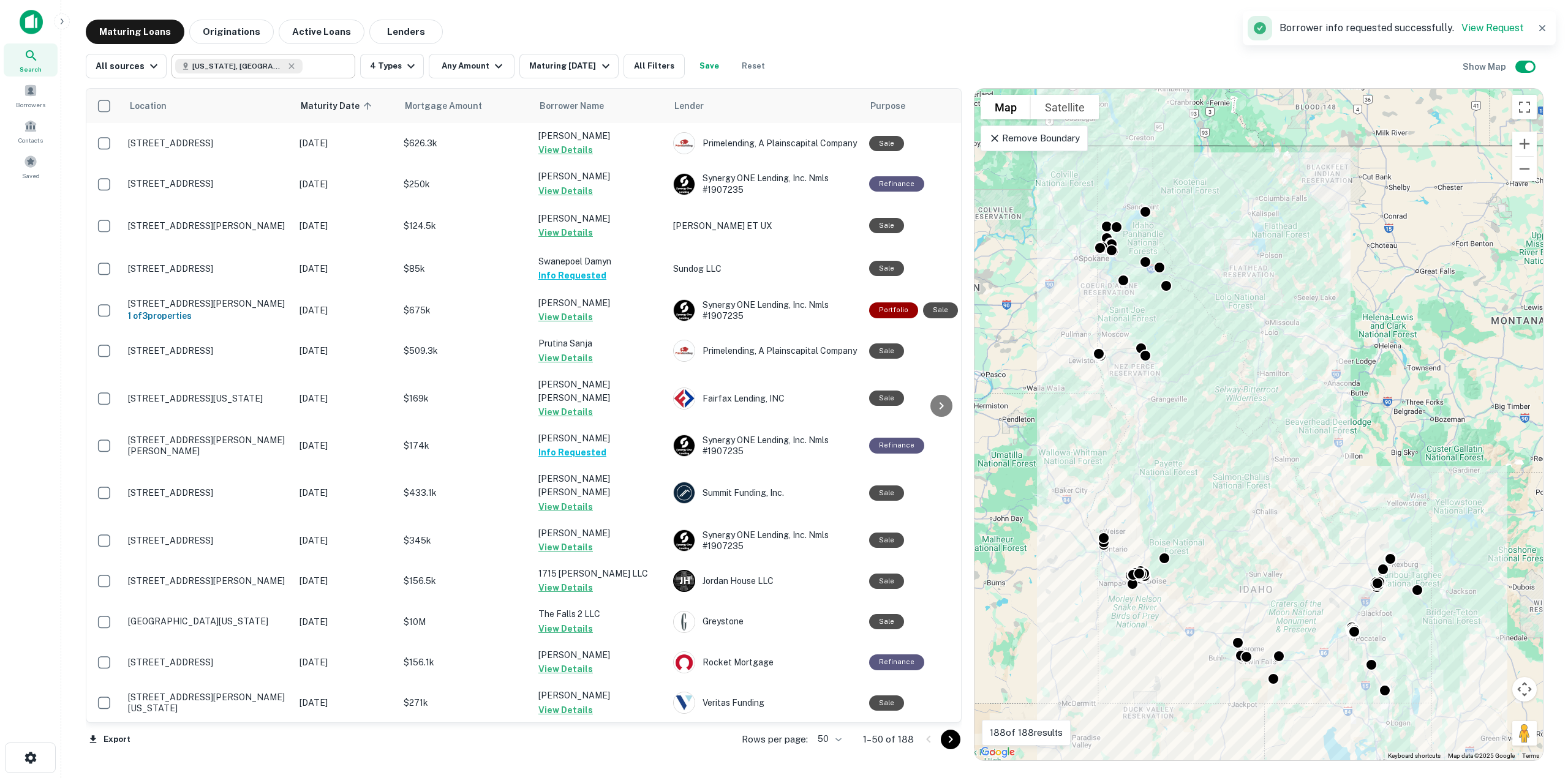
click at [310, 71] on input "text" at bounding box center [327, 66] width 47 height 17
type input "**********"
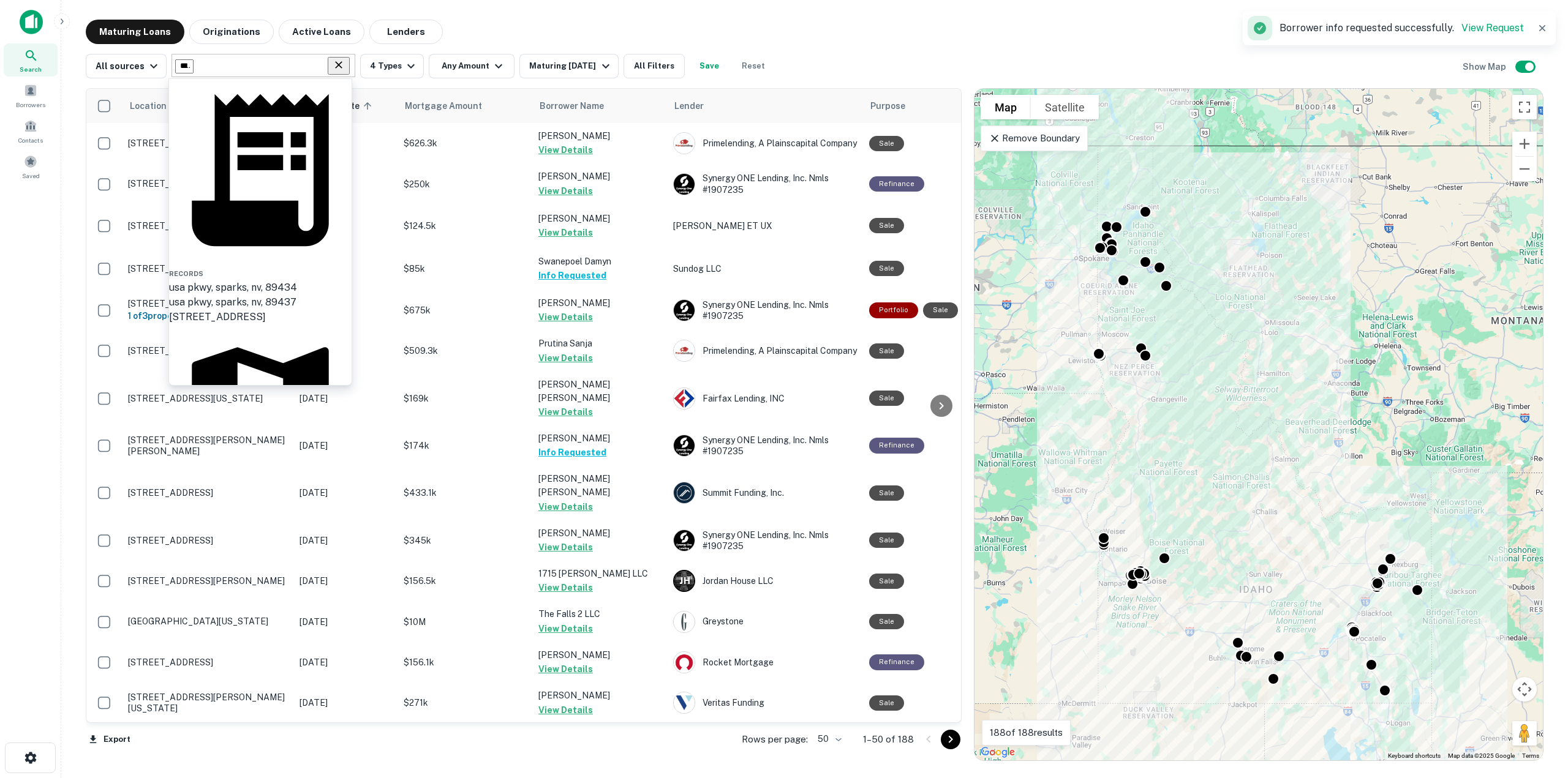
click at [334, 64] on icon "Clear" at bounding box center [338, 65] width 12 height 12
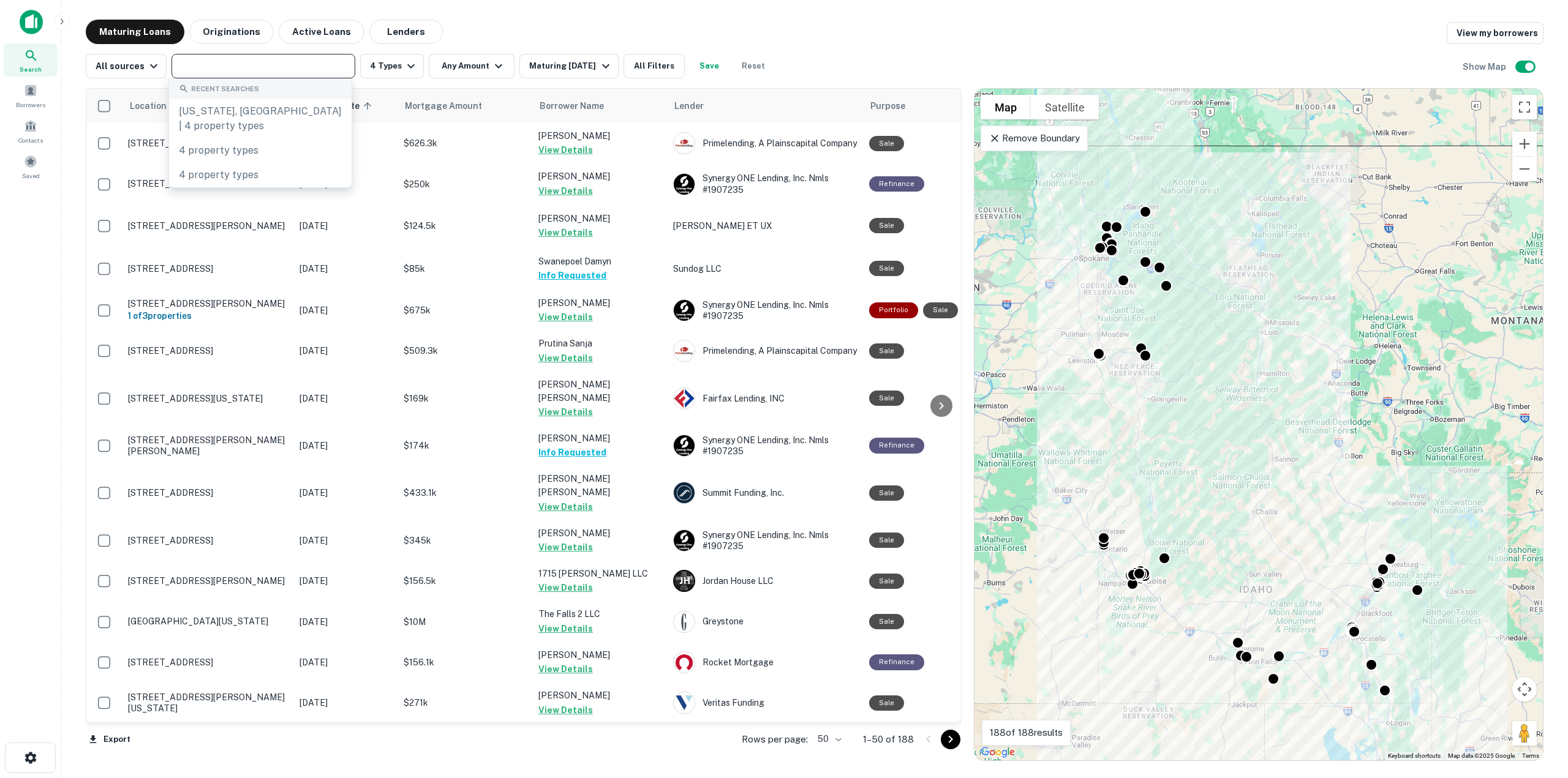
type input "*"
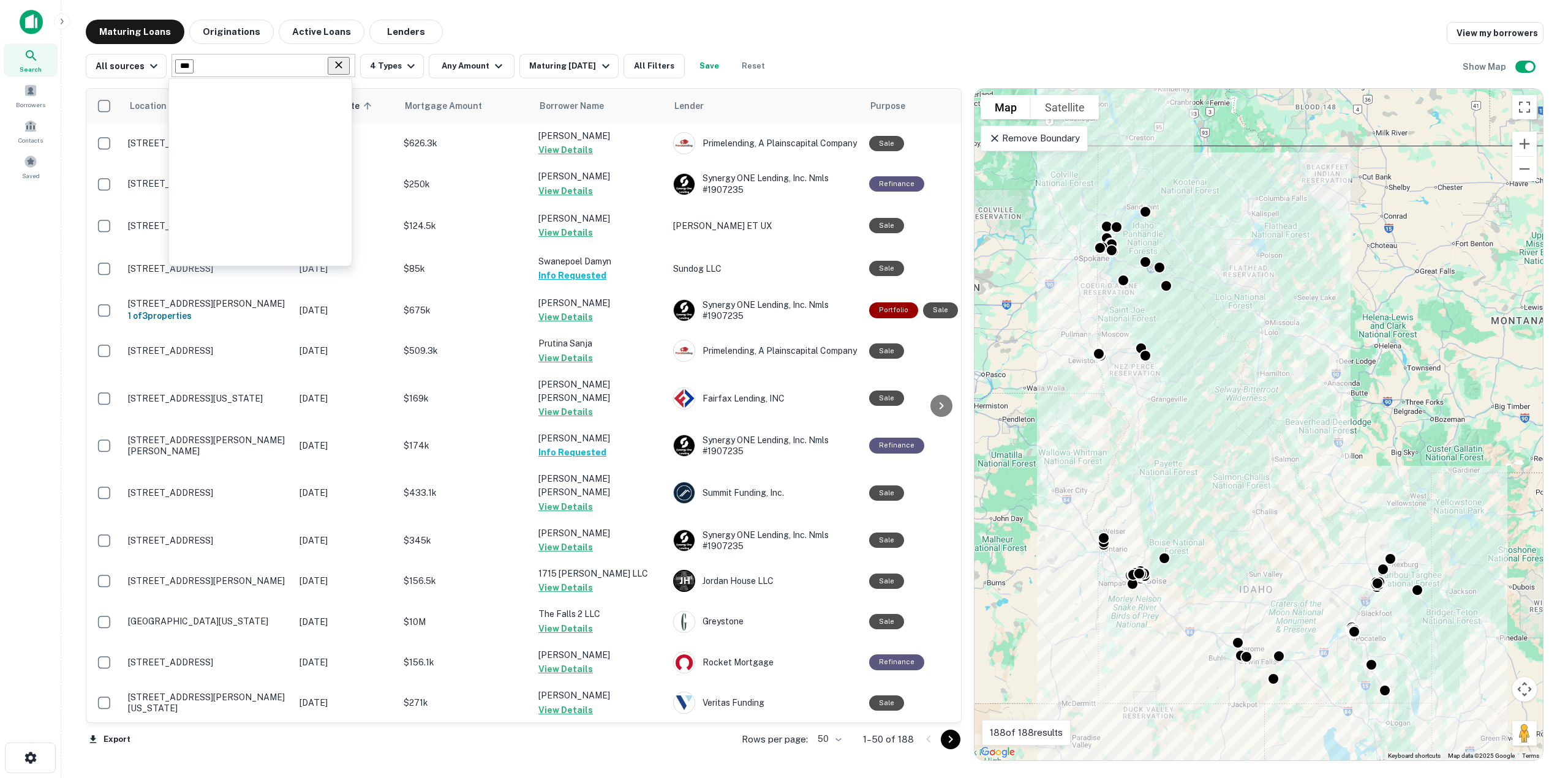
type input "****"
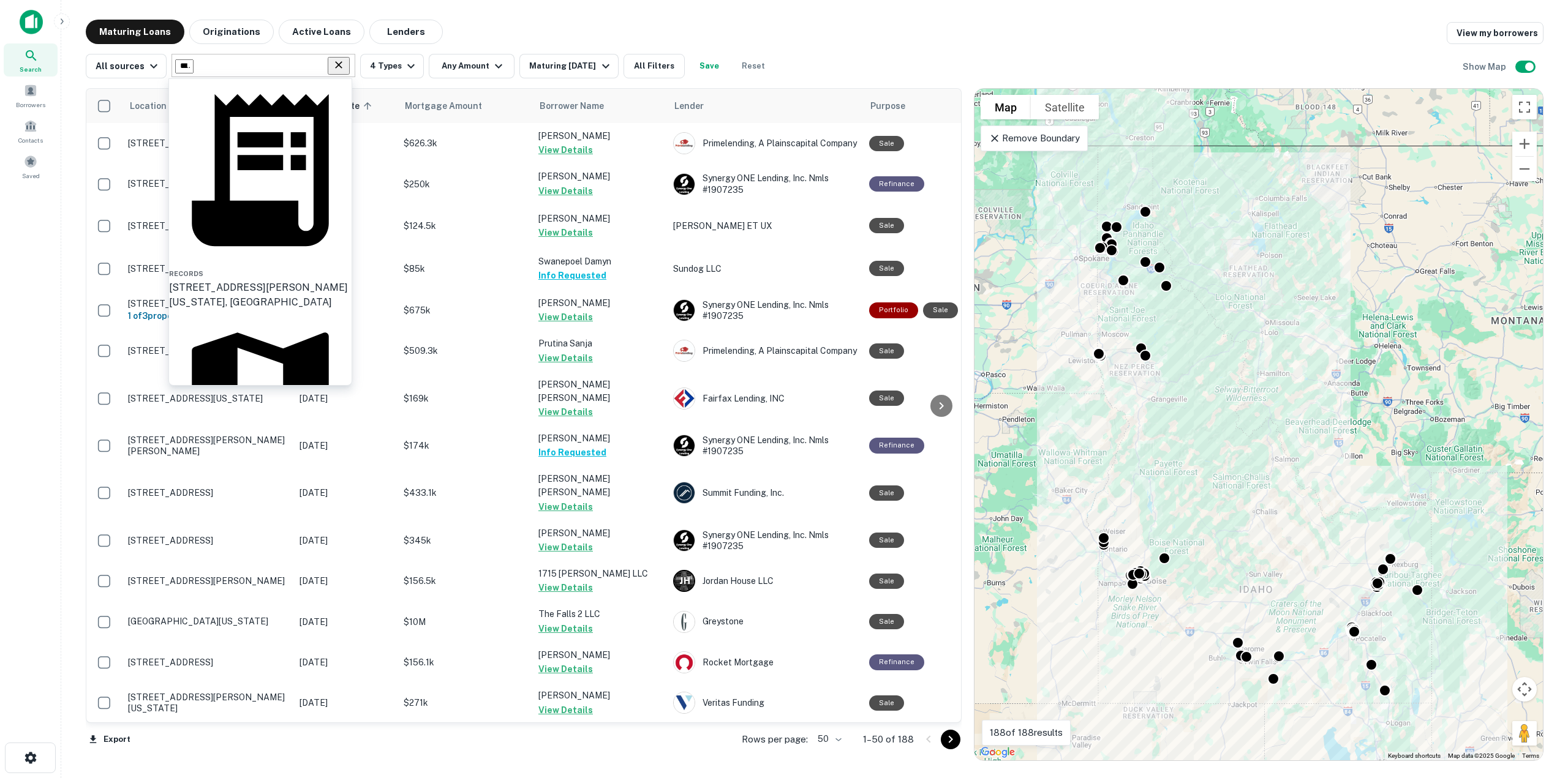
click at [211, 511] on div "[US_STATE], [GEOGRAPHIC_DATA]" at bounding box center [260, 518] width 183 height 14
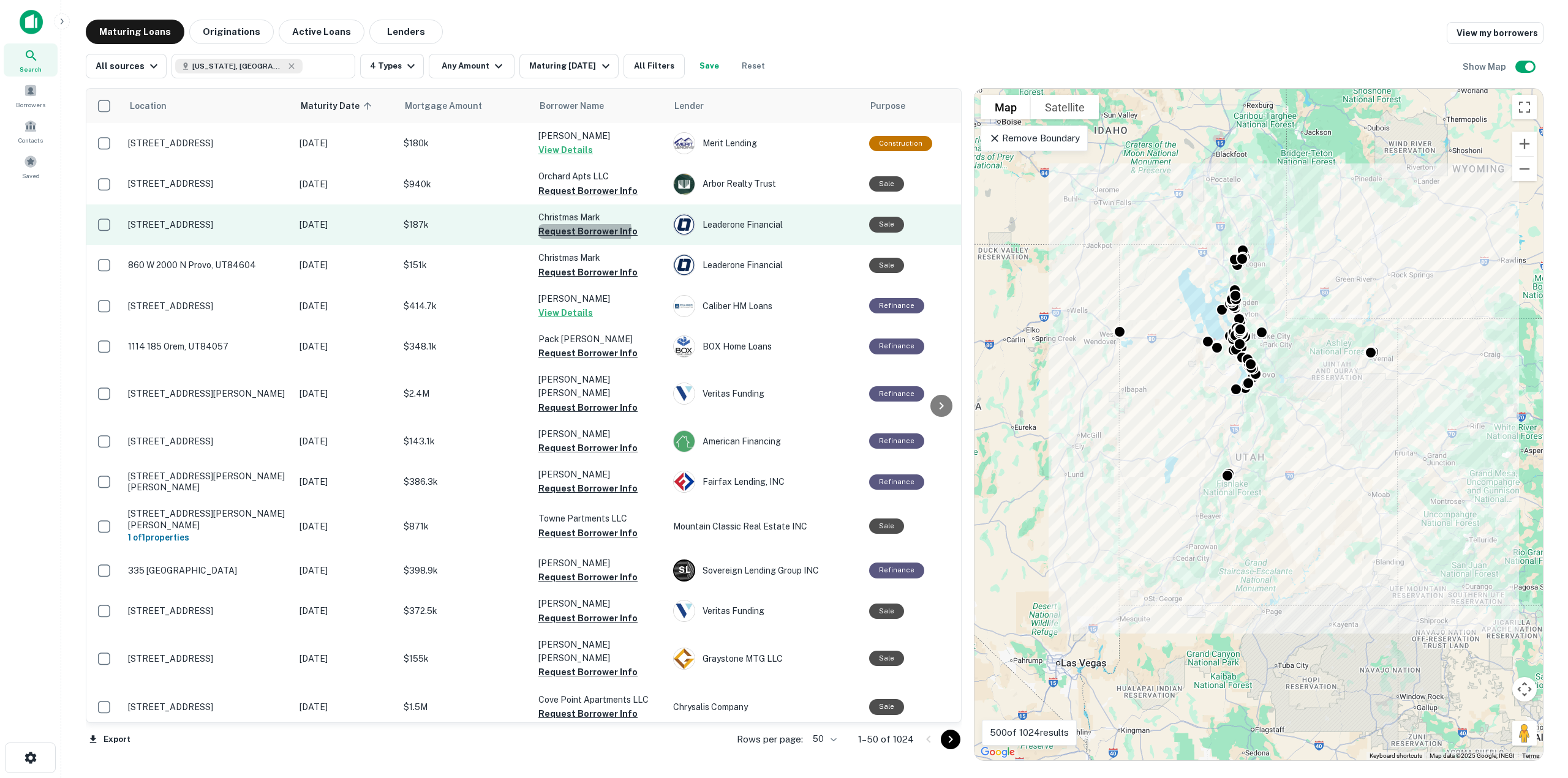
drag, startPoint x: 583, startPoint y: 231, endPoint x: 581, endPoint y: 237, distance: 6.3
click at [584, 231] on button "Request Borrower Info" at bounding box center [588, 232] width 99 height 14
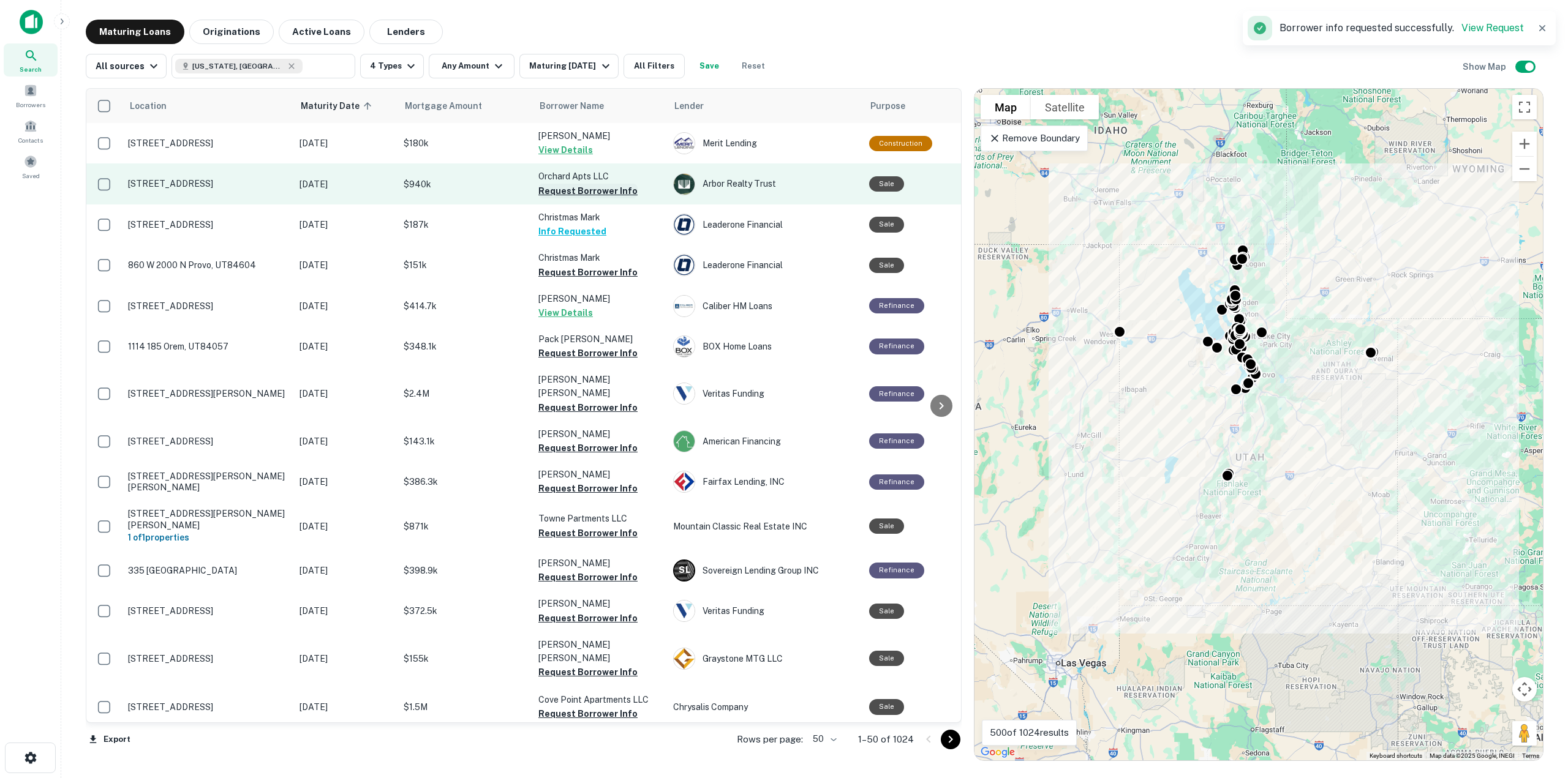
click at [560, 194] on button "Request Borrower Info" at bounding box center [588, 191] width 99 height 14
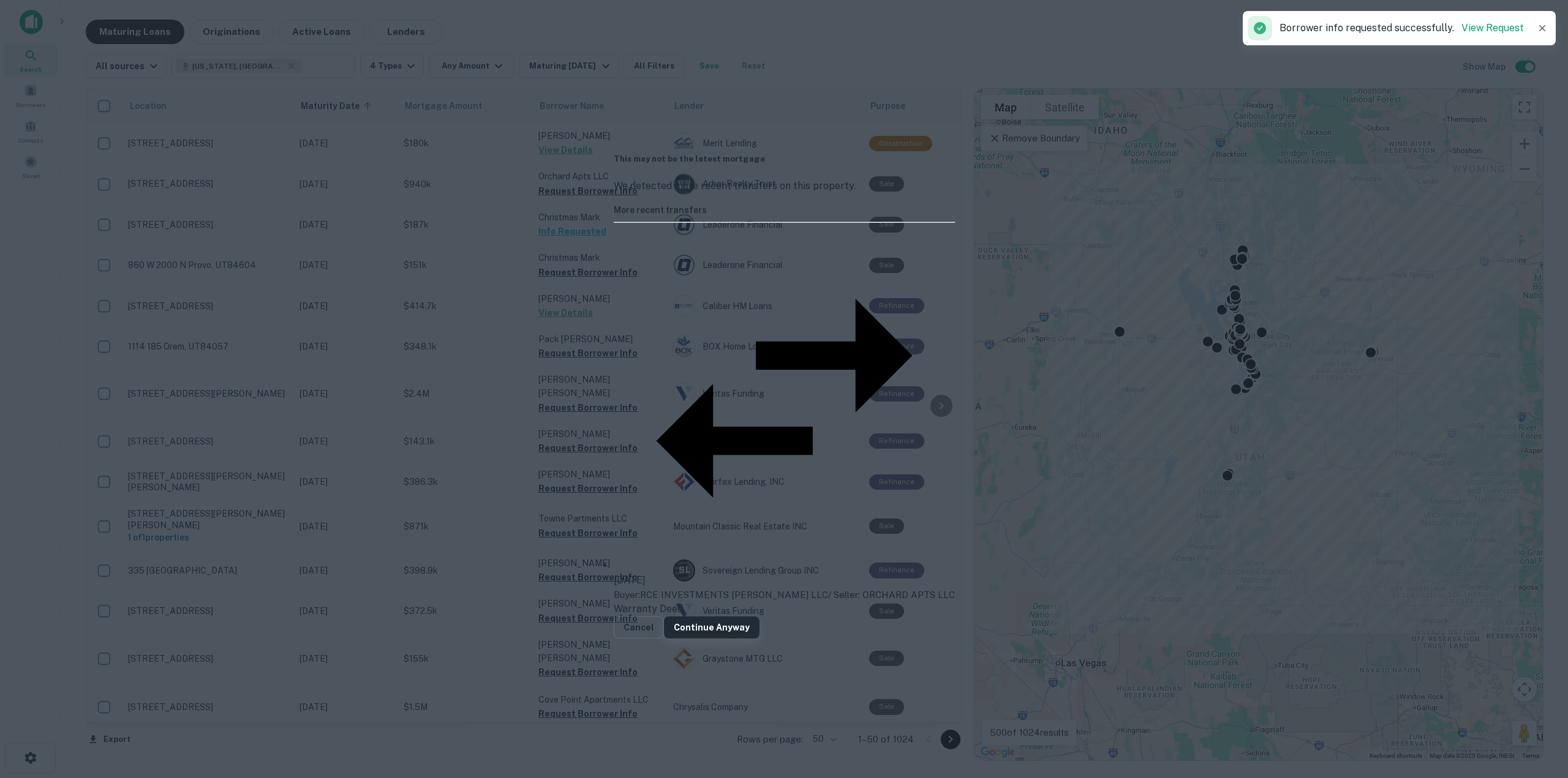
click at [760, 617] on button "Continue Anyway" at bounding box center [711, 628] width 96 height 22
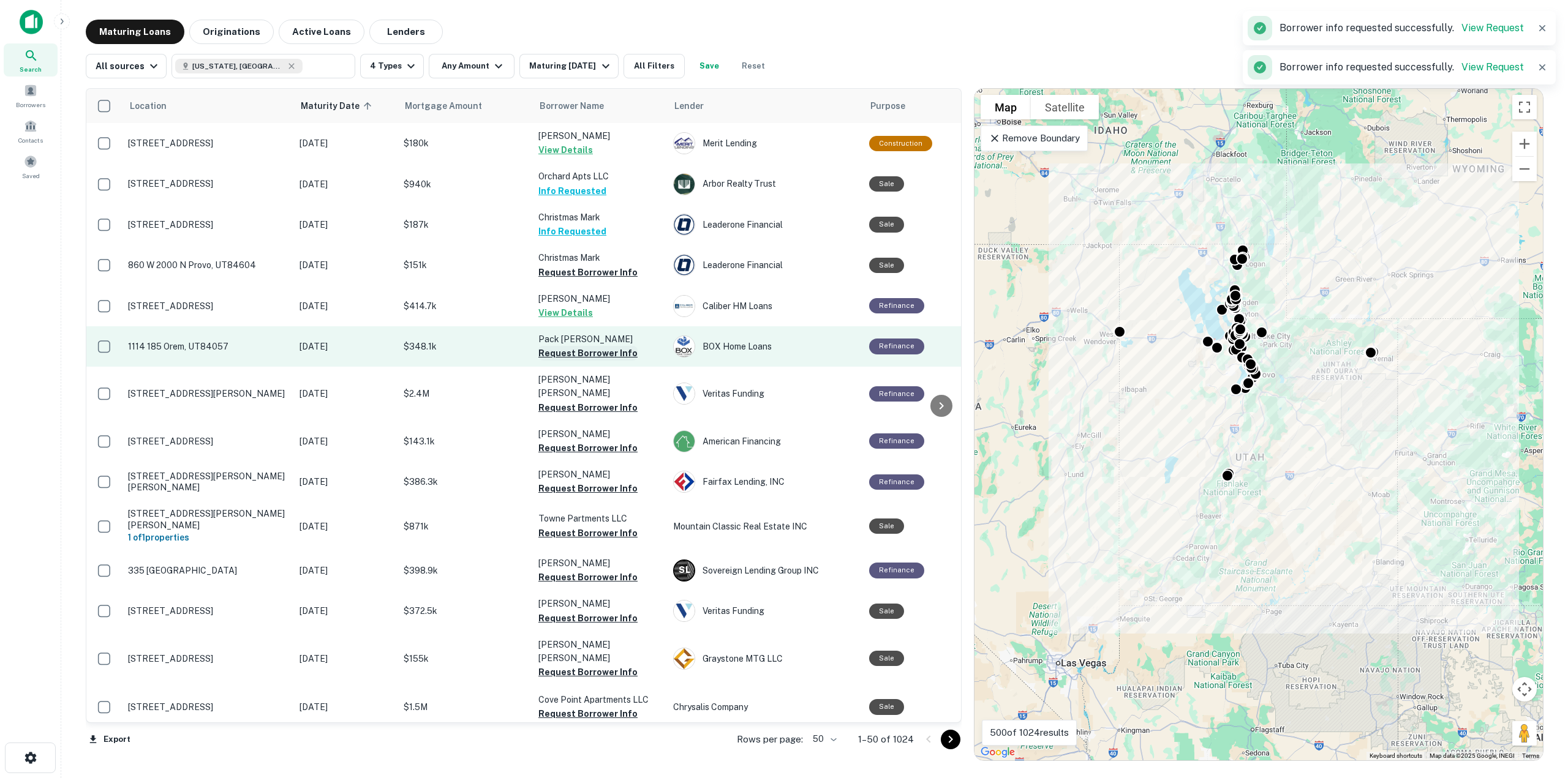
click at [562, 356] on button "Request Borrower Info" at bounding box center [588, 353] width 99 height 14
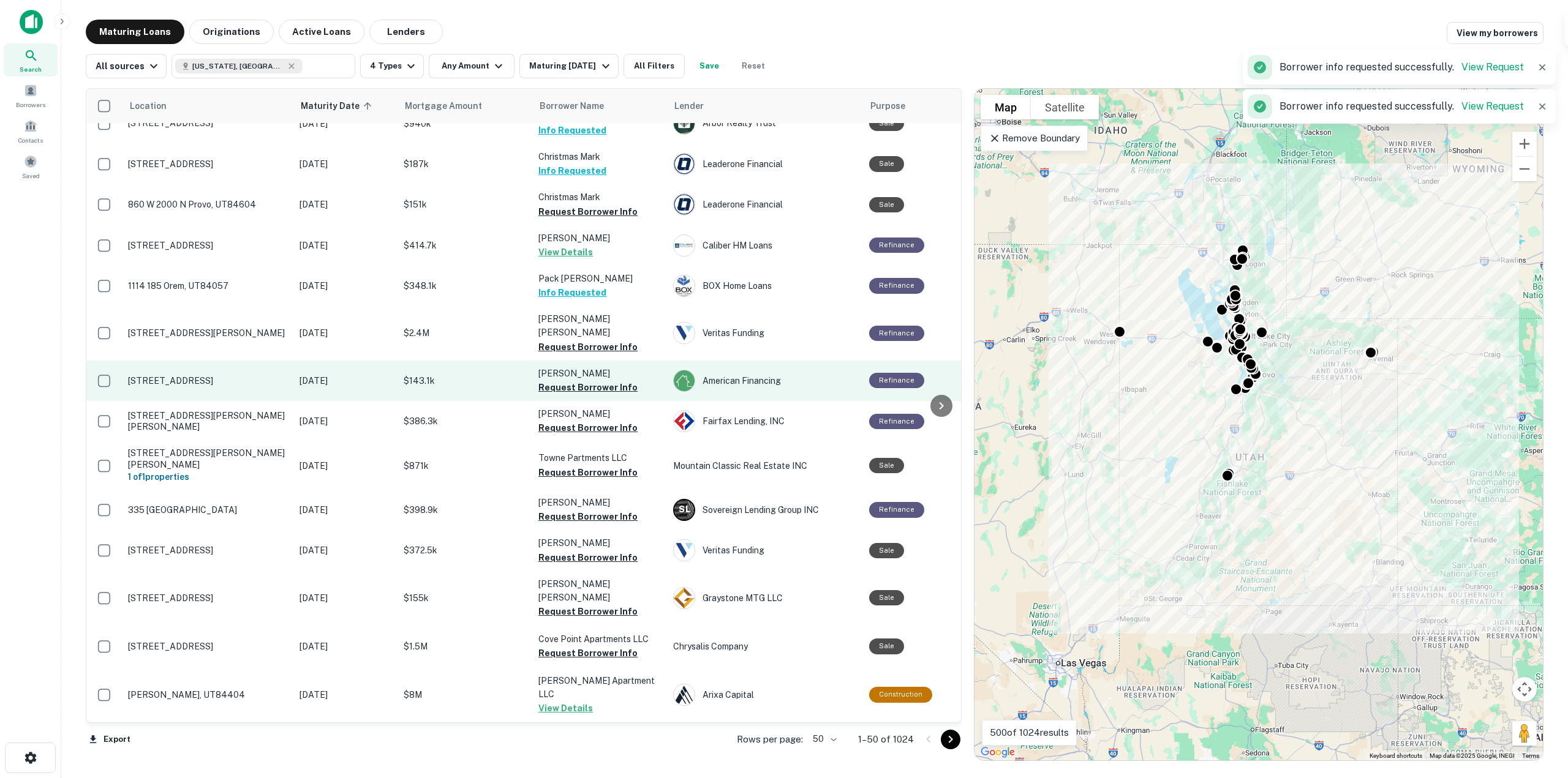
scroll to position [61, 0]
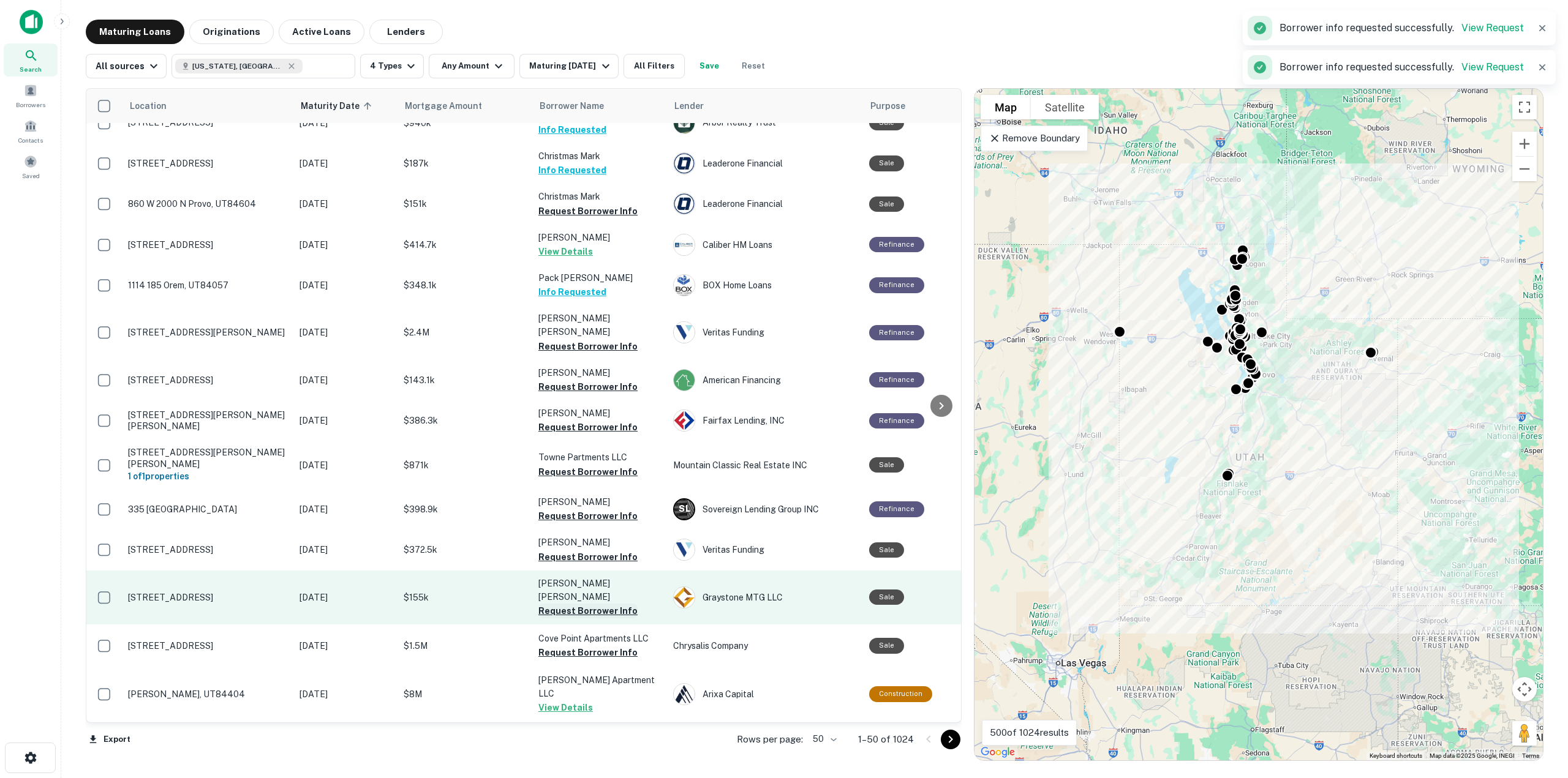
click at [570, 604] on button "Request Borrower Info" at bounding box center [588, 611] width 99 height 14
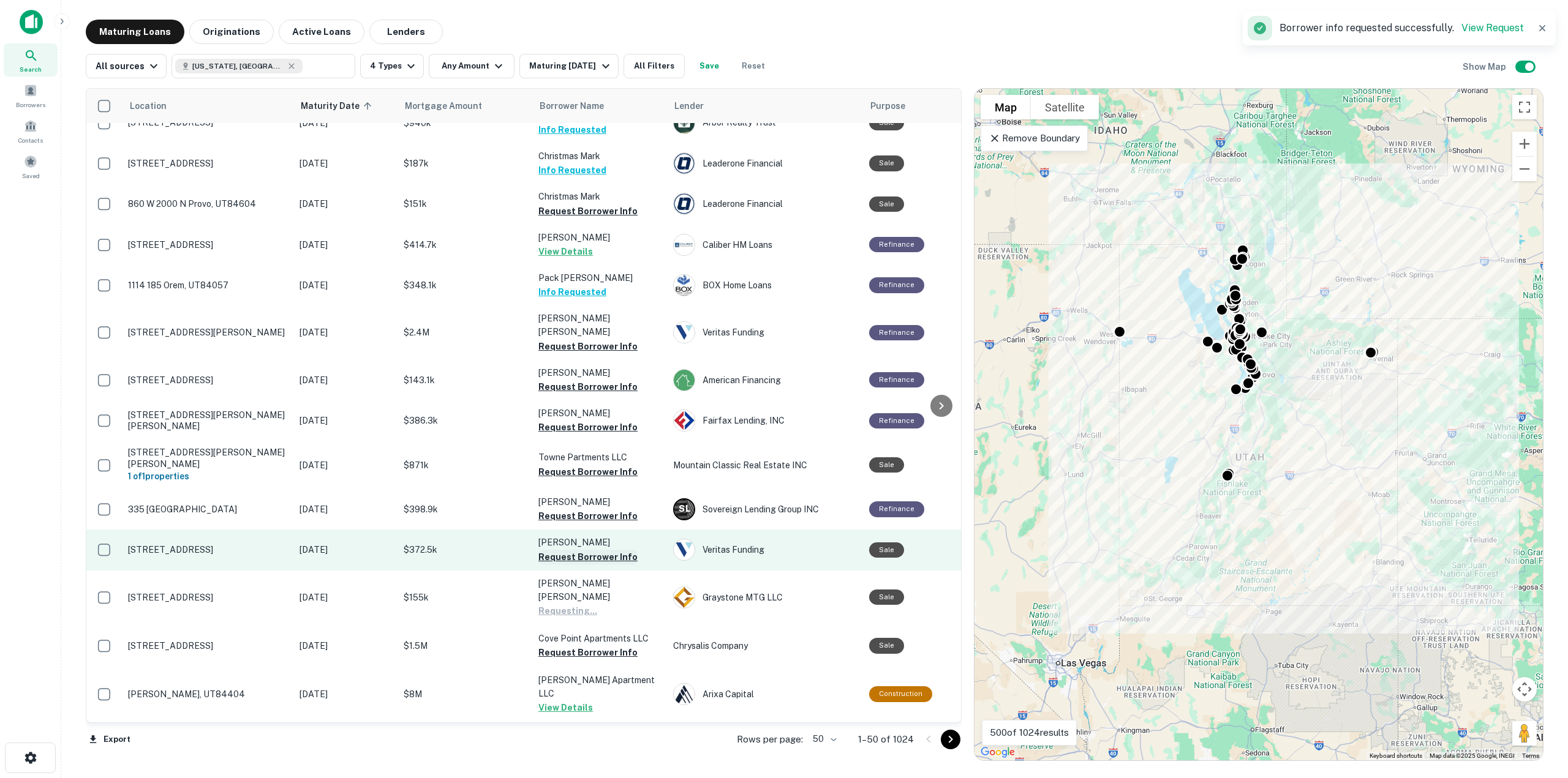
click at [575, 550] on button "Request Borrower Info" at bounding box center [588, 557] width 99 height 14
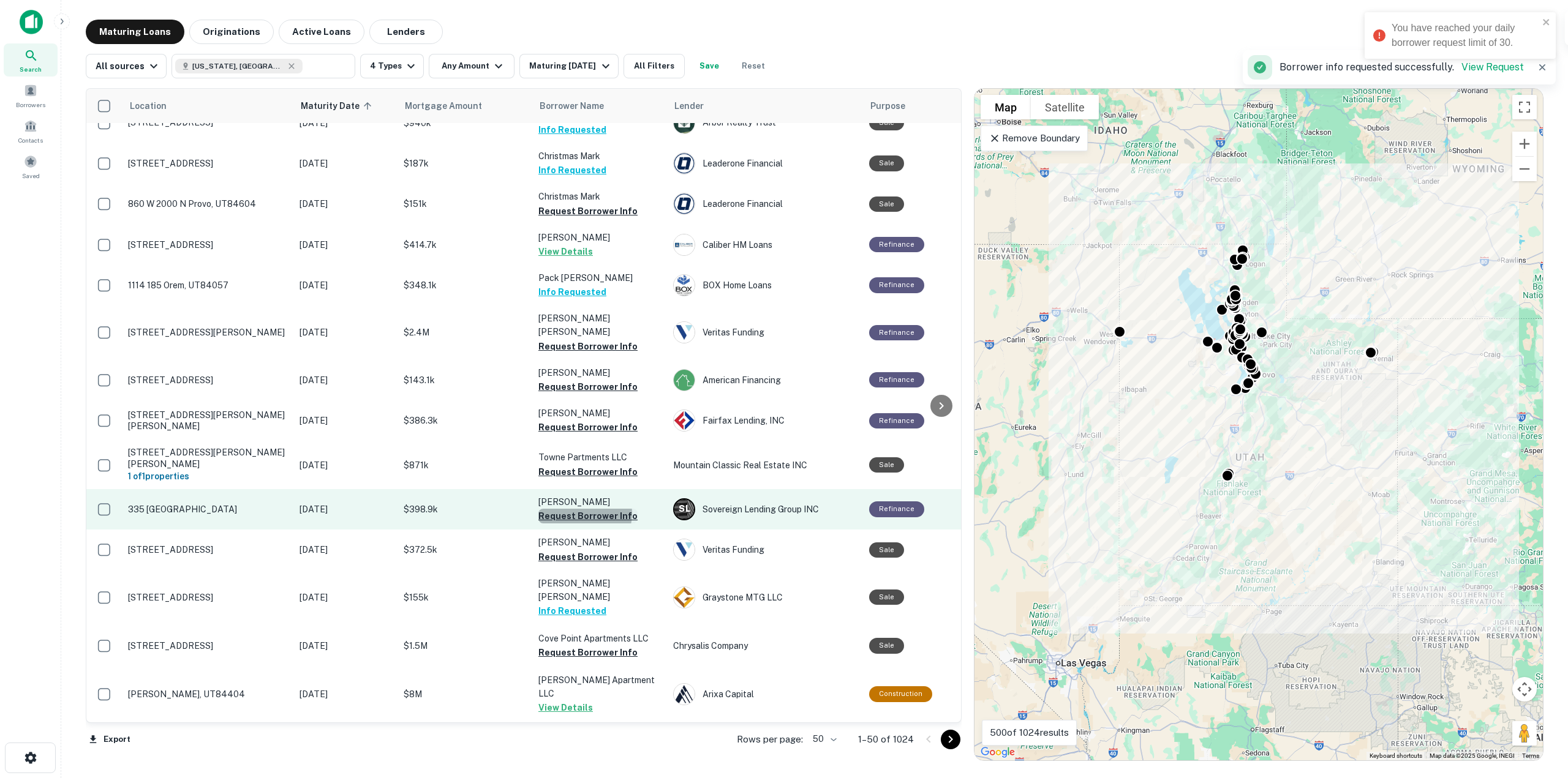
click at [583, 509] on button "Request Borrower Info" at bounding box center [588, 516] width 99 height 14
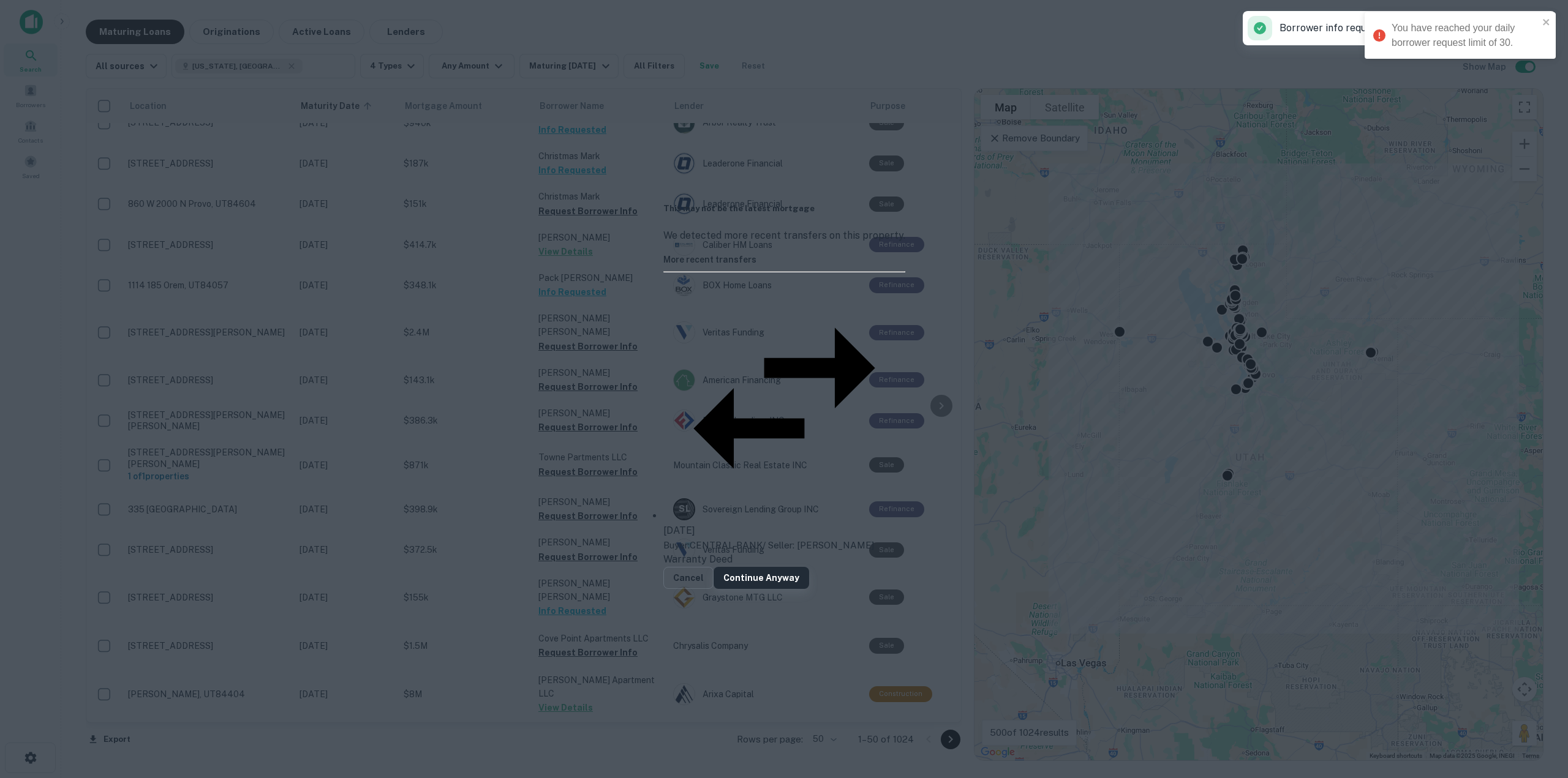
click at [809, 567] on button "Continue Anyway" at bounding box center [761, 578] width 96 height 22
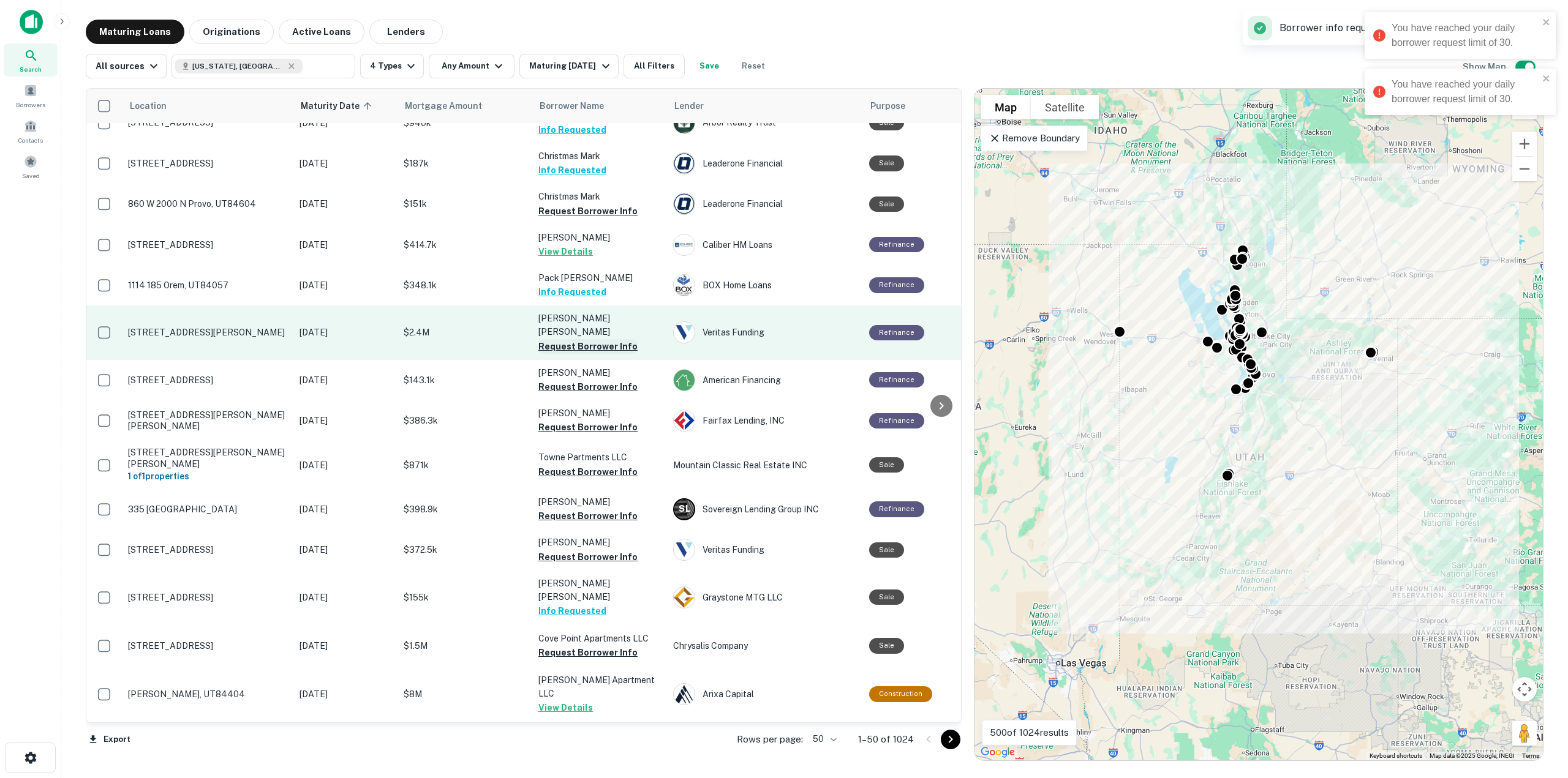
click at [617, 339] on button "Request Borrower Info" at bounding box center [588, 347] width 99 height 14
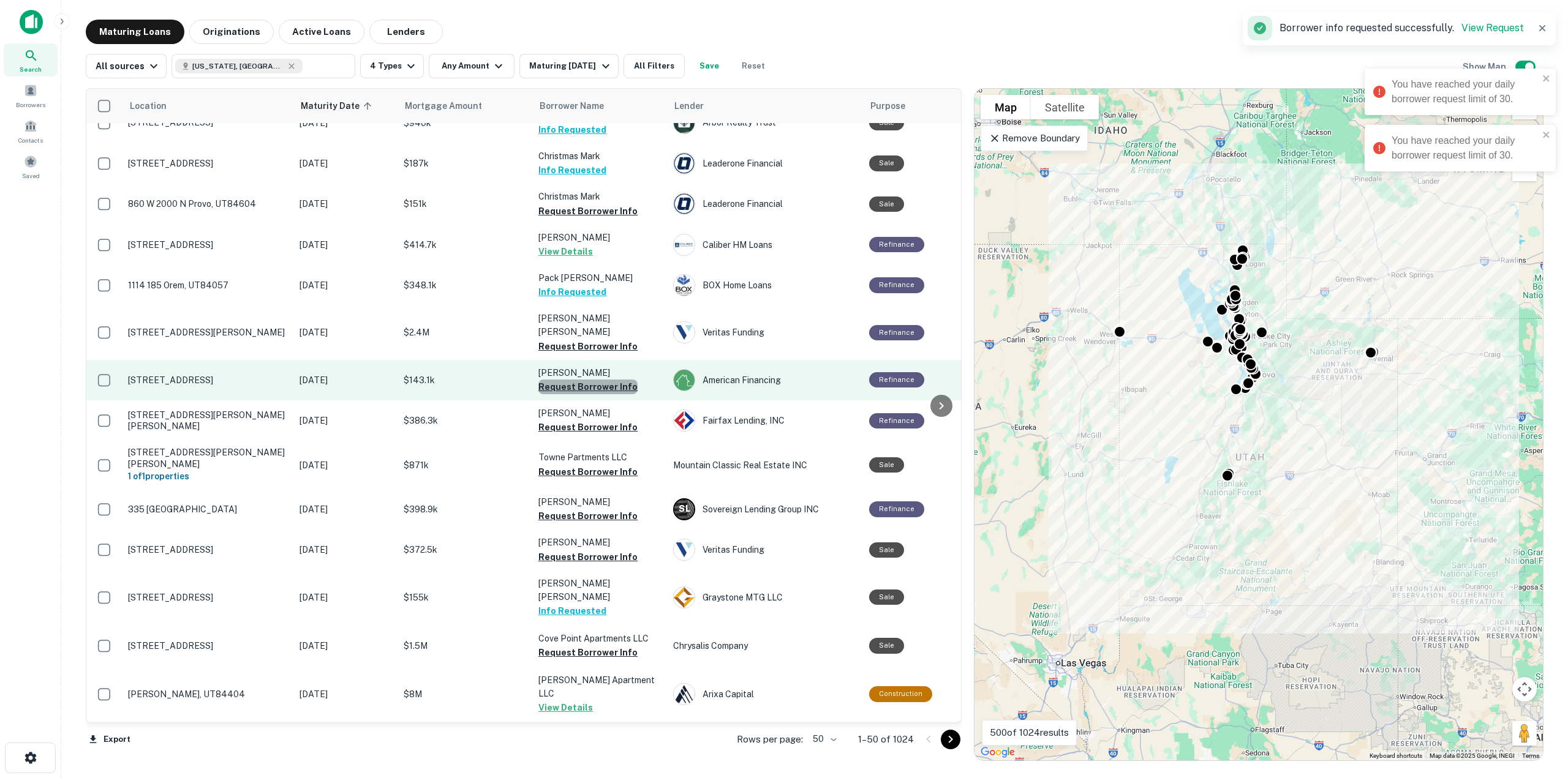
click at [608, 380] on button "Request Borrower Info" at bounding box center [588, 387] width 99 height 14
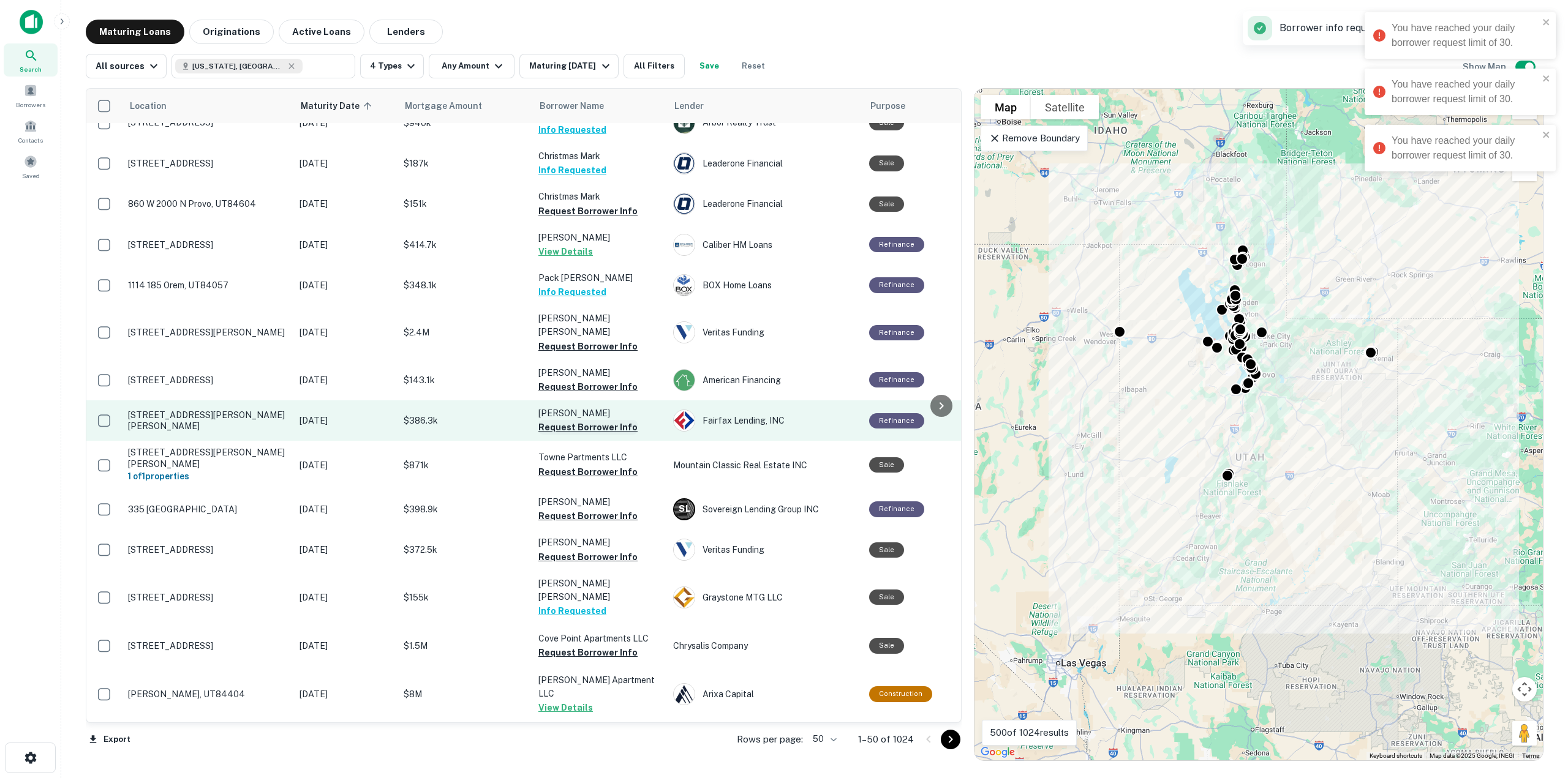
click at [599, 420] on button "Request Borrower Info" at bounding box center [588, 427] width 99 height 14
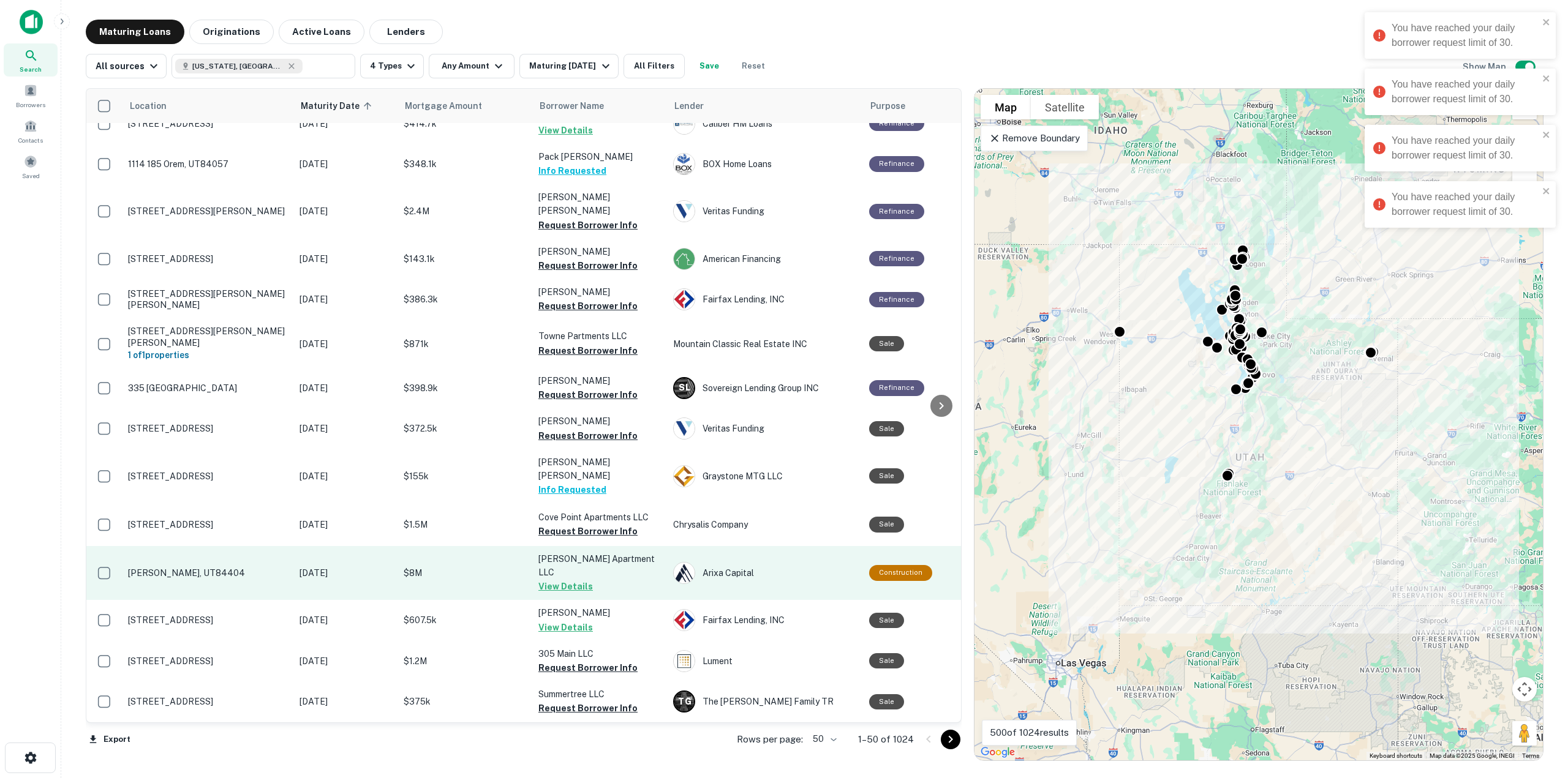
scroll to position [183, 0]
